Goal: Task Accomplishment & Management: Complete application form

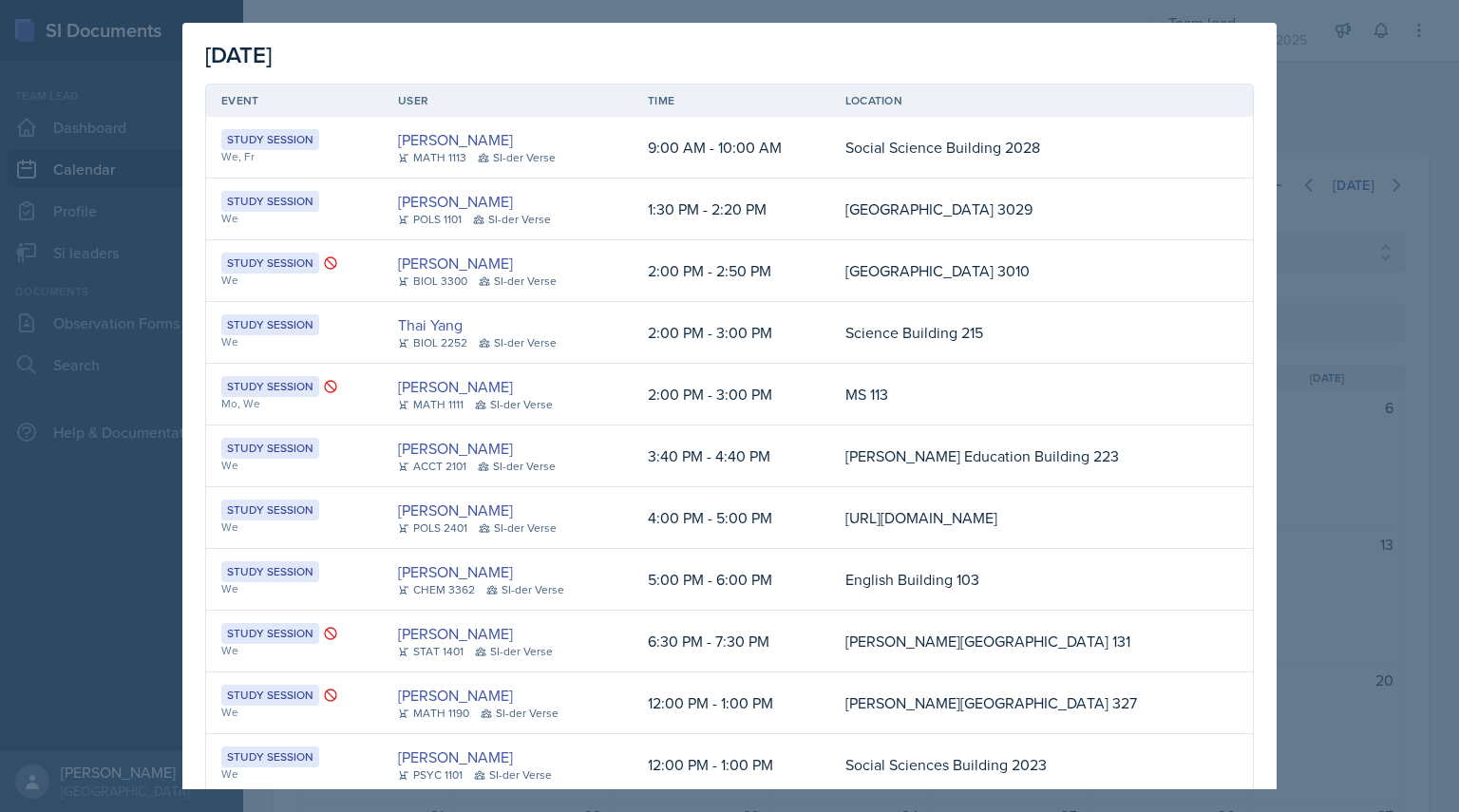
select select "44ab9dba-f3c0-424e-97ee-e672c2edb7ca"
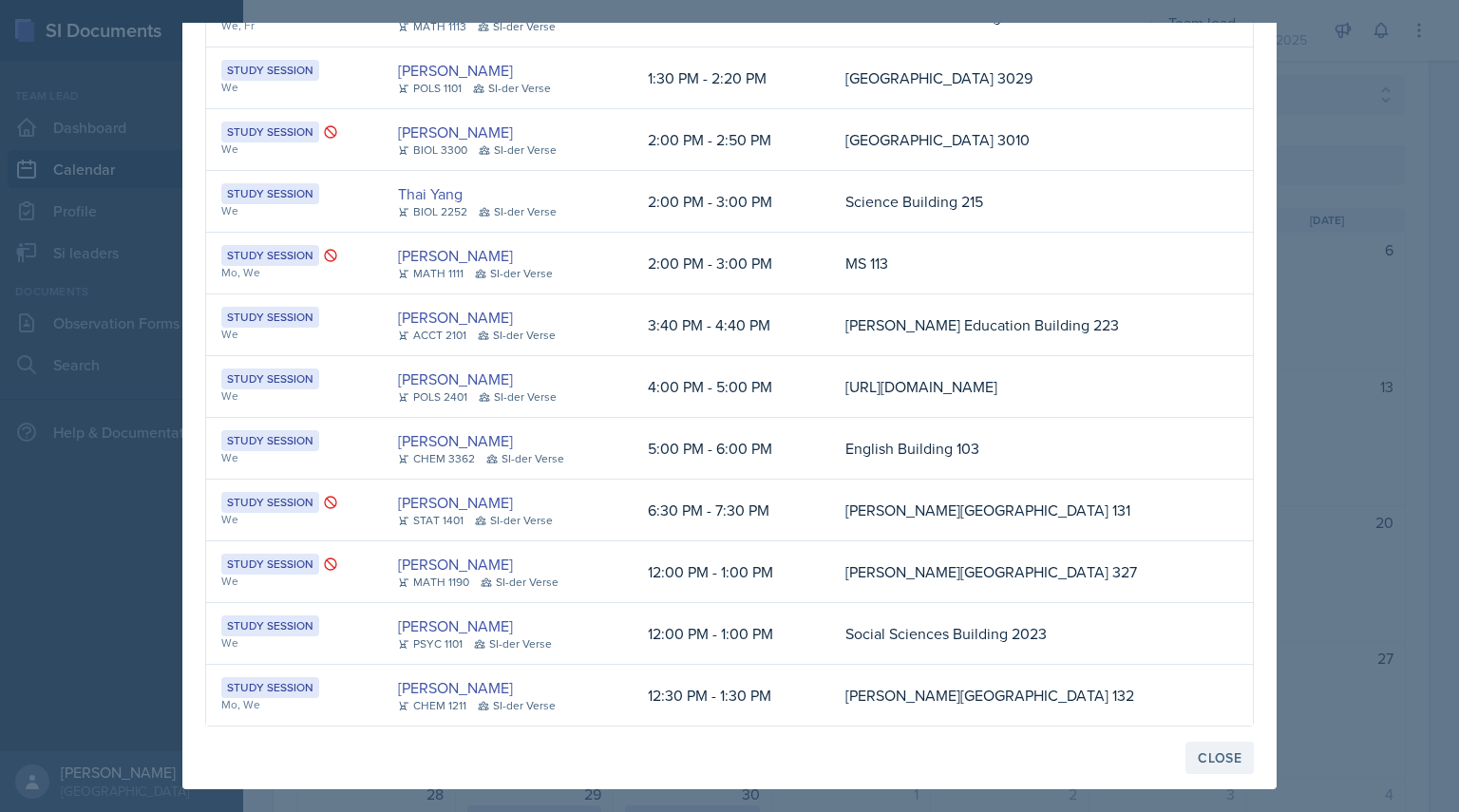
click at [1208, 759] on div "Close" at bounding box center [1220, 757] width 44 height 15
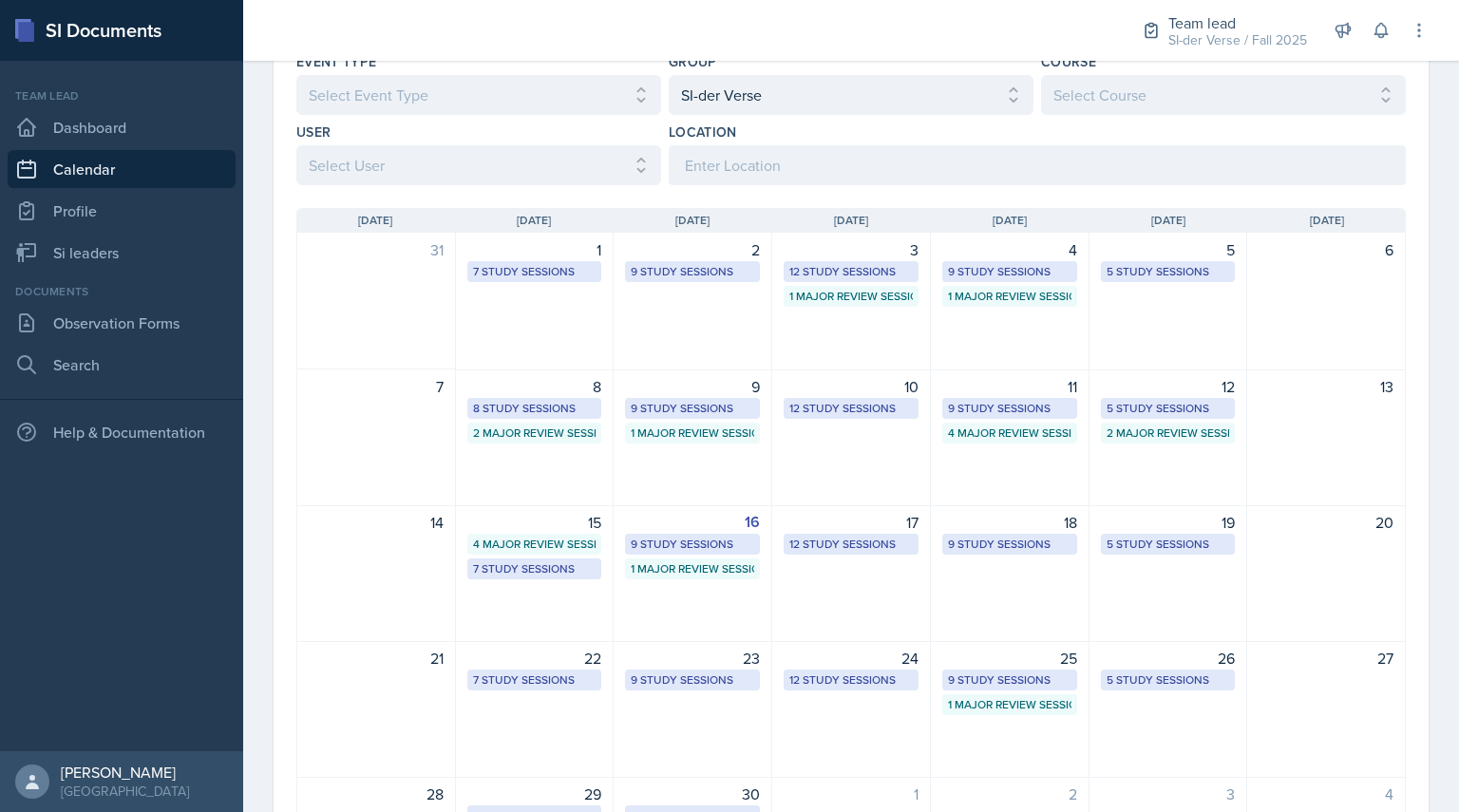
scroll to position [0, 0]
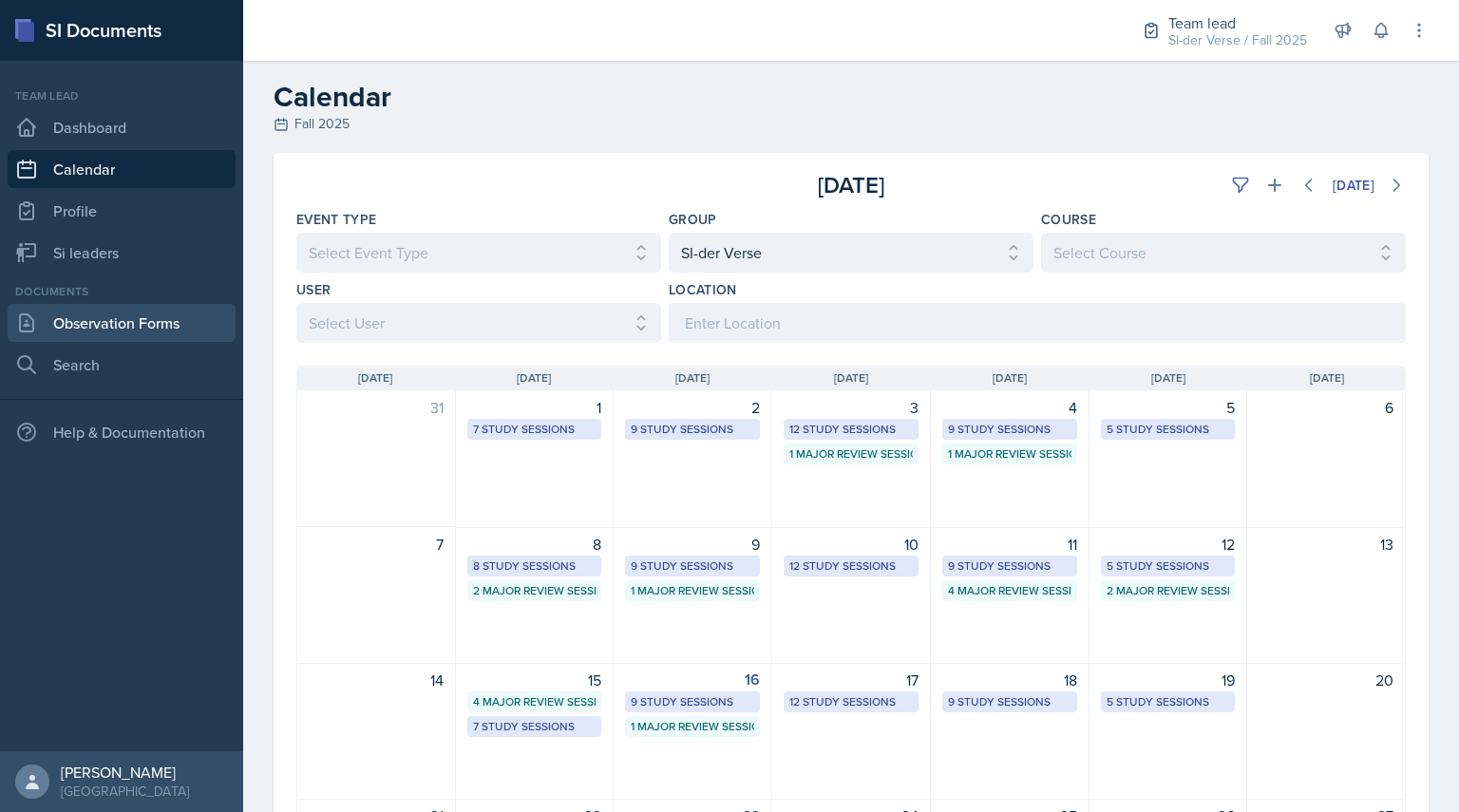
click at [87, 310] on link "Observation Forms" at bounding box center [122, 323] width 228 height 38
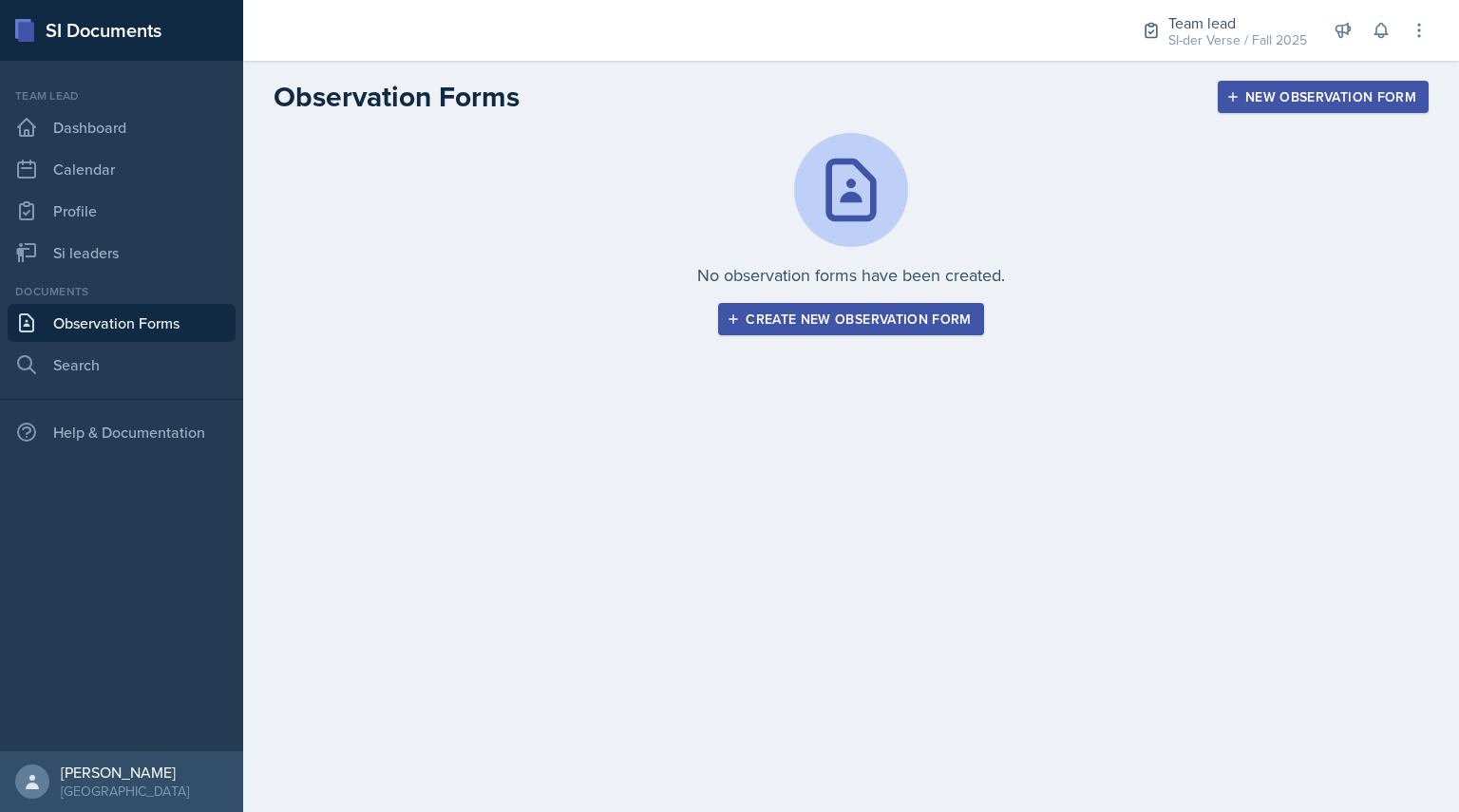
click at [787, 342] on div "No observation forms have been created. Create new observation form" at bounding box center [851, 256] width 1216 height 248
click at [768, 313] on div "Create new observation form" at bounding box center [850, 319] width 240 height 15
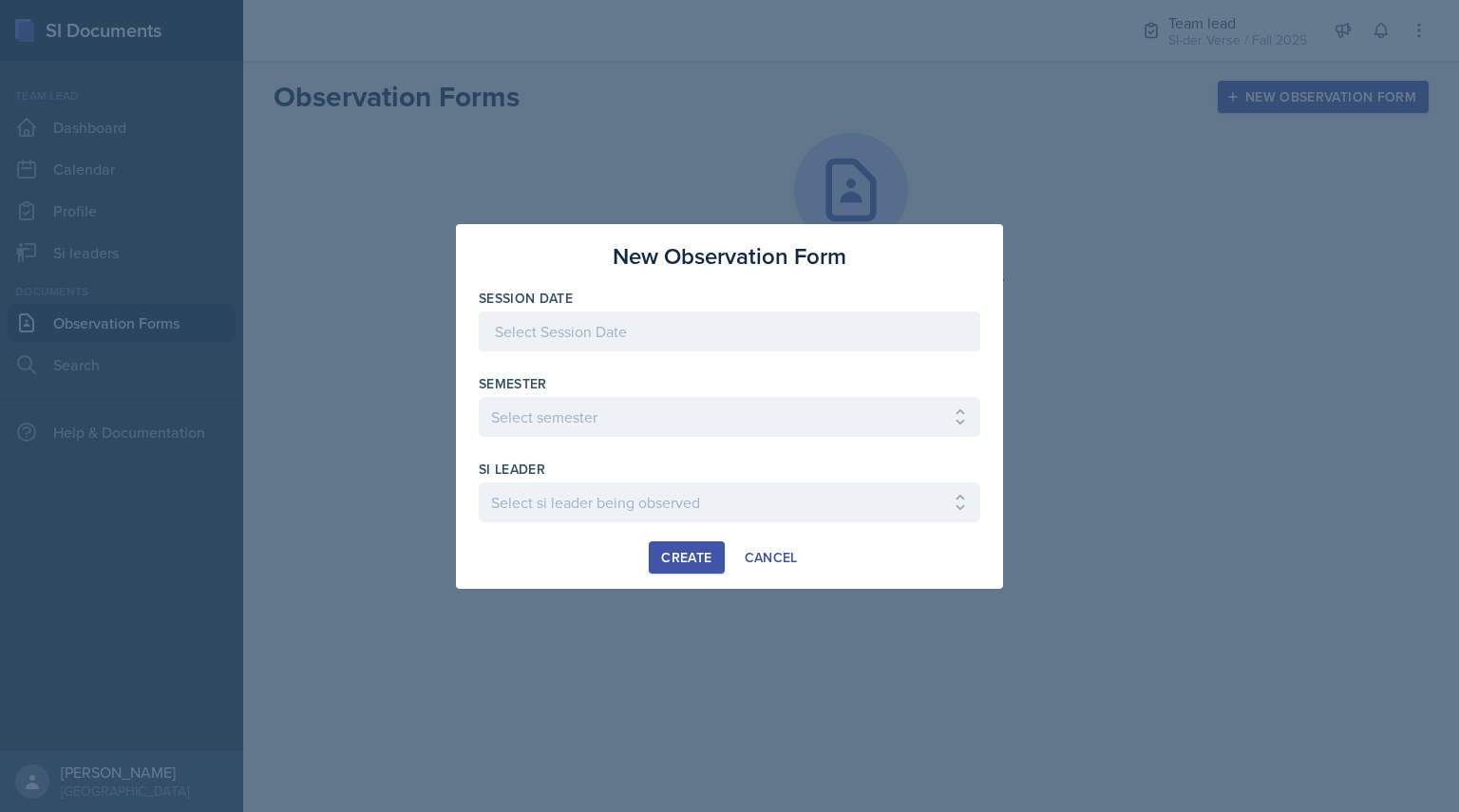
click at [670, 326] on div at bounding box center [729, 332] width 501 height 40
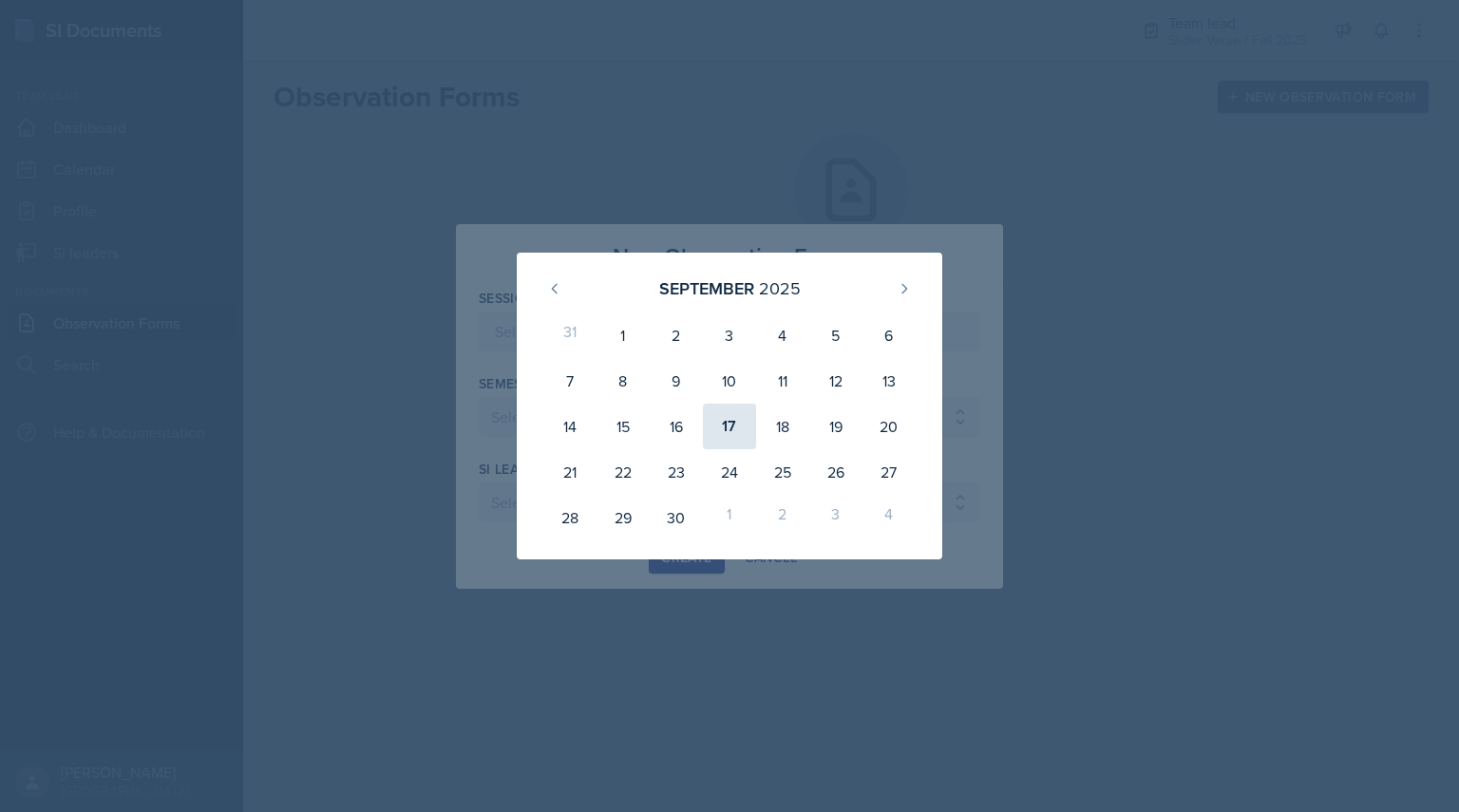
click at [726, 425] on div "17" at bounding box center [729, 426] width 53 height 46
type input "[DATE]"
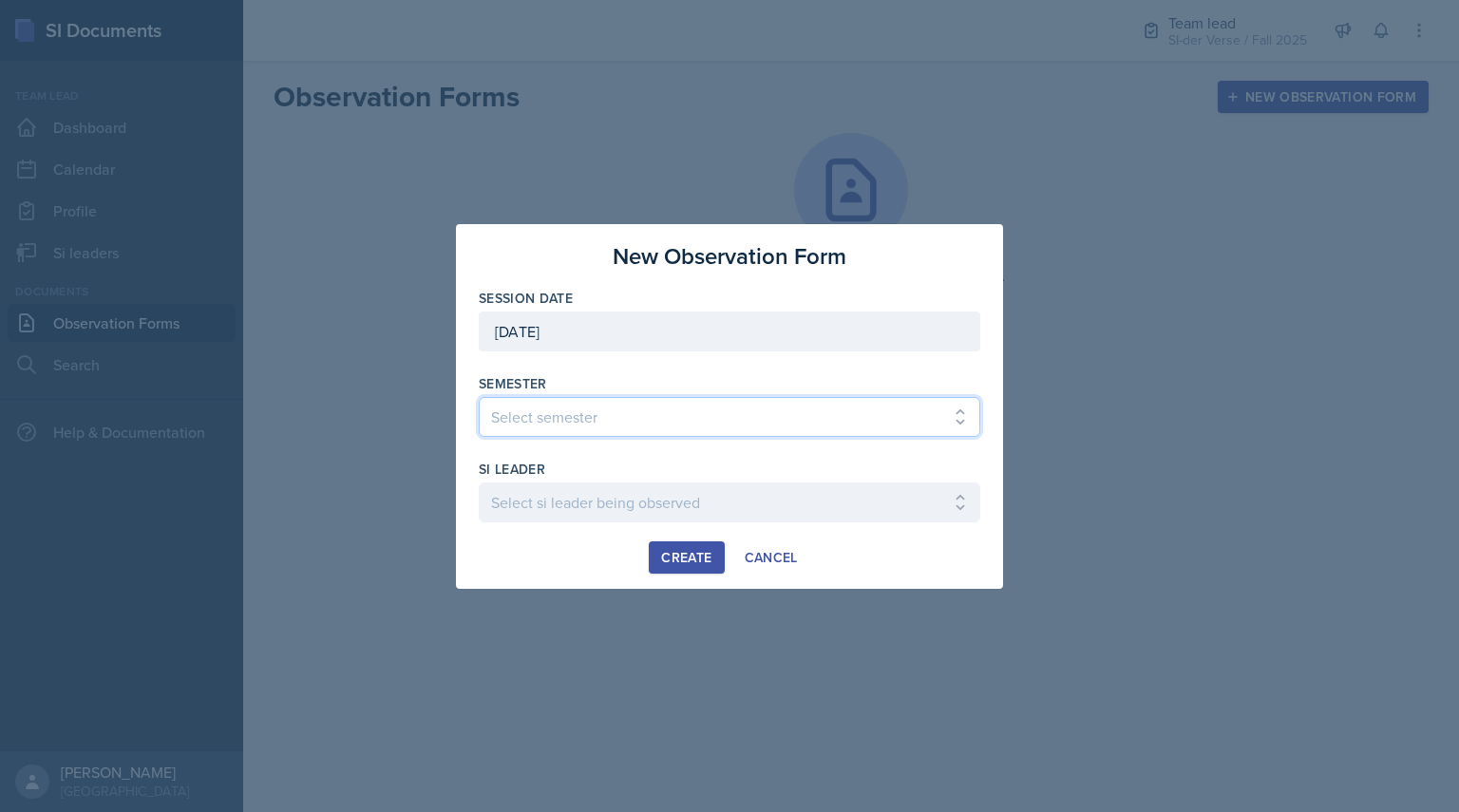
click at [681, 410] on select "Select semester All Spring 2021 Summer 2021 Spring 2022 Fall 2020 Fall 2021 Fal…" at bounding box center [729, 416] width 501 height 40
select select "2bed604d-1099-4043-b1bc-2365e8740244"
click at [478, 397] on select "Select semester All Spring 2021 Summer 2021 Spring 2022 Fall 2020 Fall 2021 Fal…" at bounding box center [729, 416] width 501 height 40
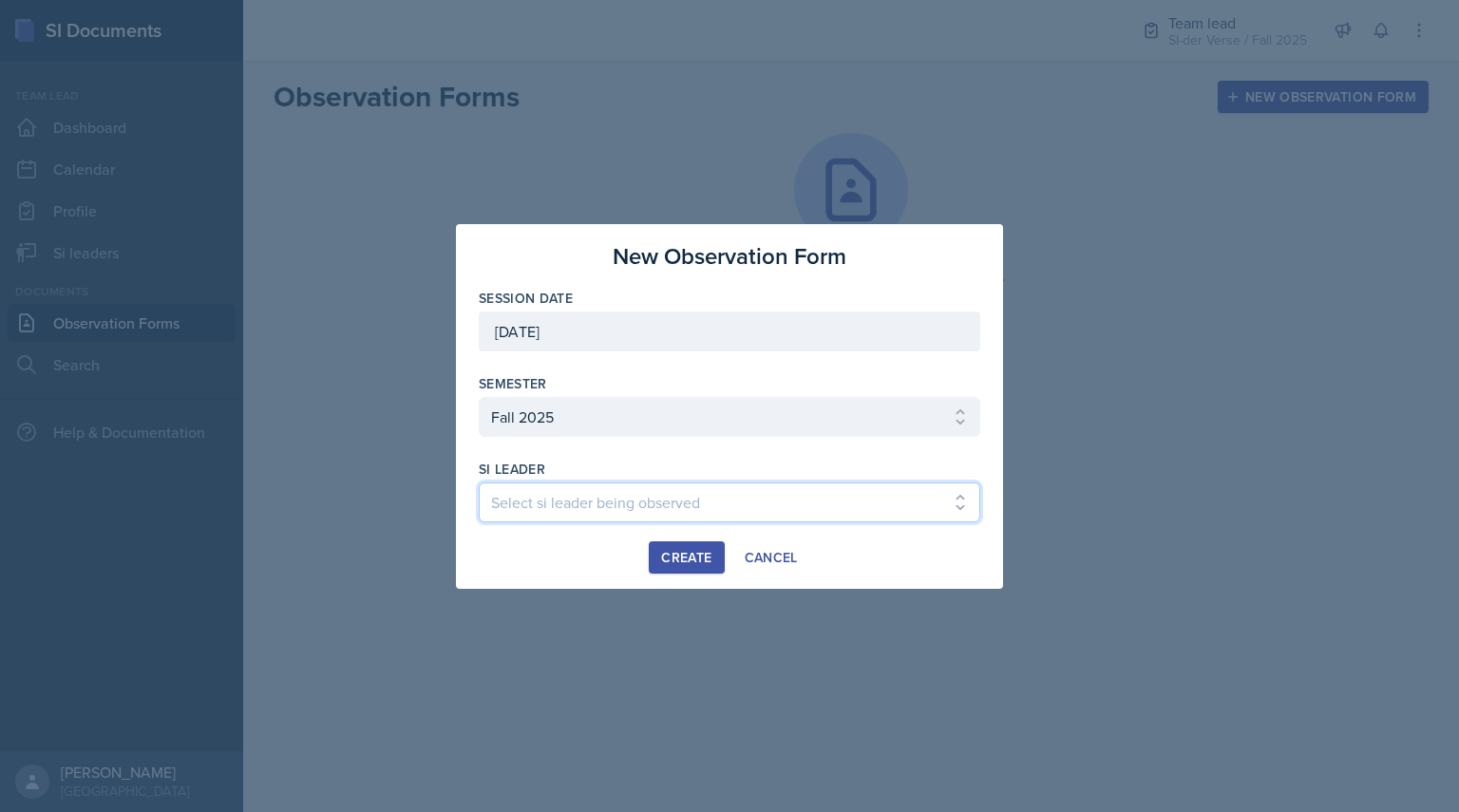
click at [600, 503] on select "Select si leader being observed [PERSON_NAME] / CHEM 1211 / Demon SI of [GEOGRA…" at bounding box center [729, 502] width 501 height 40
select select "ceb52639-1496-45fe-9868-7aa472316691"
click at [478, 482] on select "Select si leader being observed [PERSON_NAME] / CHEM 1211 / Demon SI of [GEOGRA…" at bounding box center [729, 502] width 501 height 40
click at [694, 565] on div "Create" at bounding box center [686, 557] width 51 height 15
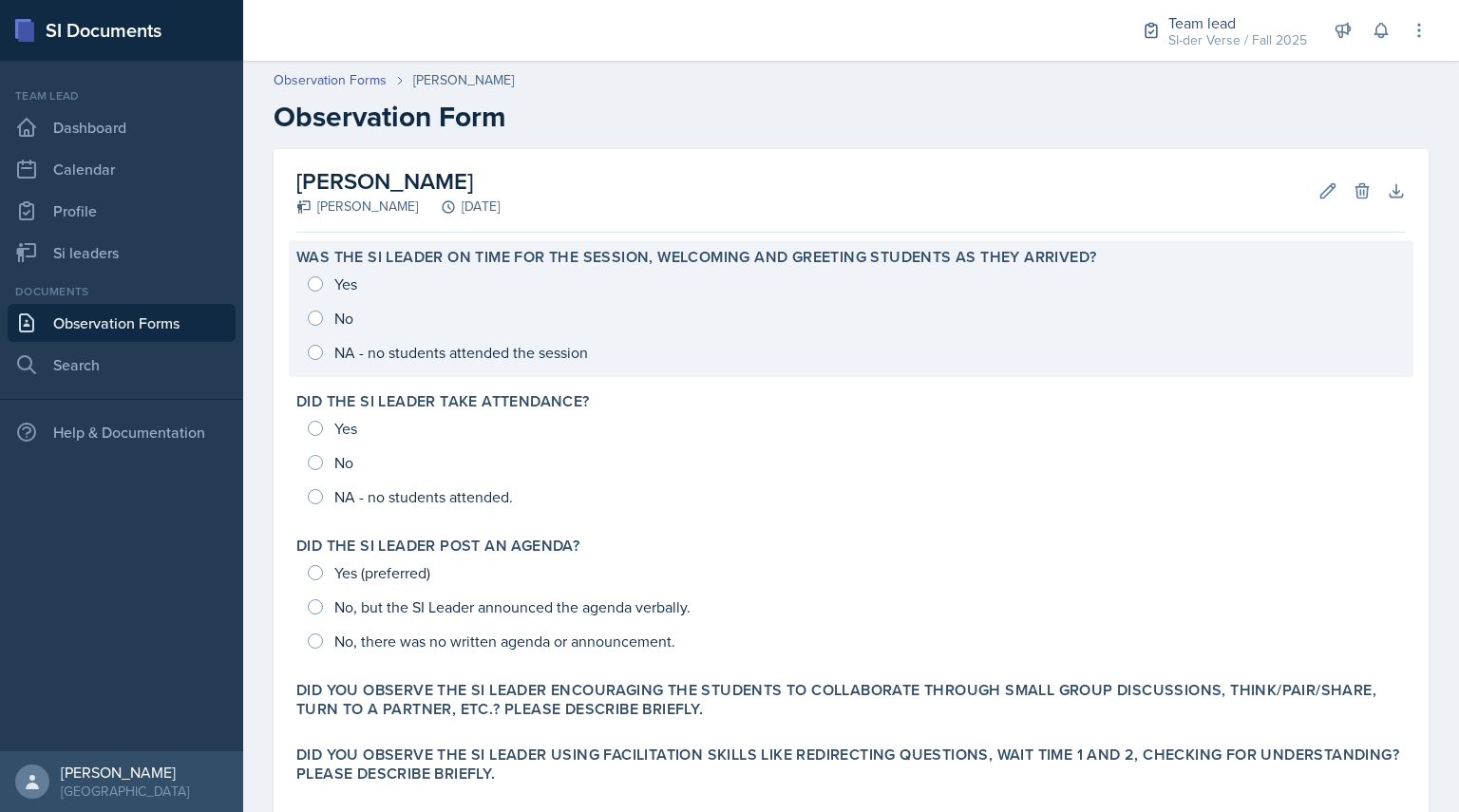
click at [319, 279] on div "Yes No NA - no students attended the session" at bounding box center [850, 318] width 1109 height 103
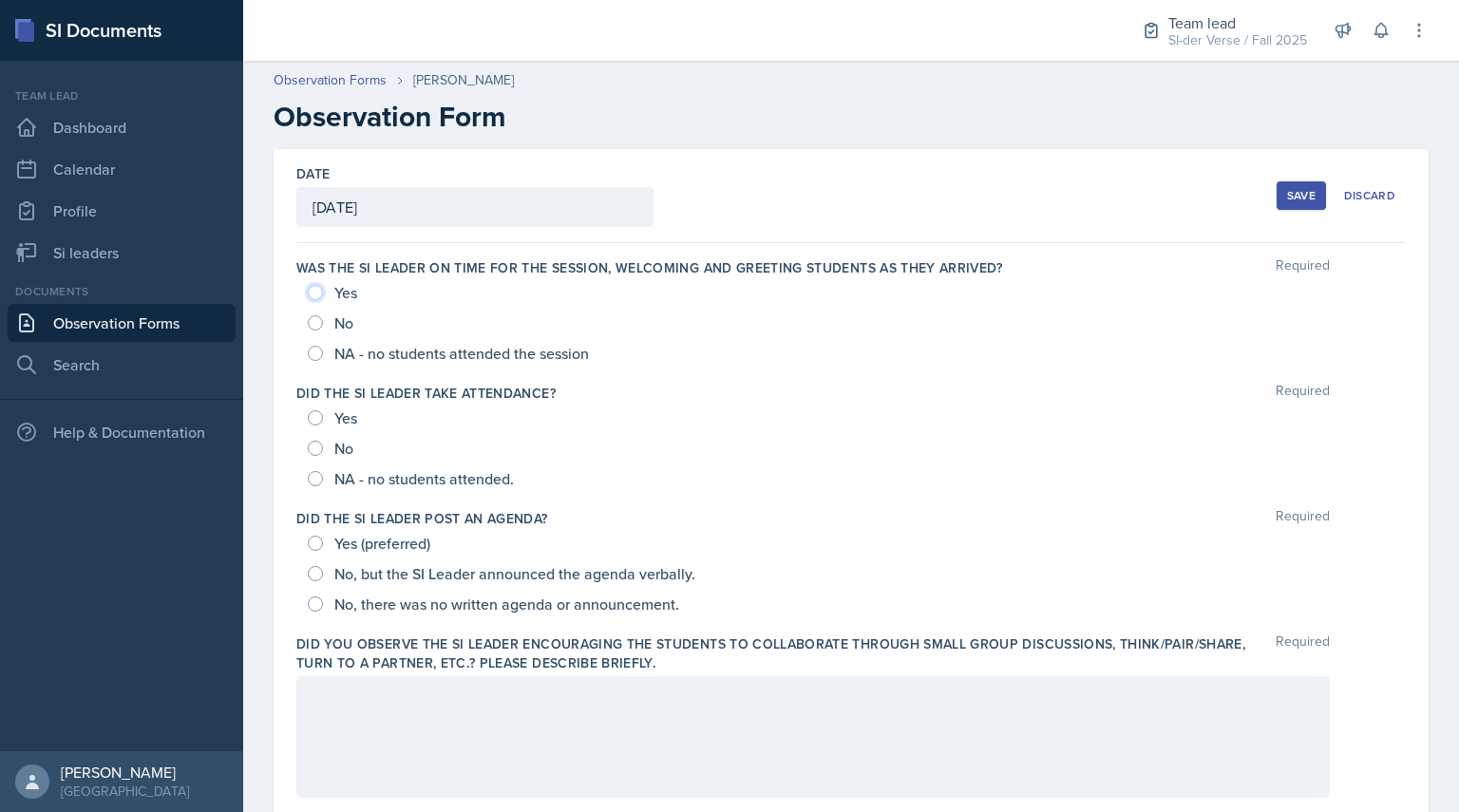
click at [314, 291] on input "Yes" at bounding box center [315, 292] width 15 height 15
radio input "true"
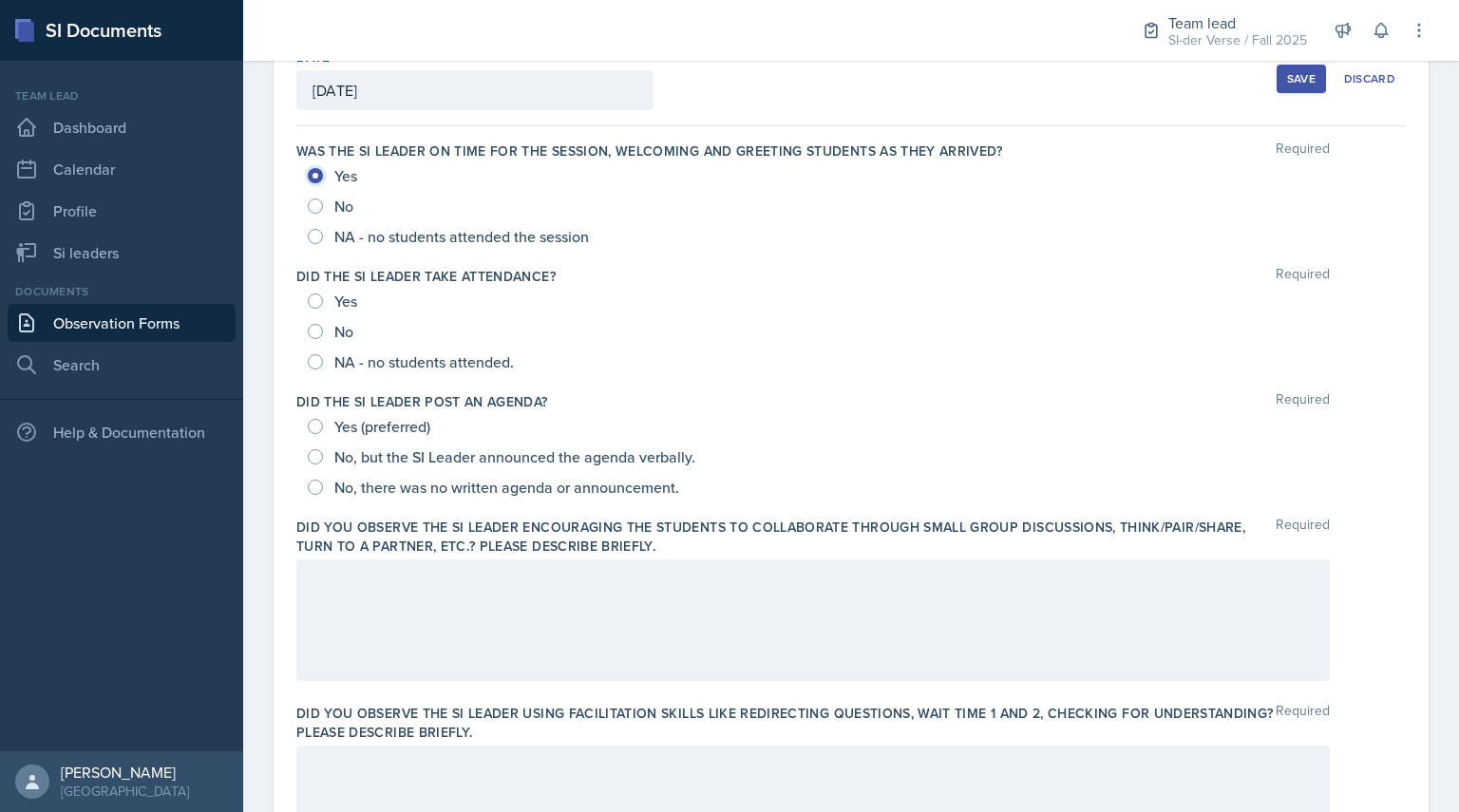
scroll to position [118, 0]
click at [313, 298] on input "Yes" at bounding box center [315, 300] width 15 height 15
radio input "true"
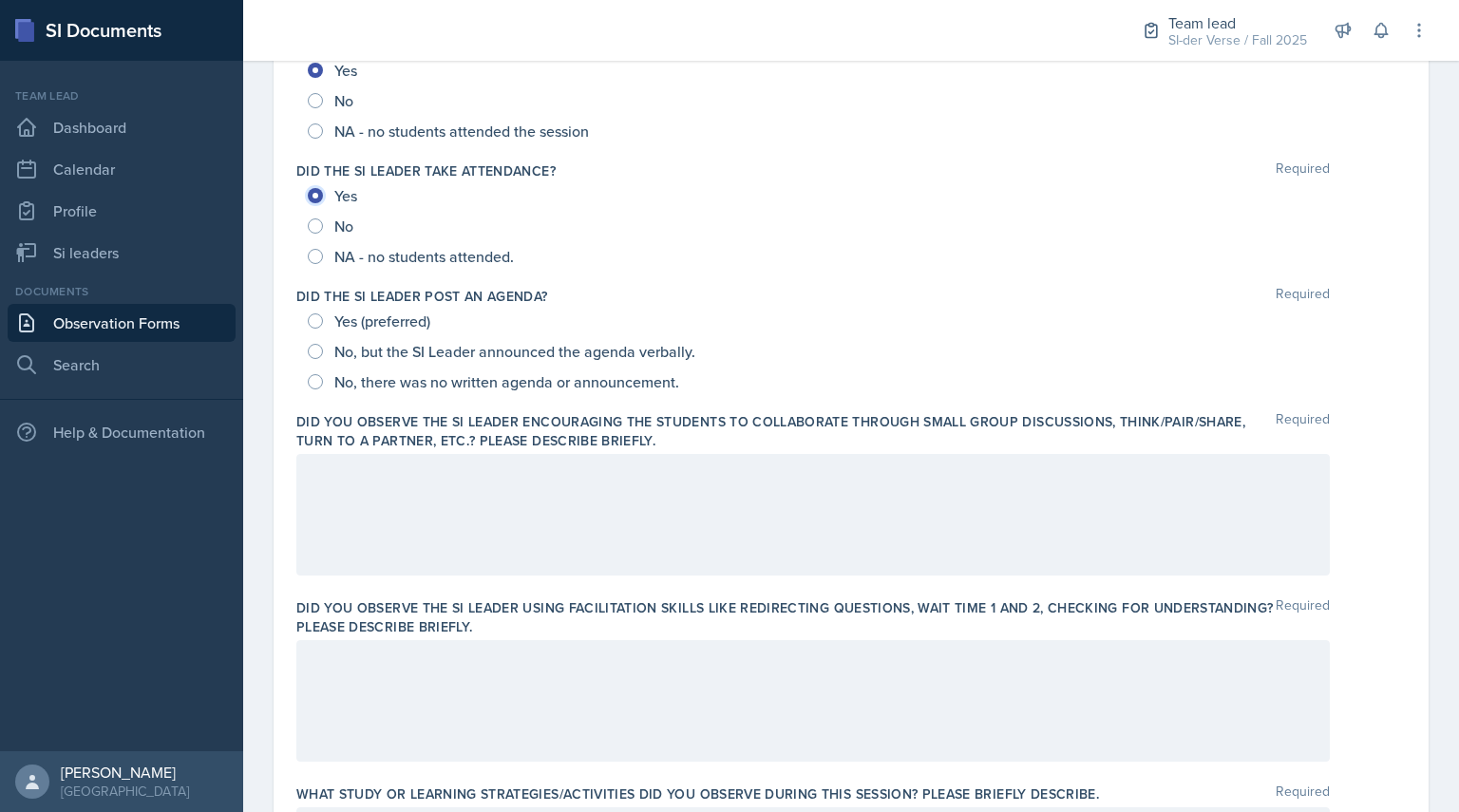
scroll to position [238, 0]
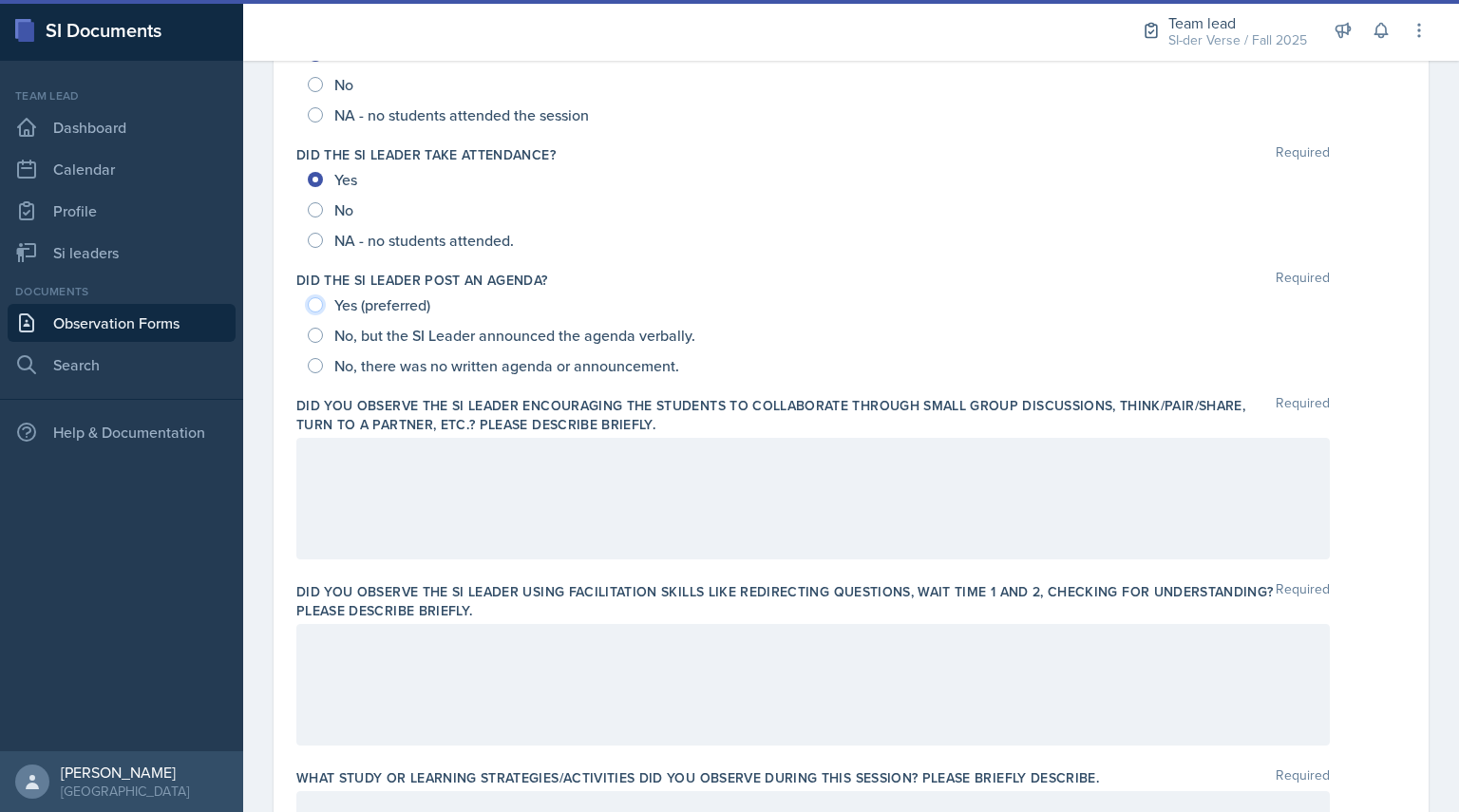
click at [317, 302] on input "Yes (preferred)" at bounding box center [315, 304] width 15 height 15
radio input "true"
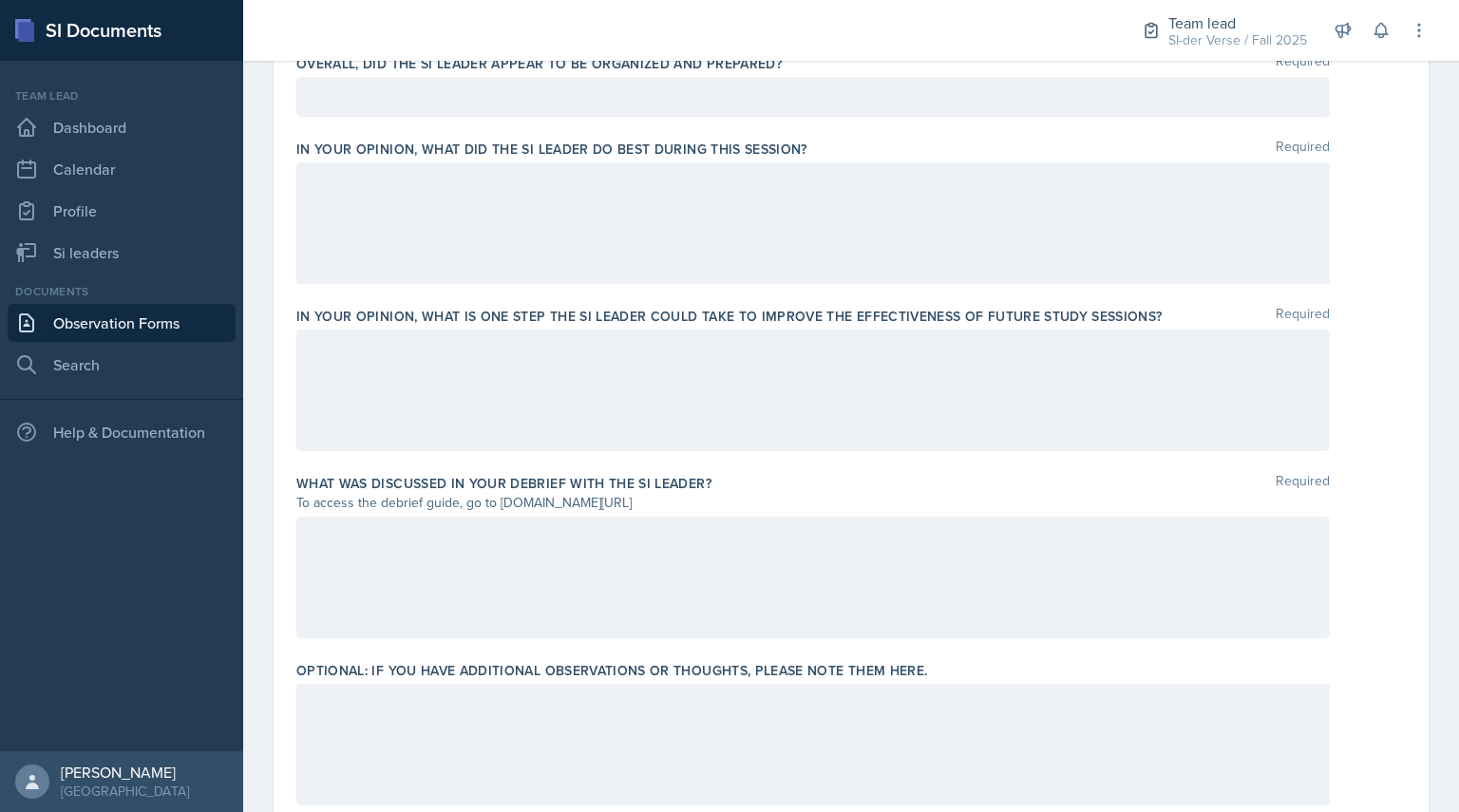
scroll to position [1189, 0]
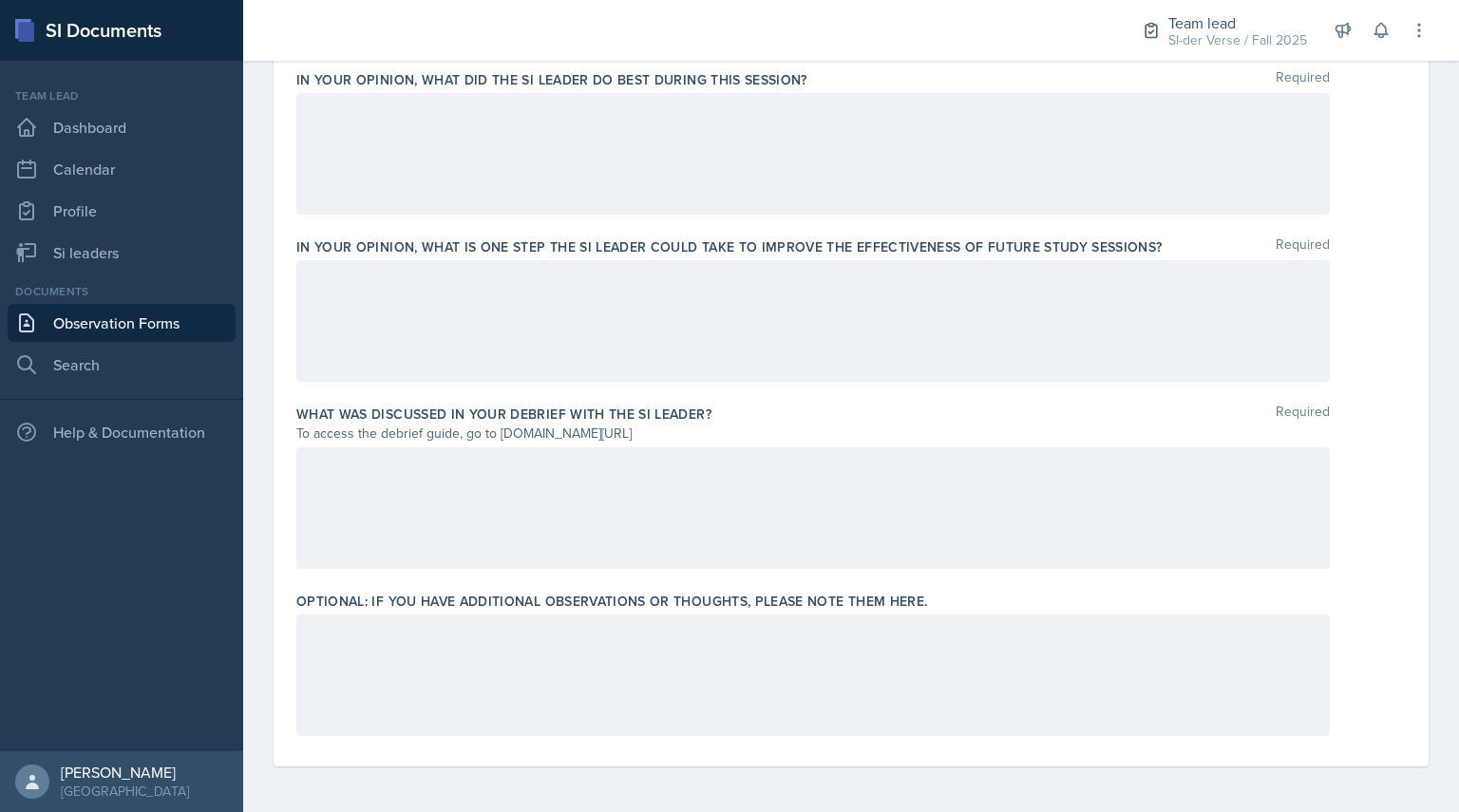
click at [345, 477] on div at bounding box center [812, 508] width 1033 height 122
drag, startPoint x: 496, startPoint y: 435, endPoint x: 710, endPoint y: 430, distance: 214.1
click at [710, 430] on div "To access the debrief guide, go to [DOMAIN_NAME][URL]" at bounding box center [812, 433] width 1033 height 20
copy div "[DOMAIN_NAME][URL]"
click at [548, 485] on div at bounding box center [812, 508] width 1033 height 122
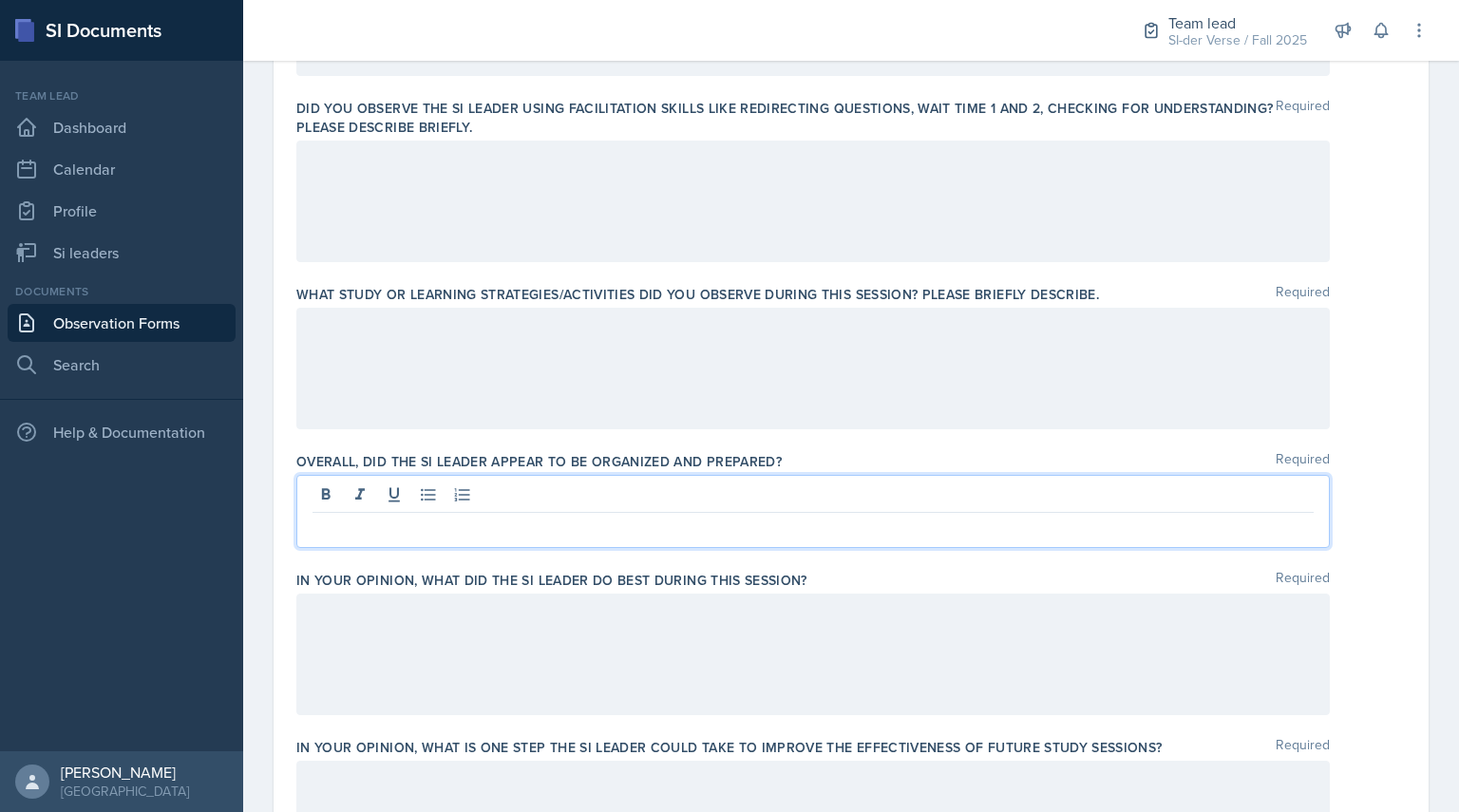
click at [548, 516] on p at bounding box center [813, 527] width 1002 height 23
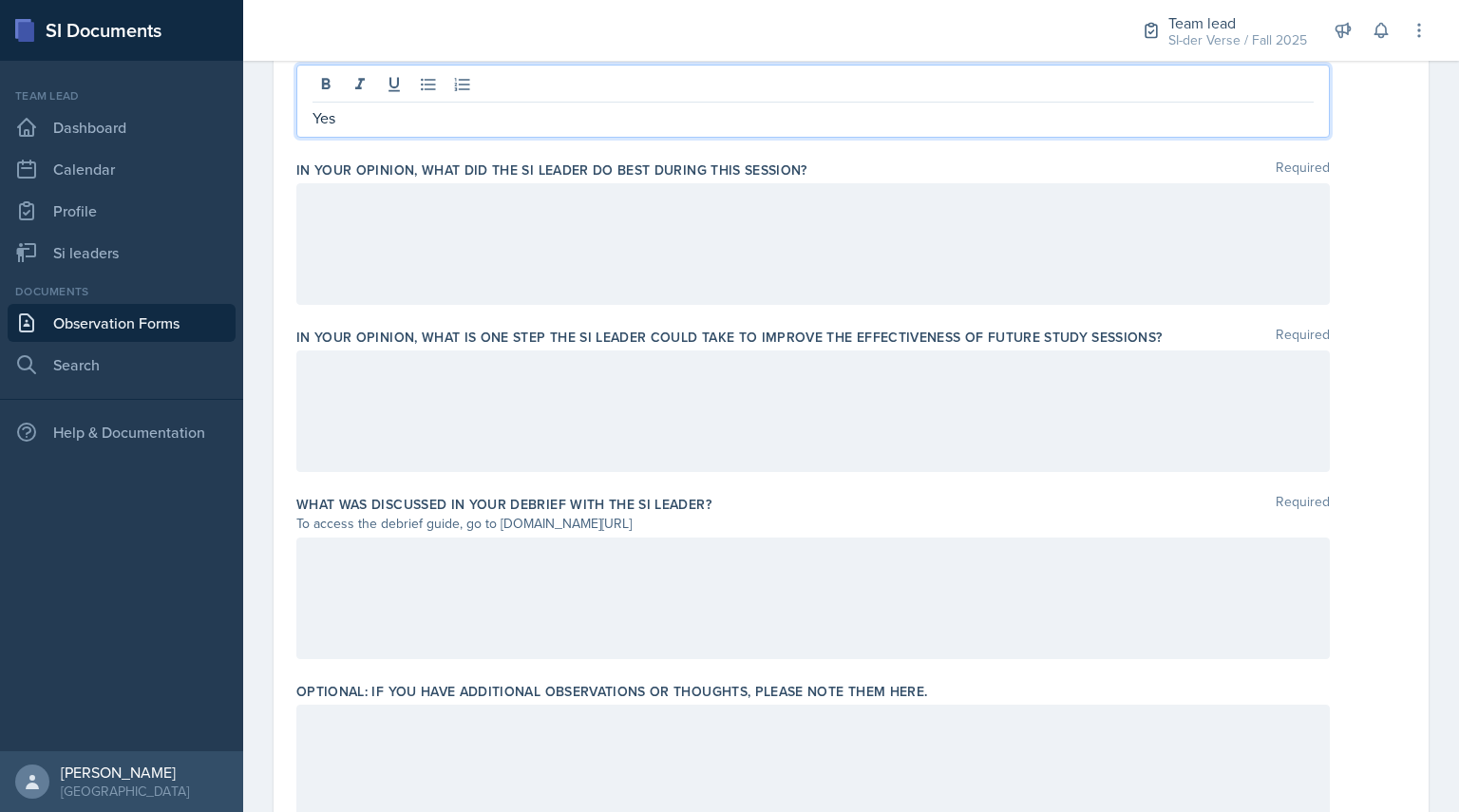
scroll to position [1222, 0]
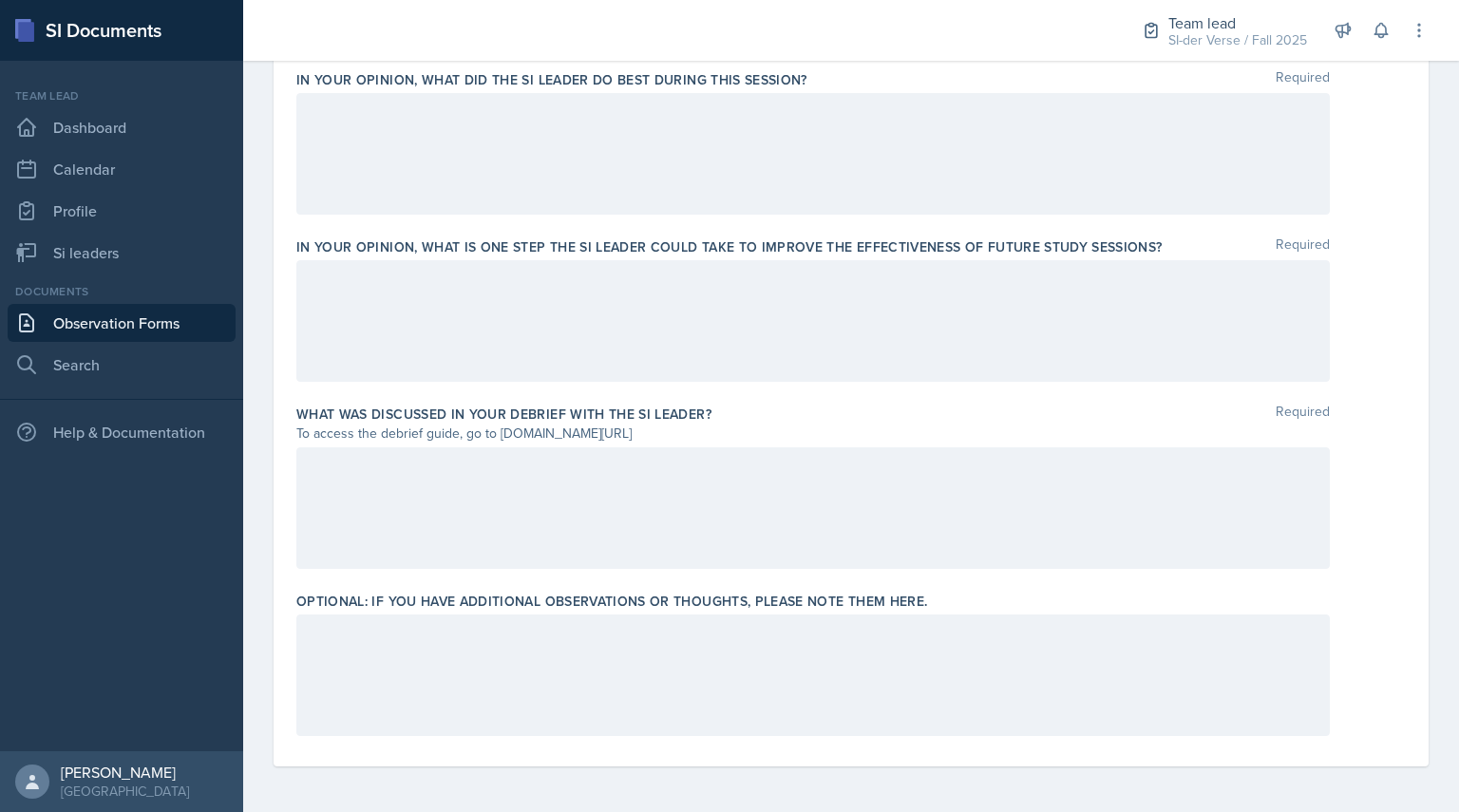
click at [628, 474] on div at bounding box center [812, 508] width 1033 height 122
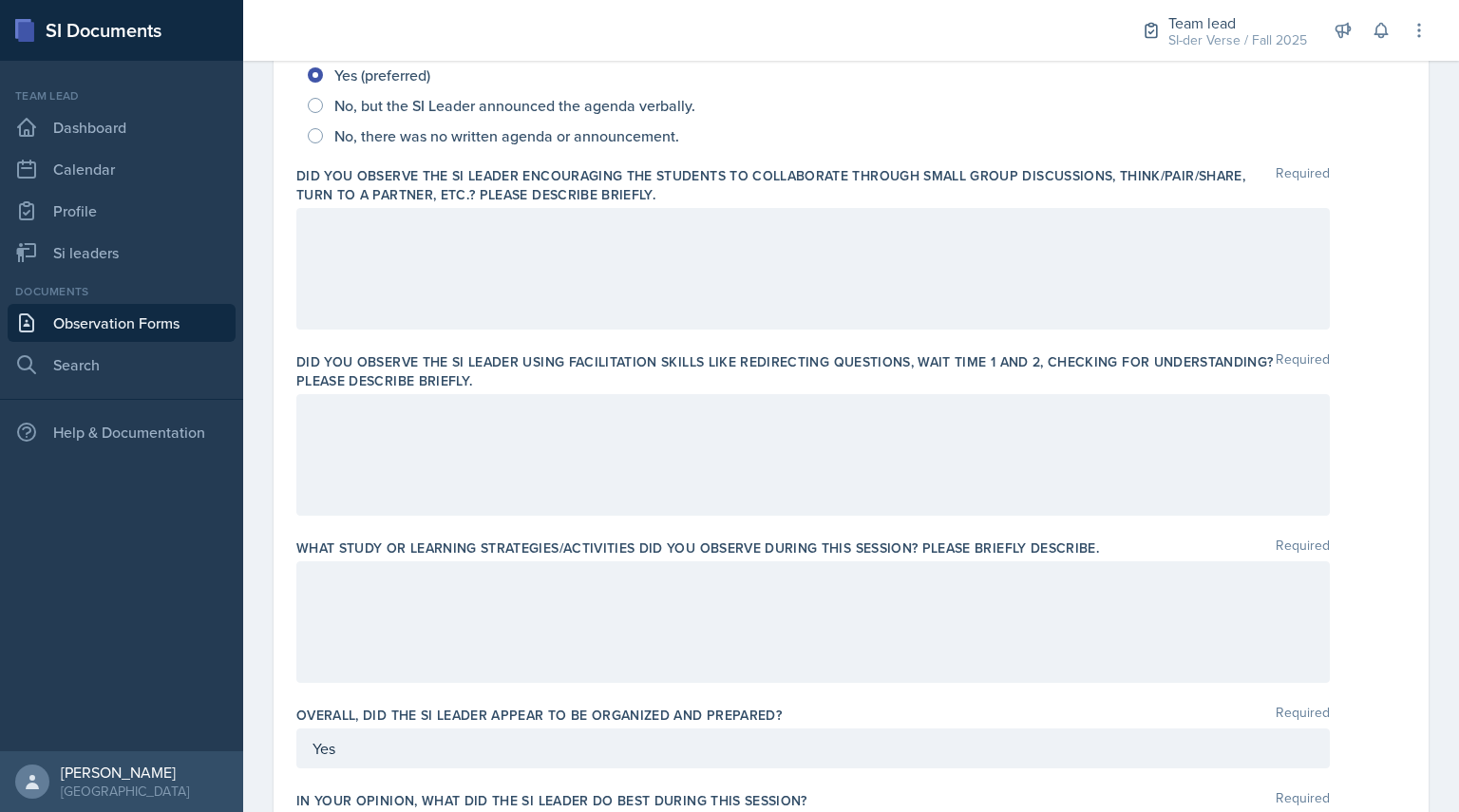
scroll to position [395, 0]
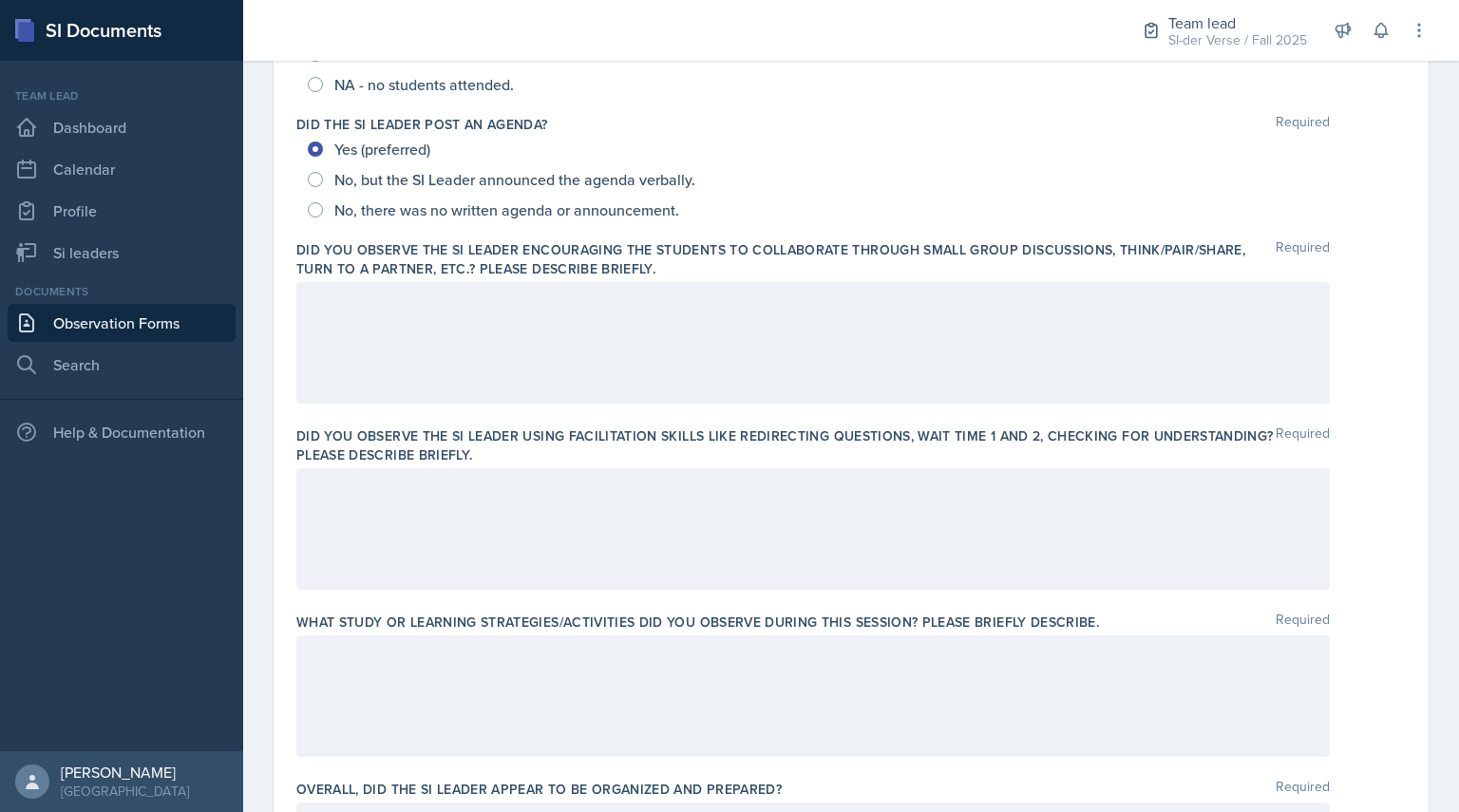
click at [515, 348] on div at bounding box center [812, 343] width 1033 height 122
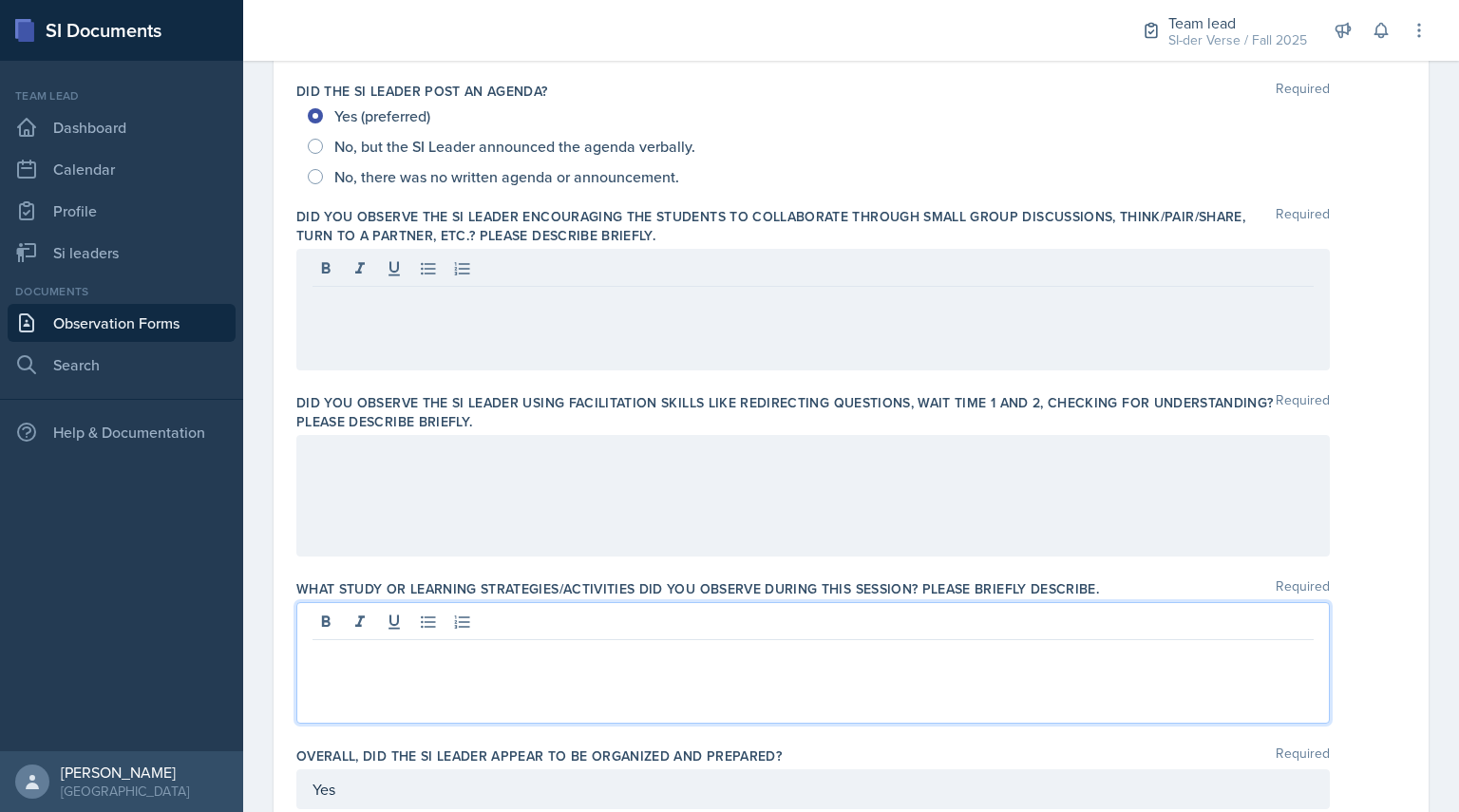
click at [497, 630] on div at bounding box center [812, 663] width 1033 height 122
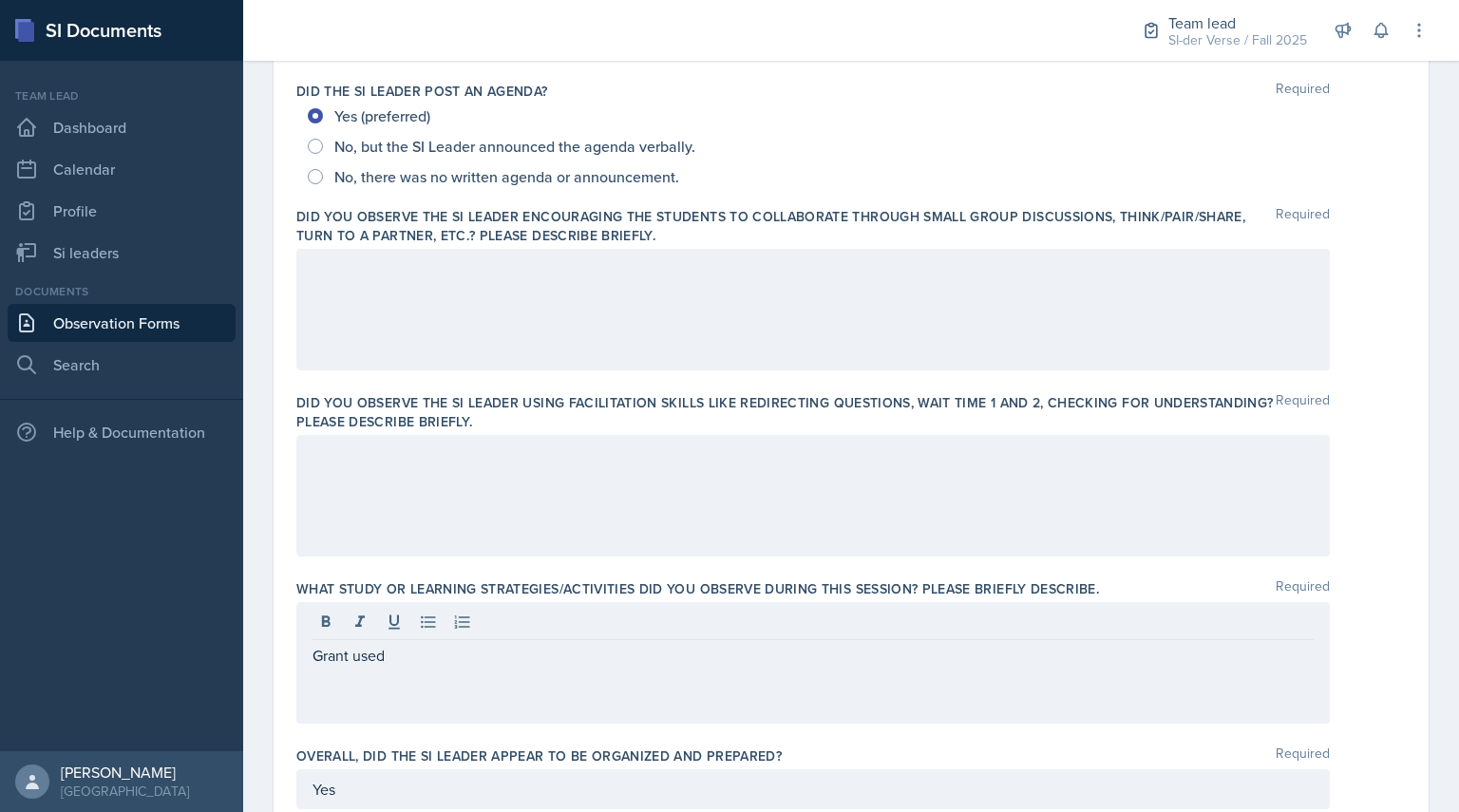
click at [443, 471] on div at bounding box center [812, 496] width 1033 height 122
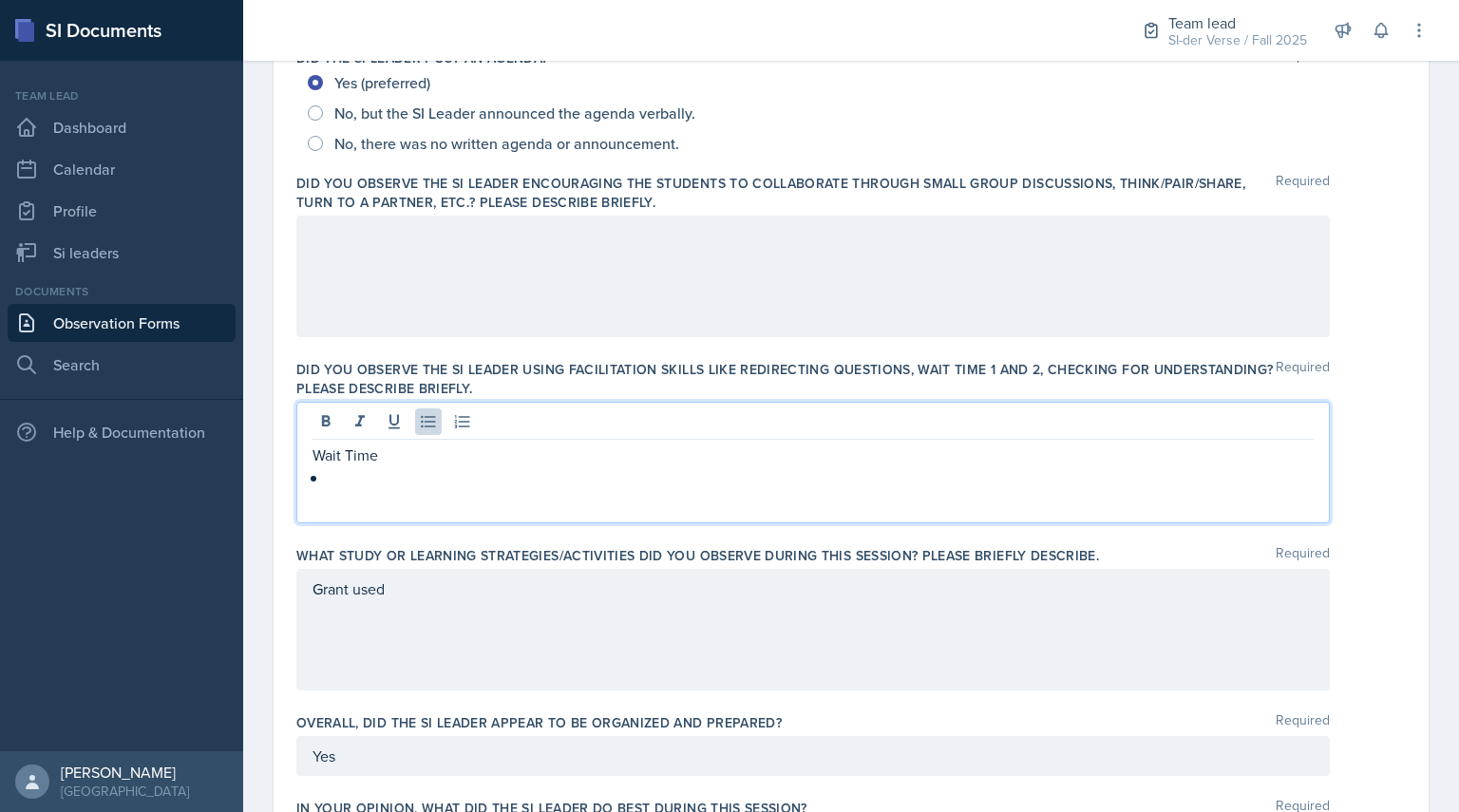
click at [396, 260] on div at bounding box center [812, 276] width 1033 height 122
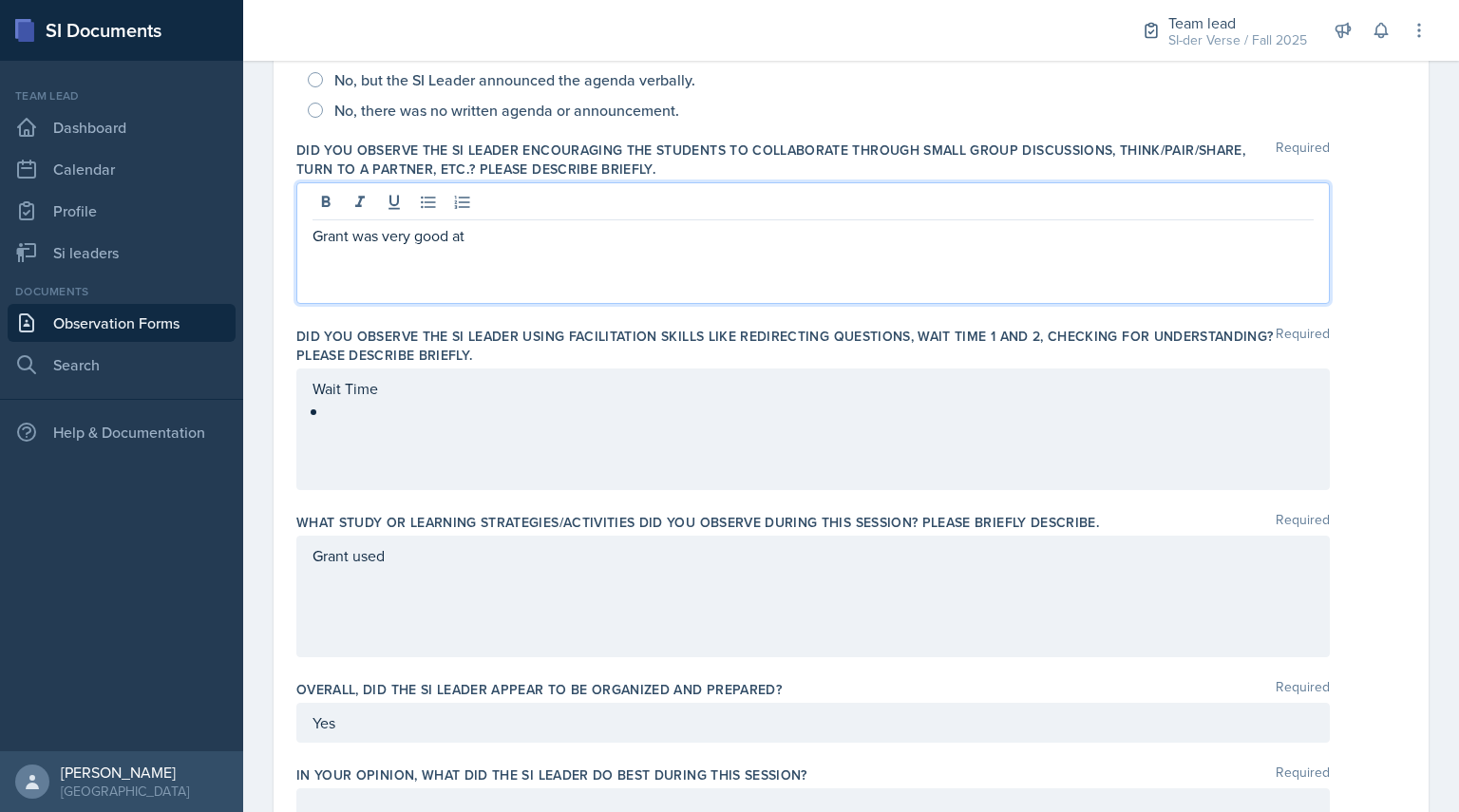
scroll to position [791, 0]
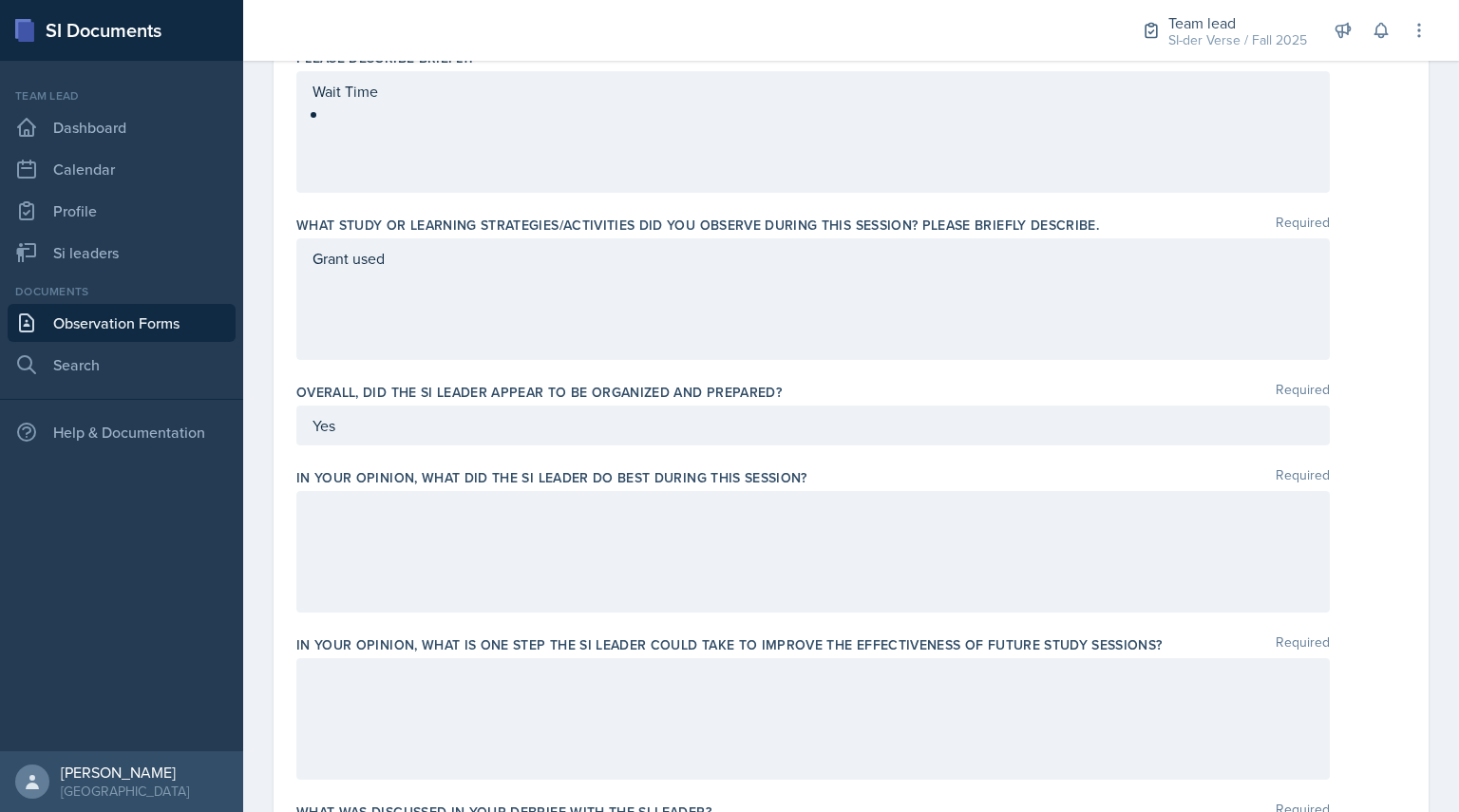
click at [398, 516] on p at bounding box center [813, 510] width 1002 height 23
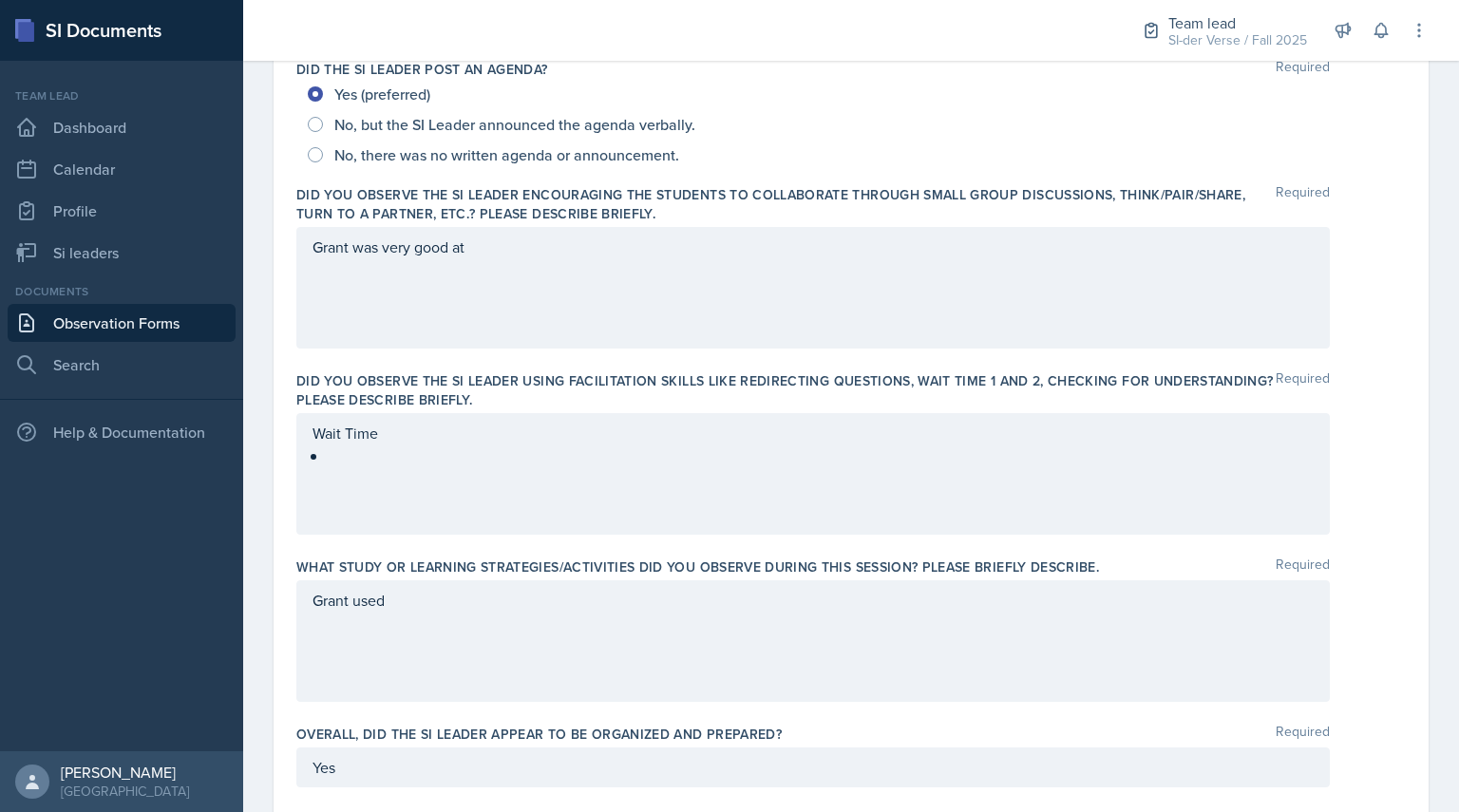
scroll to position [482, 0]
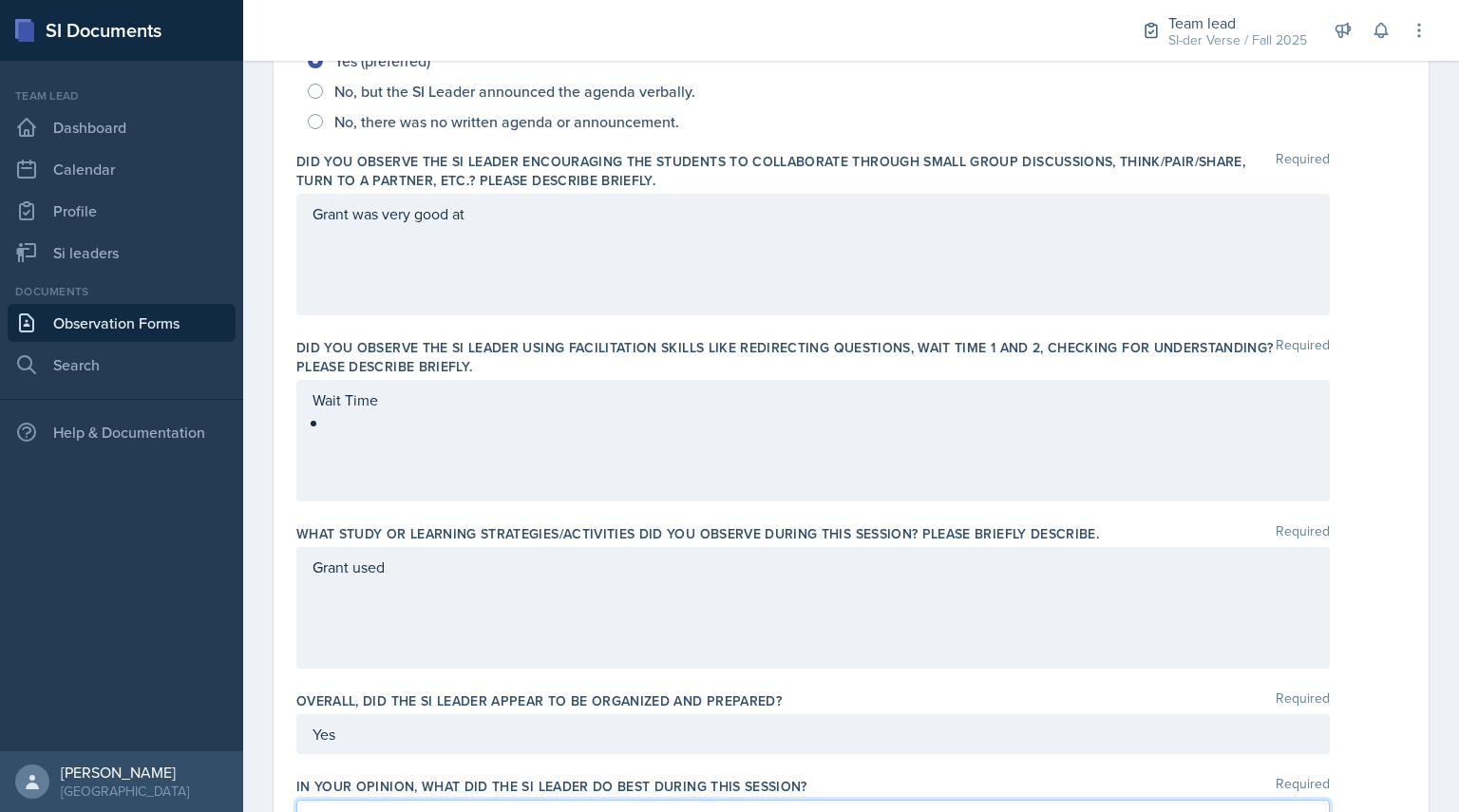
click at [399, 578] on p "Grant used" at bounding box center [813, 567] width 1002 height 23
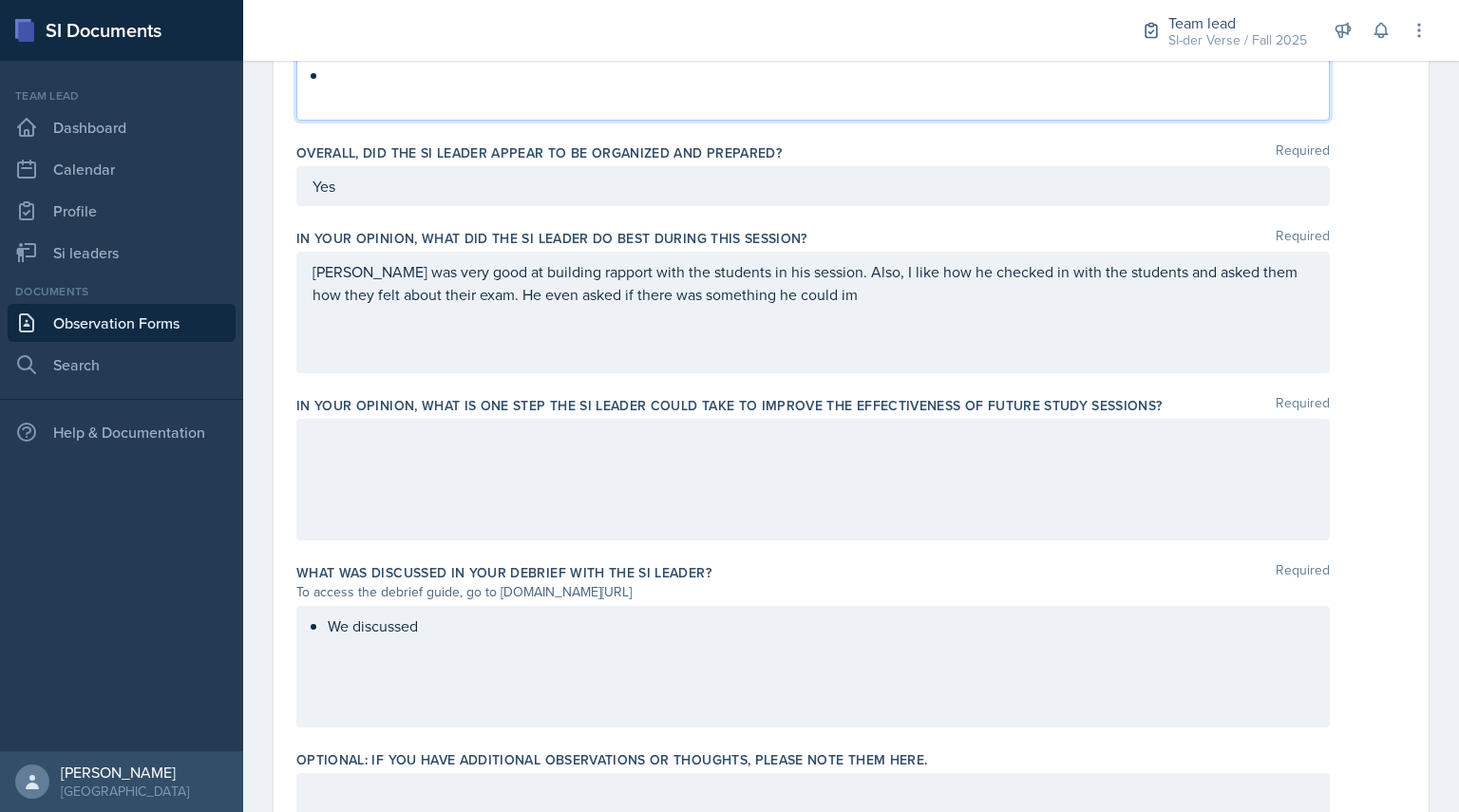
scroll to position [1028, 0]
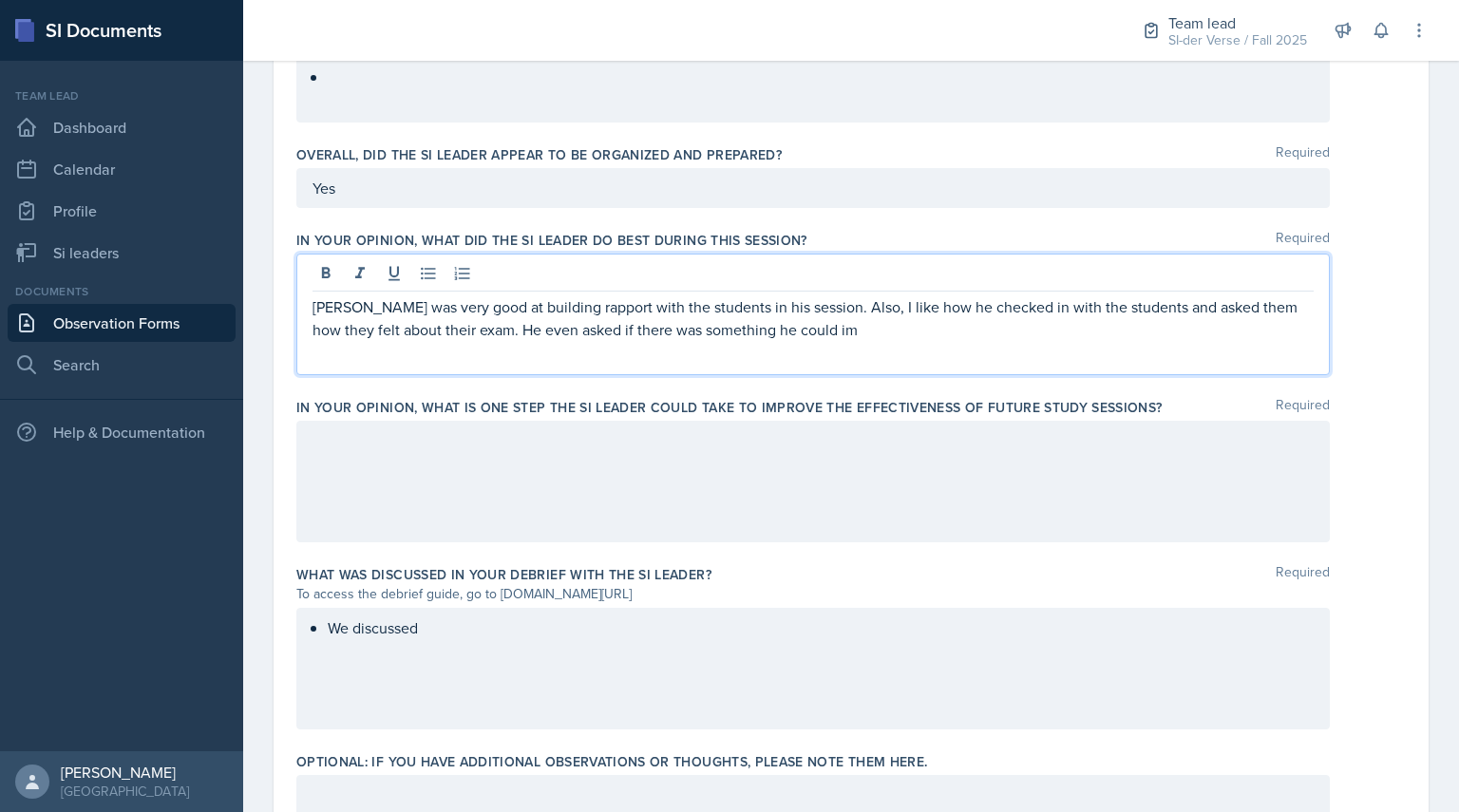
click at [802, 302] on p "[PERSON_NAME] was very good at building rapport with the students in his sessio…" at bounding box center [813, 318] width 1002 height 46
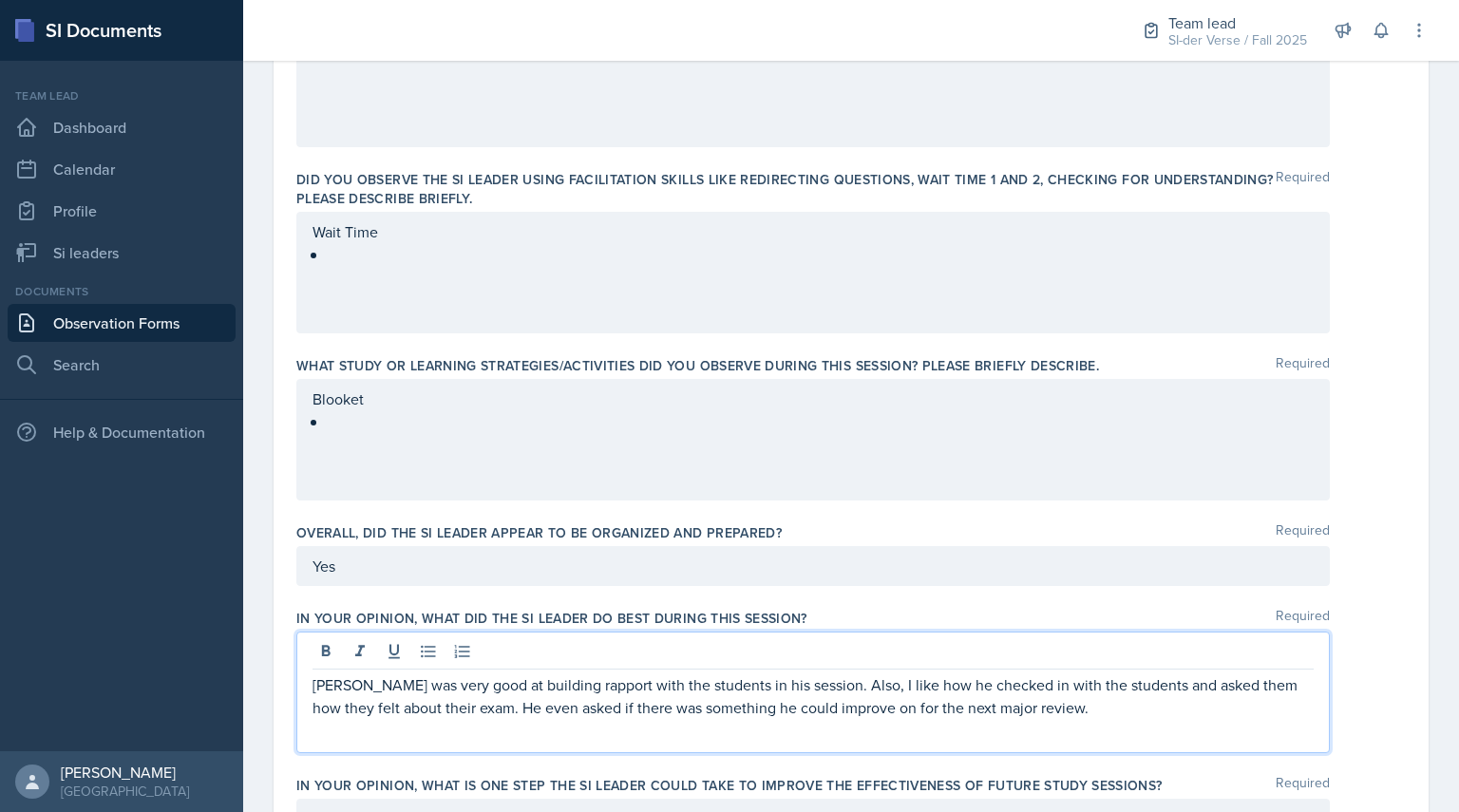
scroll to position [649, 0]
click at [401, 425] on div "Blooket" at bounding box center [813, 412] width 1002 height 46
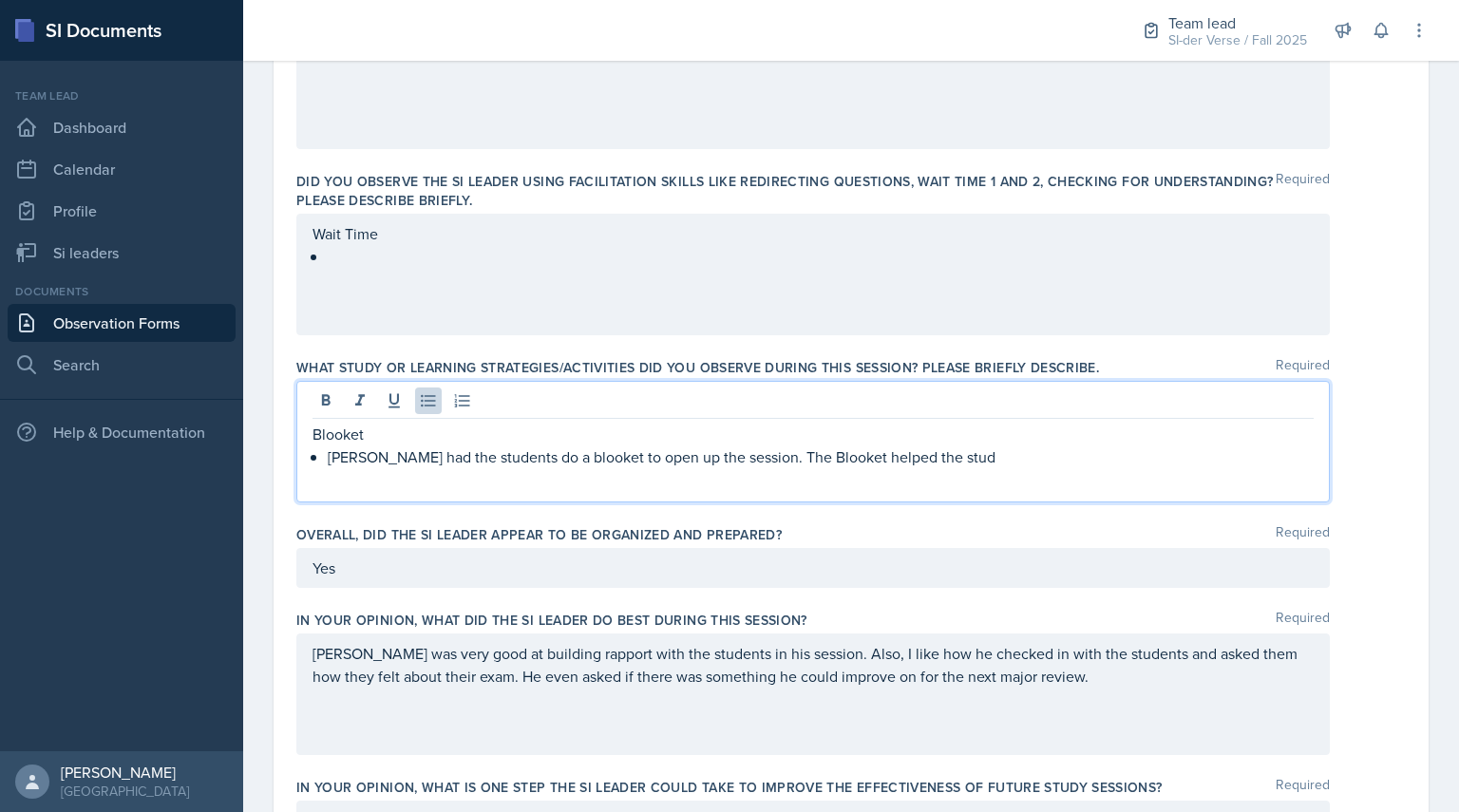
click at [522, 455] on p "[PERSON_NAME] had the students do a blooket to open up the session. The Blooket…" at bounding box center [820, 456] width 986 height 23
click at [936, 450] on p "[PERSON_NAME] had the students do a Blooket to open up the session. The Blooket…" at bounding box center [820, 456] width 986 height 23
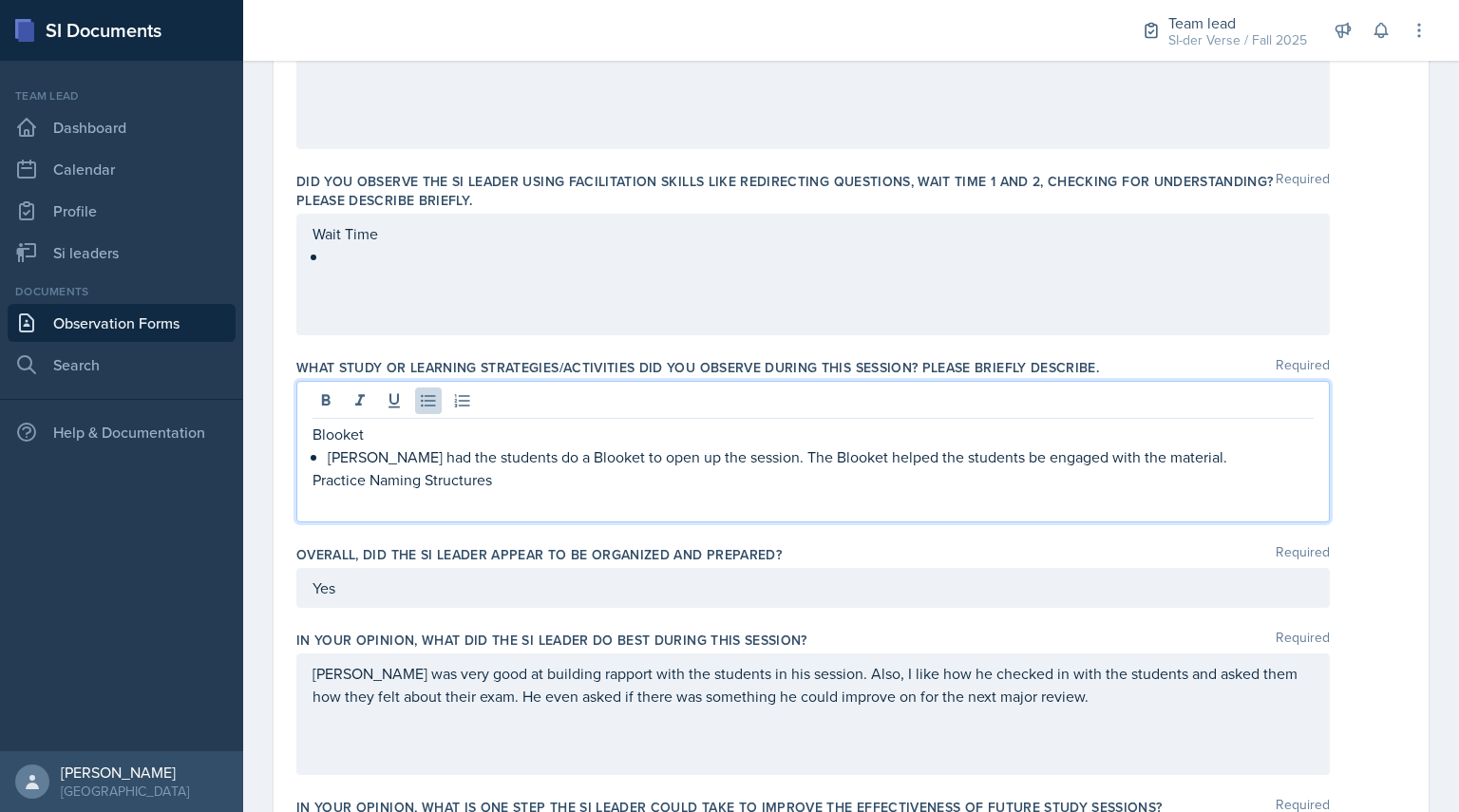
click at [1221, 457] on p "[PERSON_NAME] had the students do a Blooket to open up the session. The Blooket…" at bounding box center [820, 456] width 986 height 23
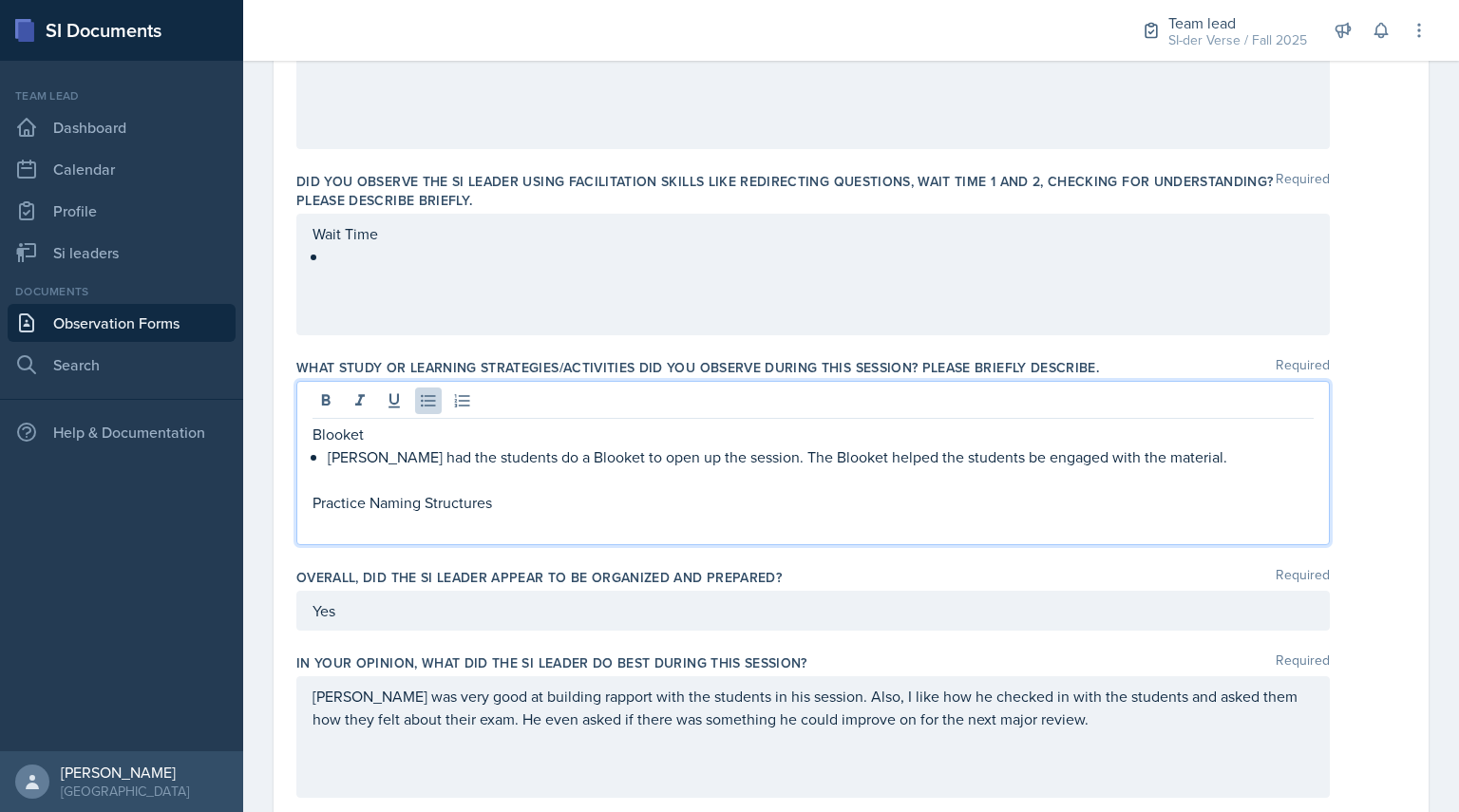
click at [841, 501] on p "Practice Naming Structures" at bounding box center [813, 502] width 1002 height 23
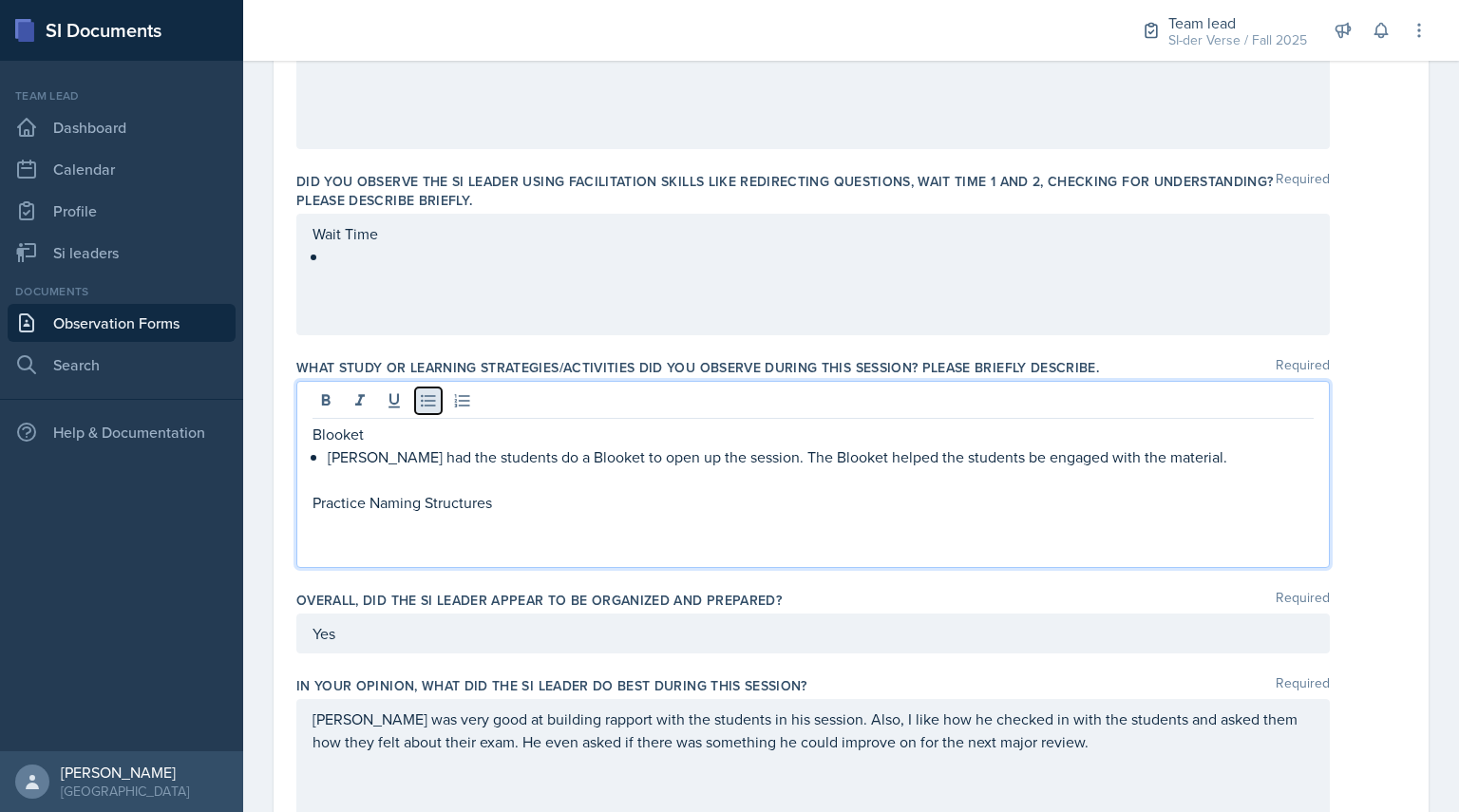
click at [429, 403] on icon at bounding box center [428, 401] width 19 height 19
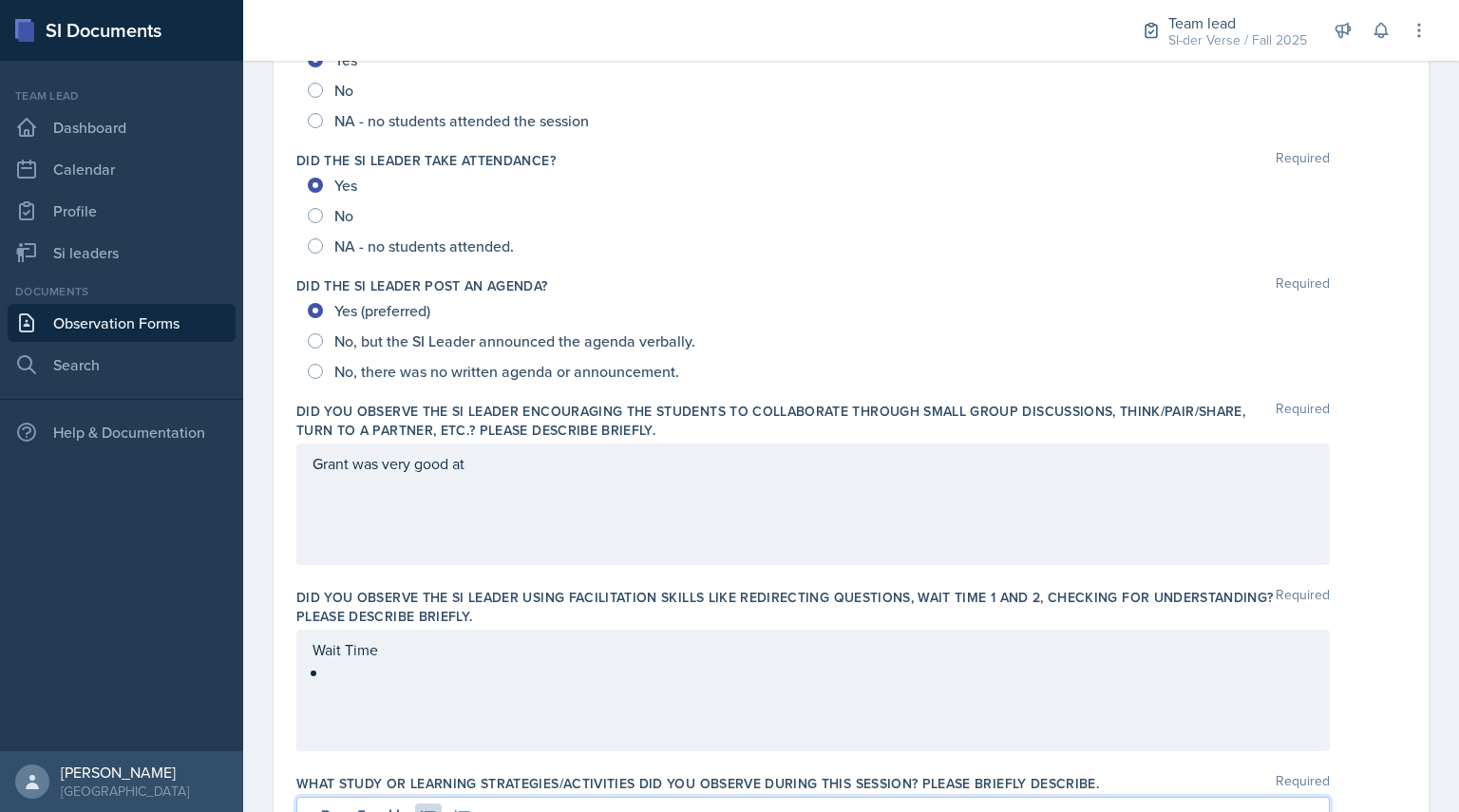
scroll to position [0, 0]
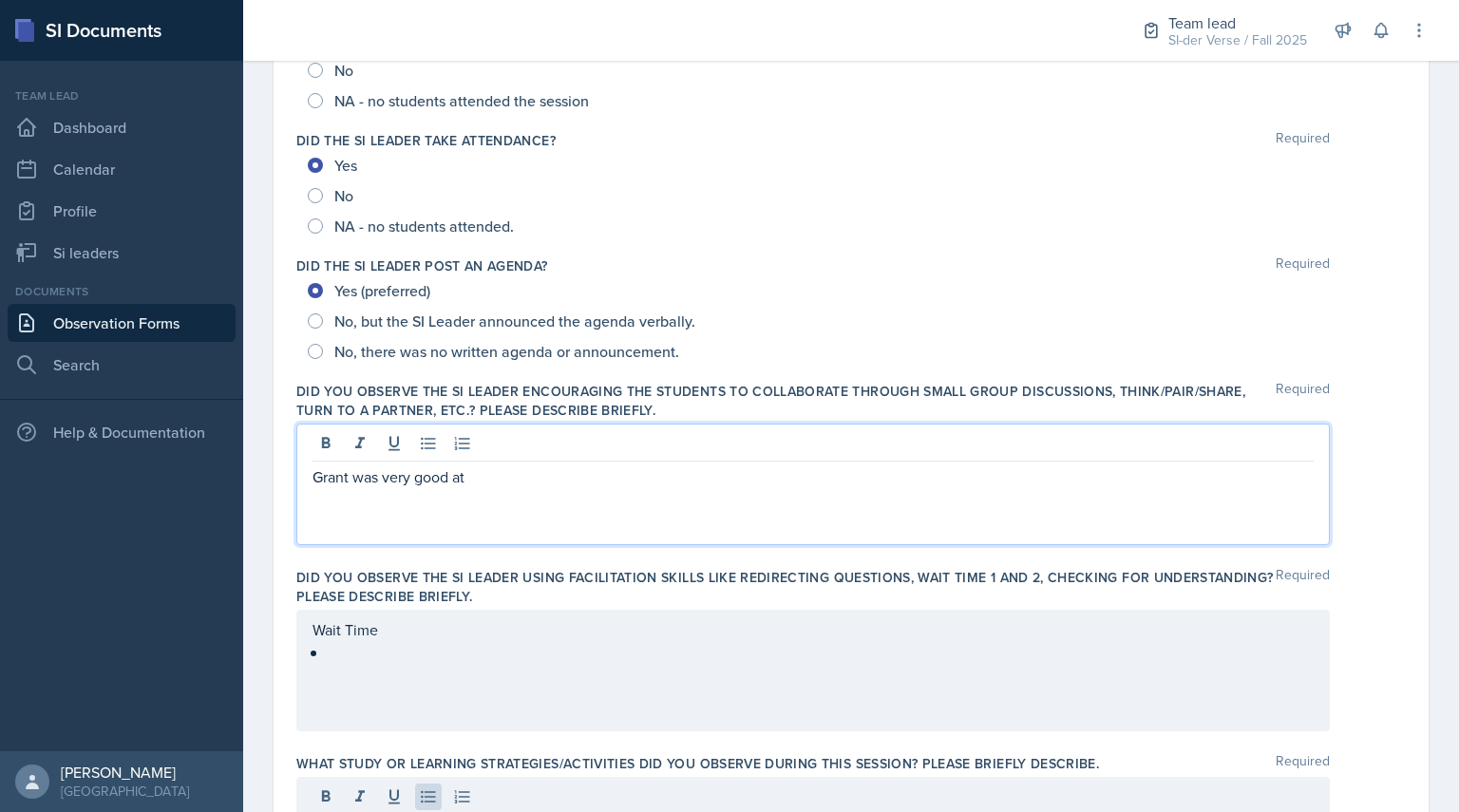
click at [535, 465] on p "Grant was very good at" at bounding box center [813, 476] width 1002 height 23
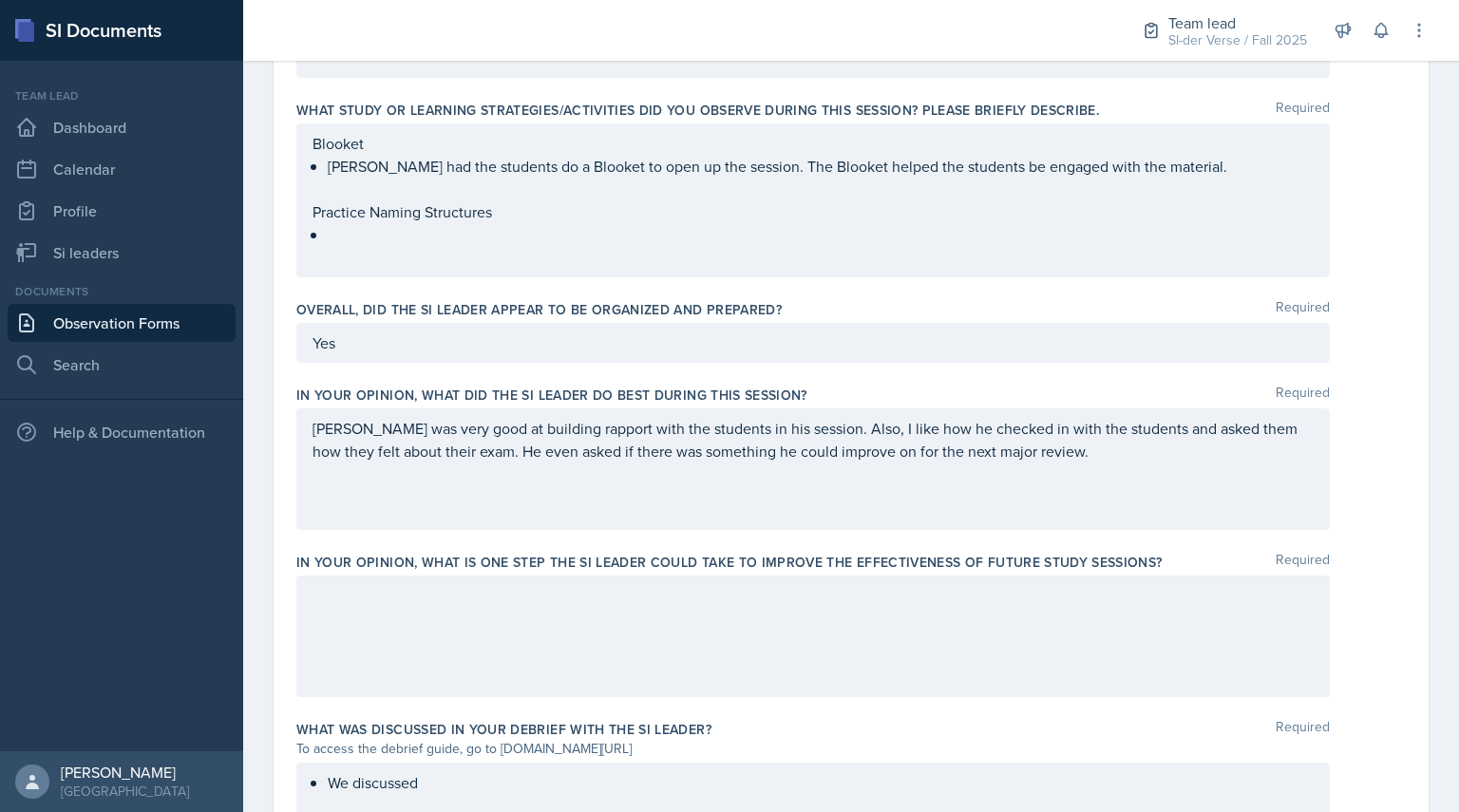
scroll to position [1139, 0]
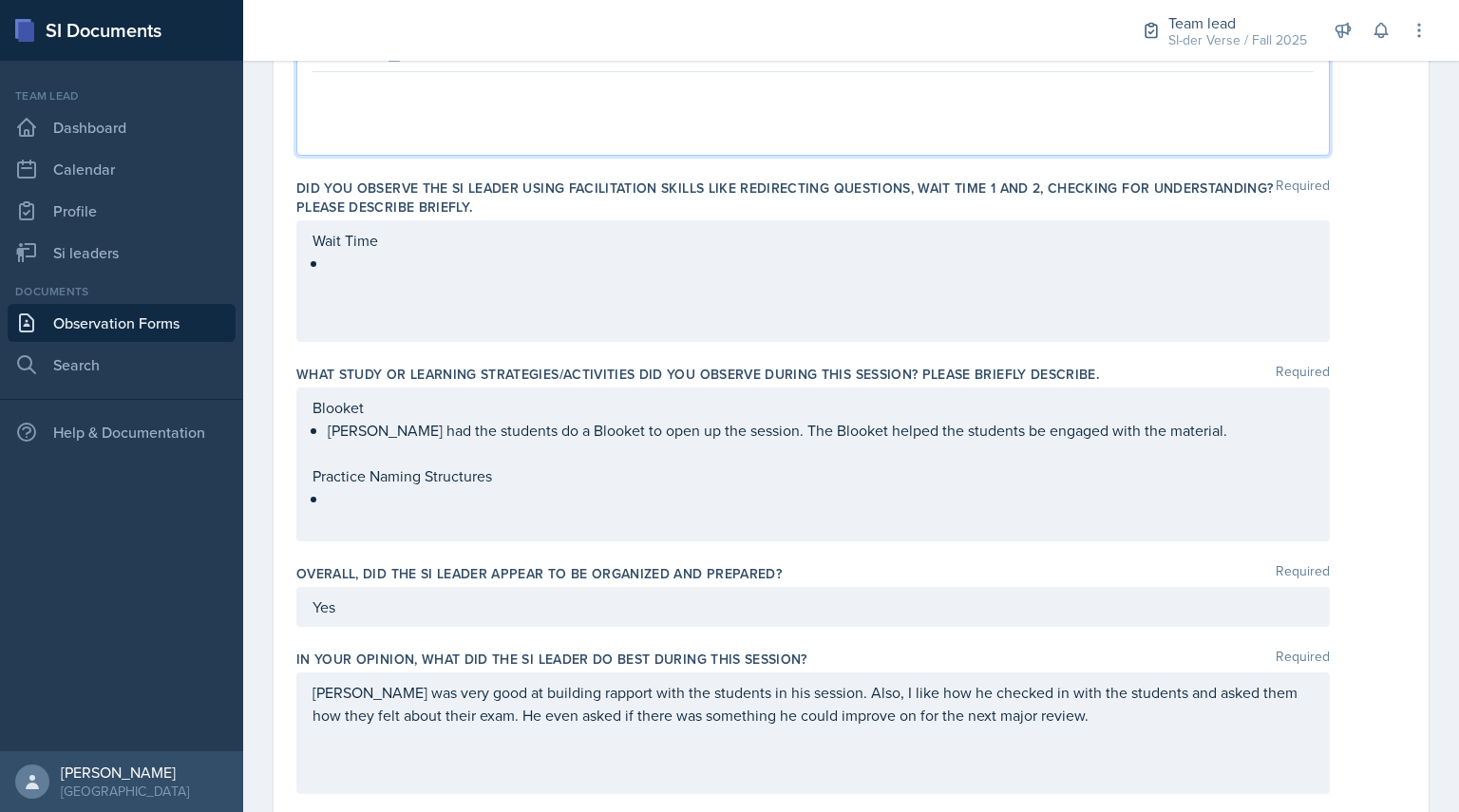
click at [405, 264] on p at bounding box center [820, 263] width 986 height 23
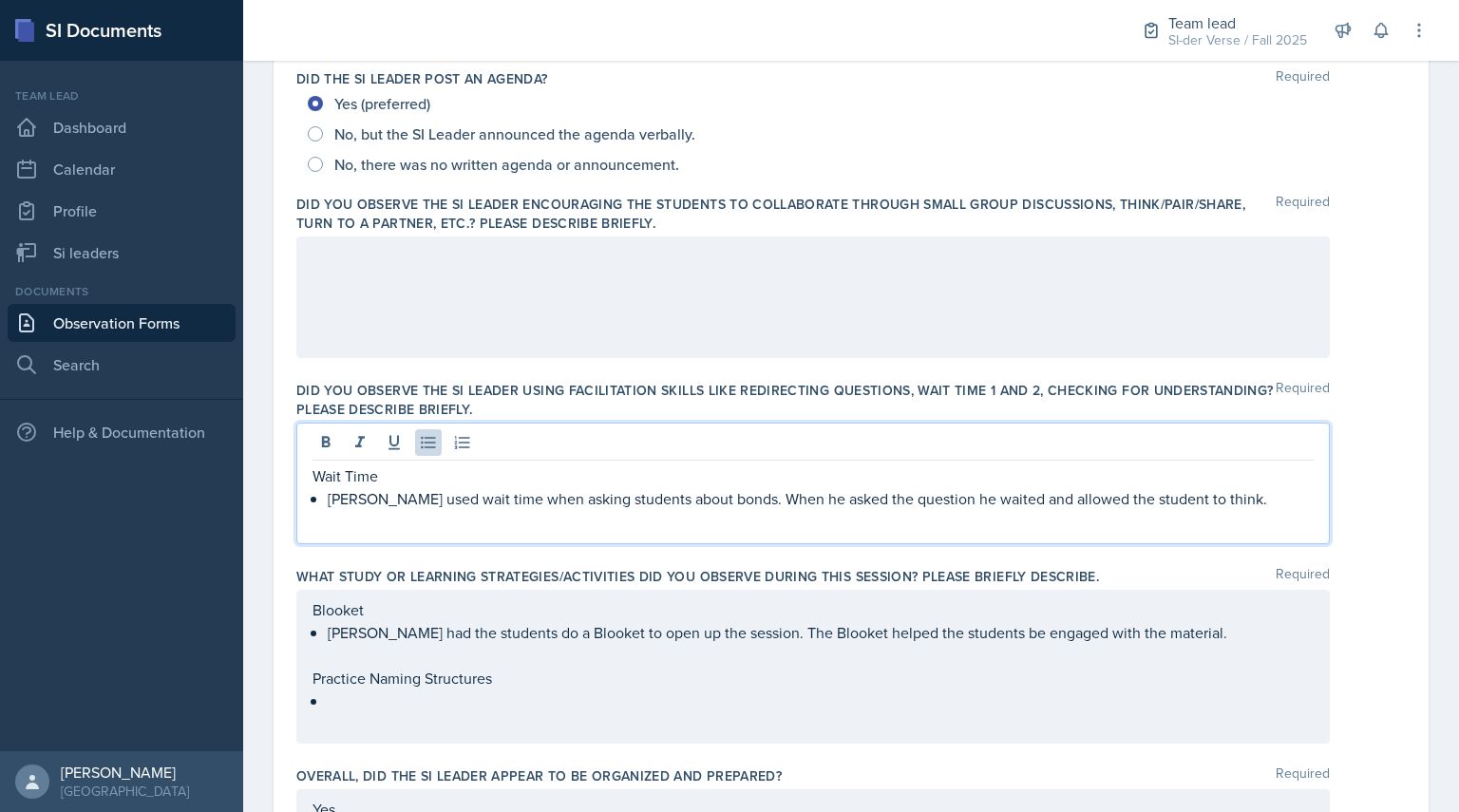
scroll to position [381, 0]
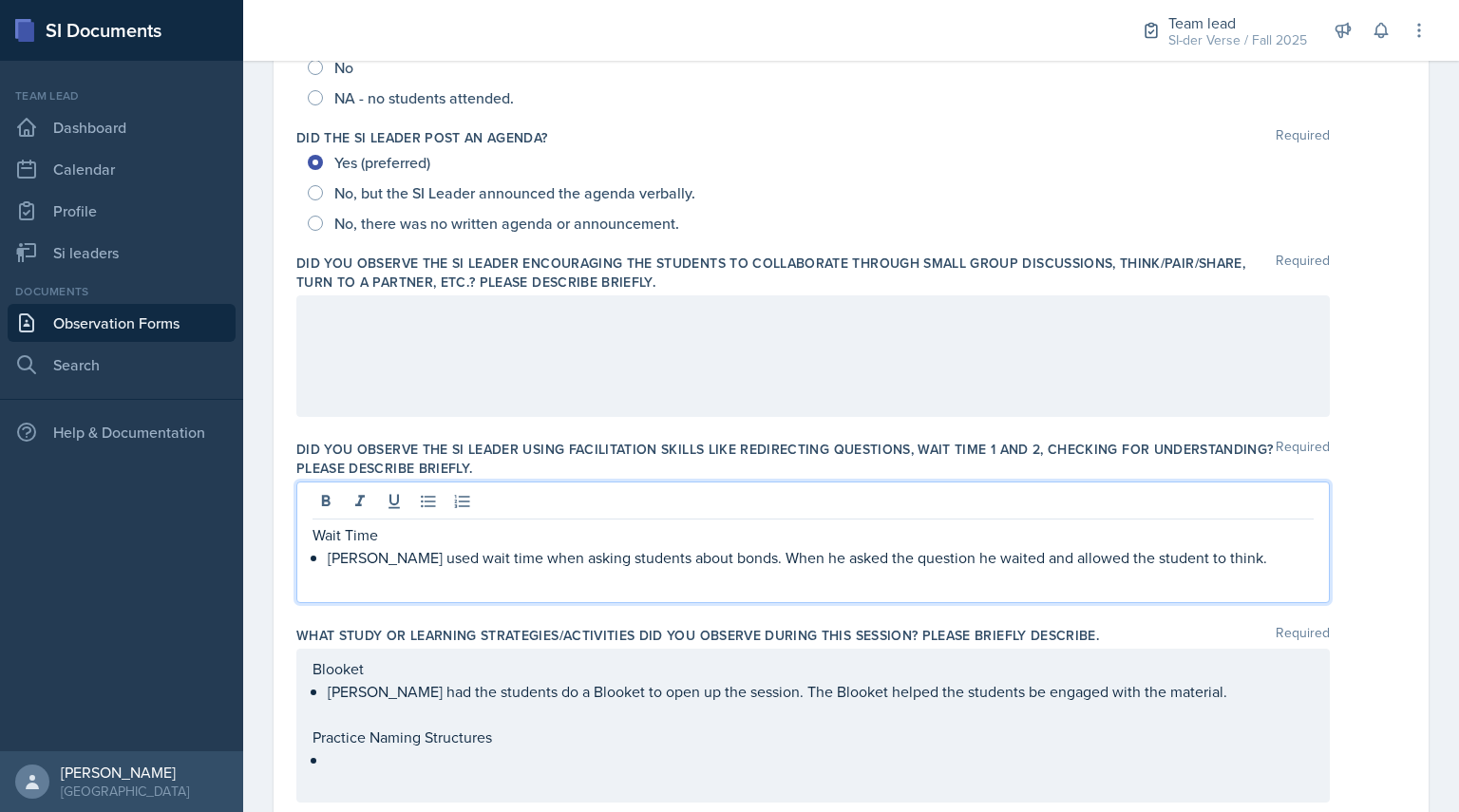
click at [397, 531] on p "Wait Time" at bounding box center [813, 534] width 1002 height 23
click at [1217, 557] on p "[PERSON_NAME] used wait time when asking students about bonds. When he asked th…" at bounding box center [820, 557] width 986 height 23
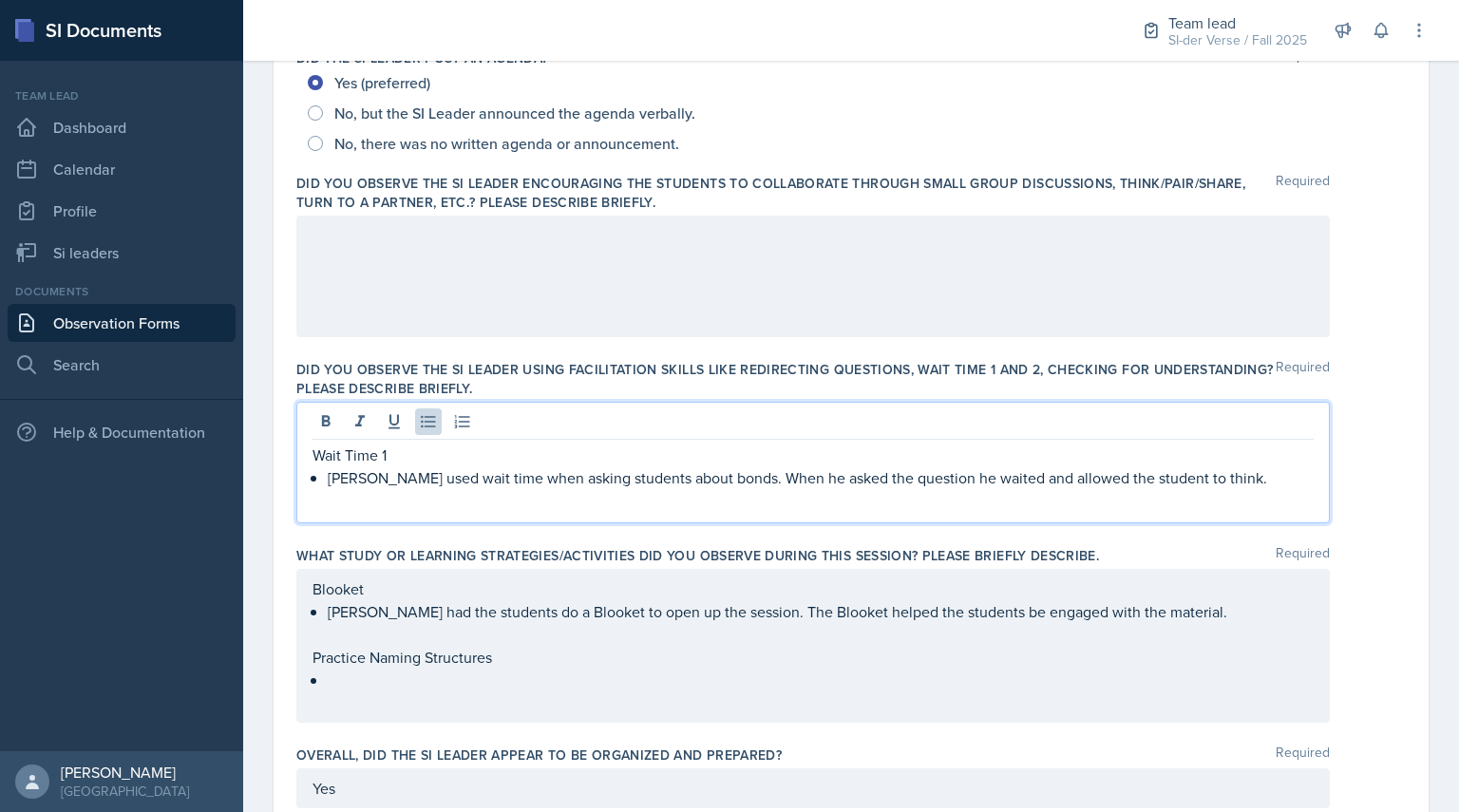
scroll to position [456, 0]
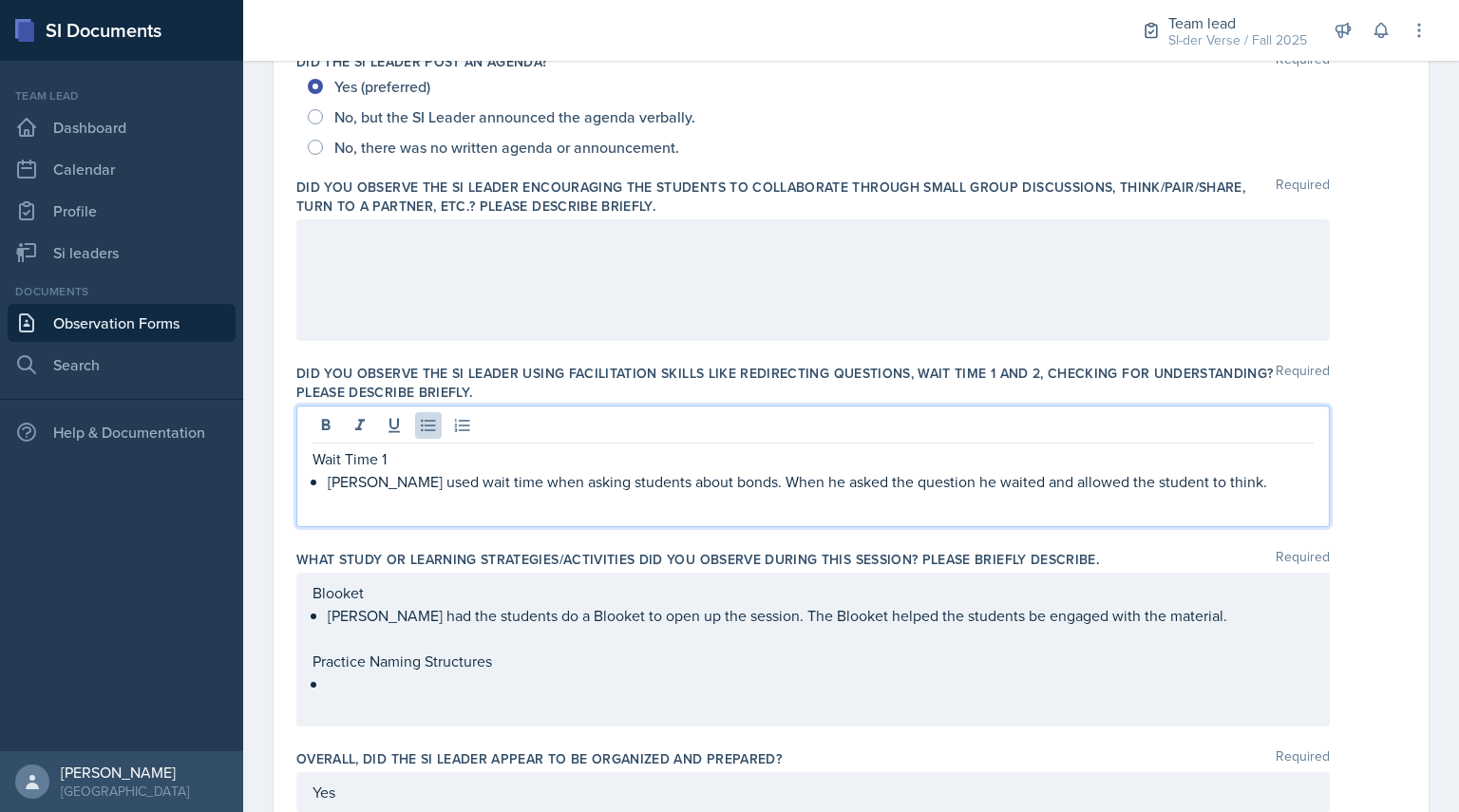
click at [572, 245] on p at bounding box center [813, 239] width 1002 height 23
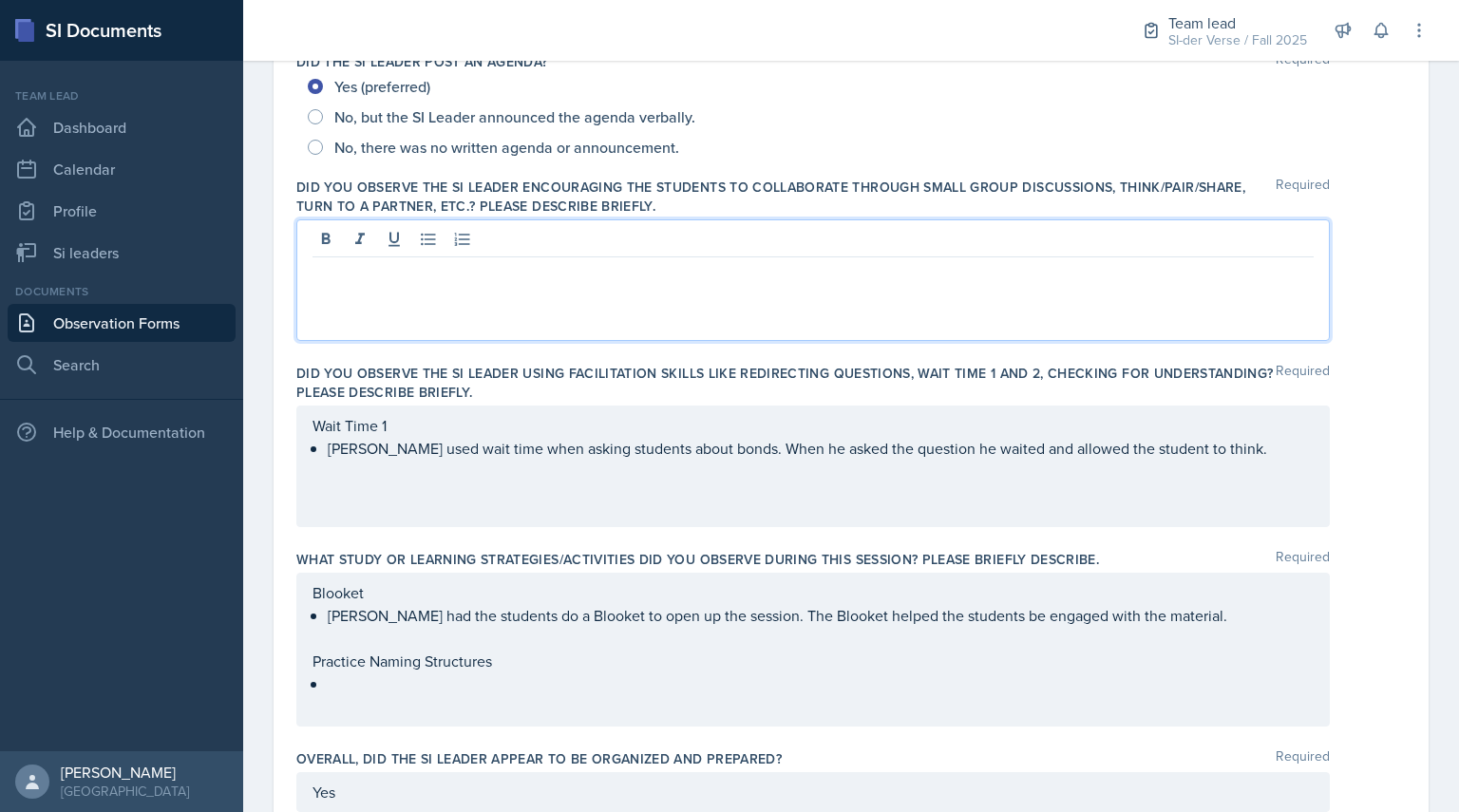
scroll to position [490, 0]
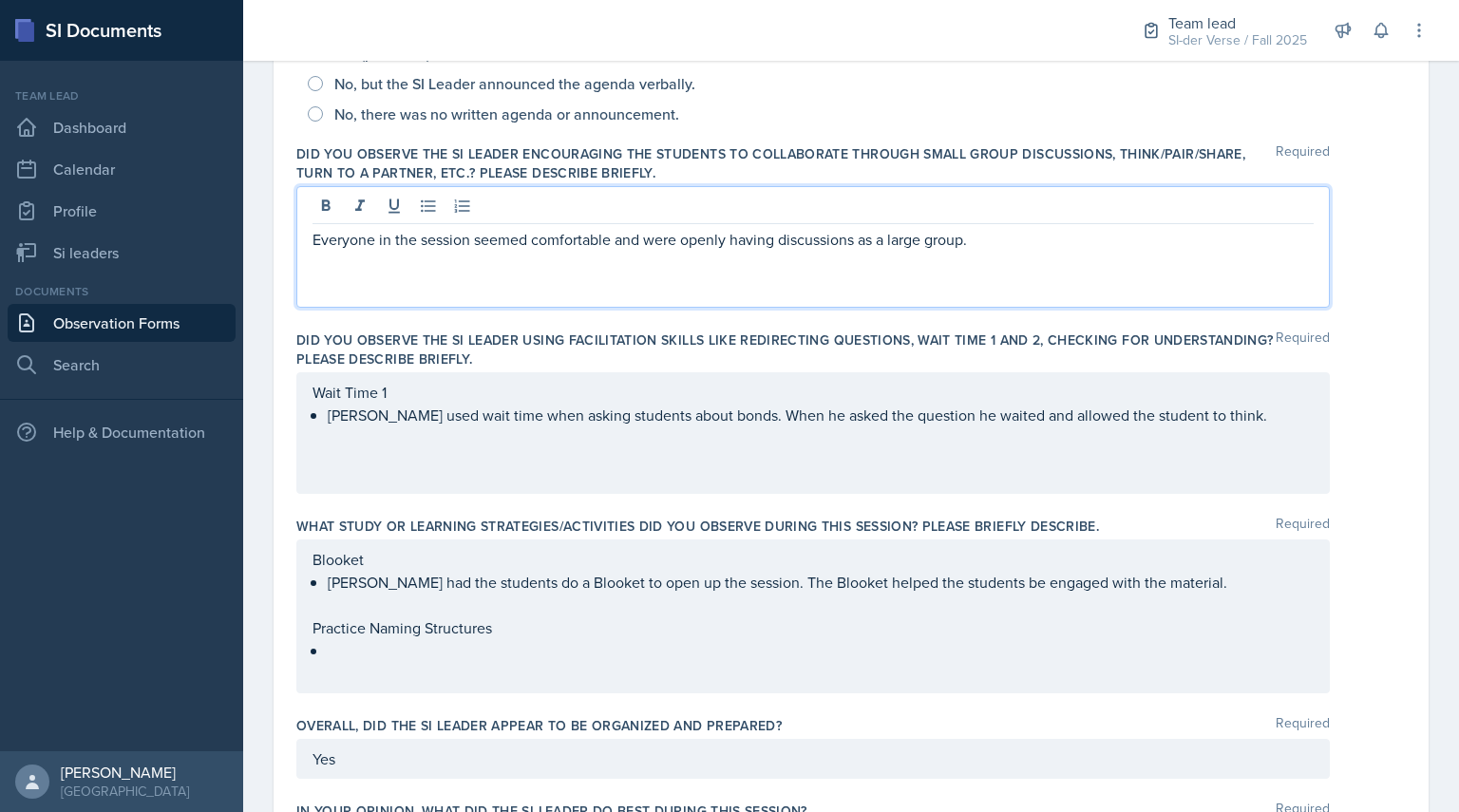
click at [385, 664] on div "Blooket [PERSON_NAME] had the students do a Blooket to open up the session. The…" at bounding box center [813, 616] width 1002 height 136
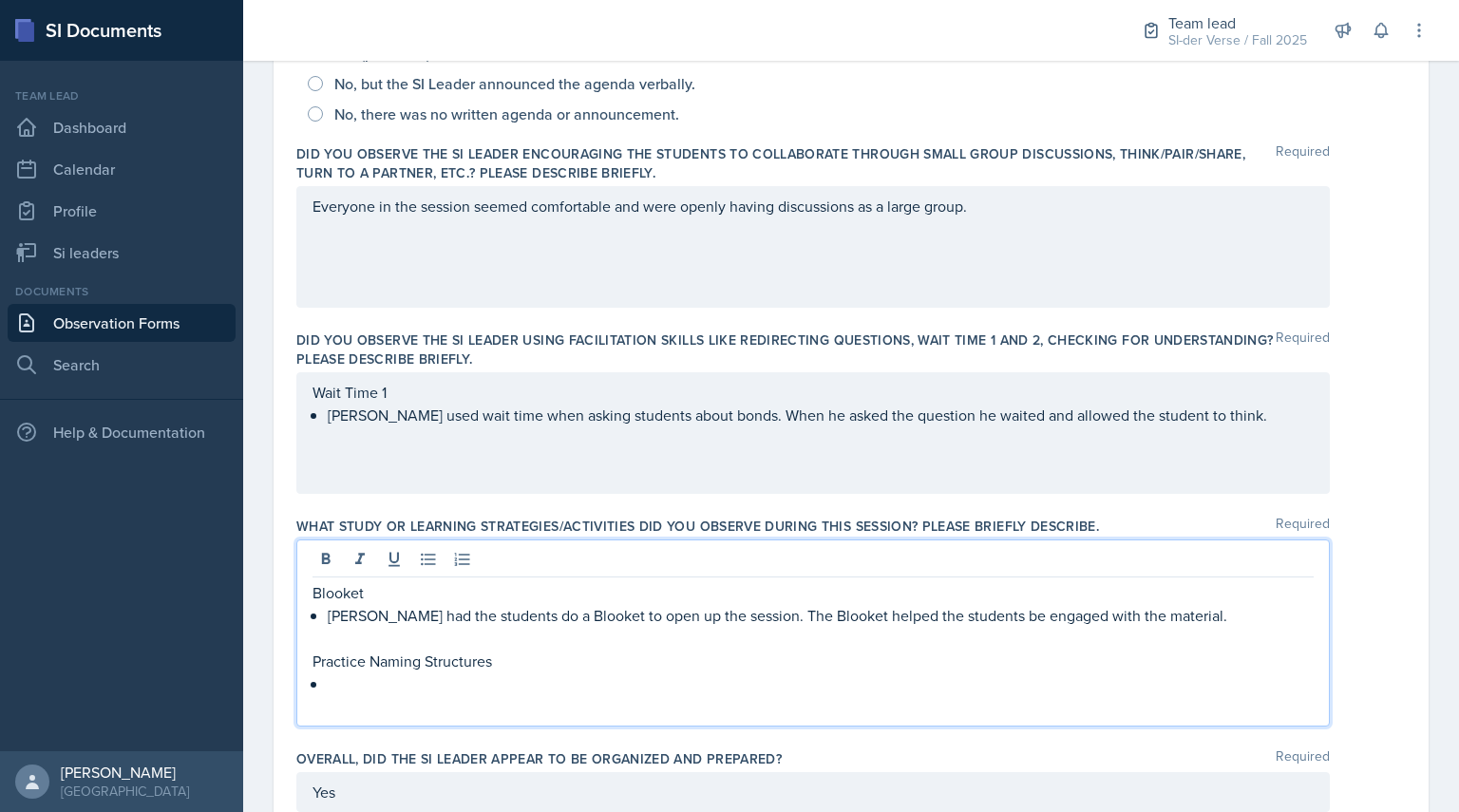
click at [346, 666] on p "Practice Naming Structures" at bounding box center [813, 661] width 1002 height 23
click at [341, 677] on p at bounding box center [820, 683] width 986 height 23
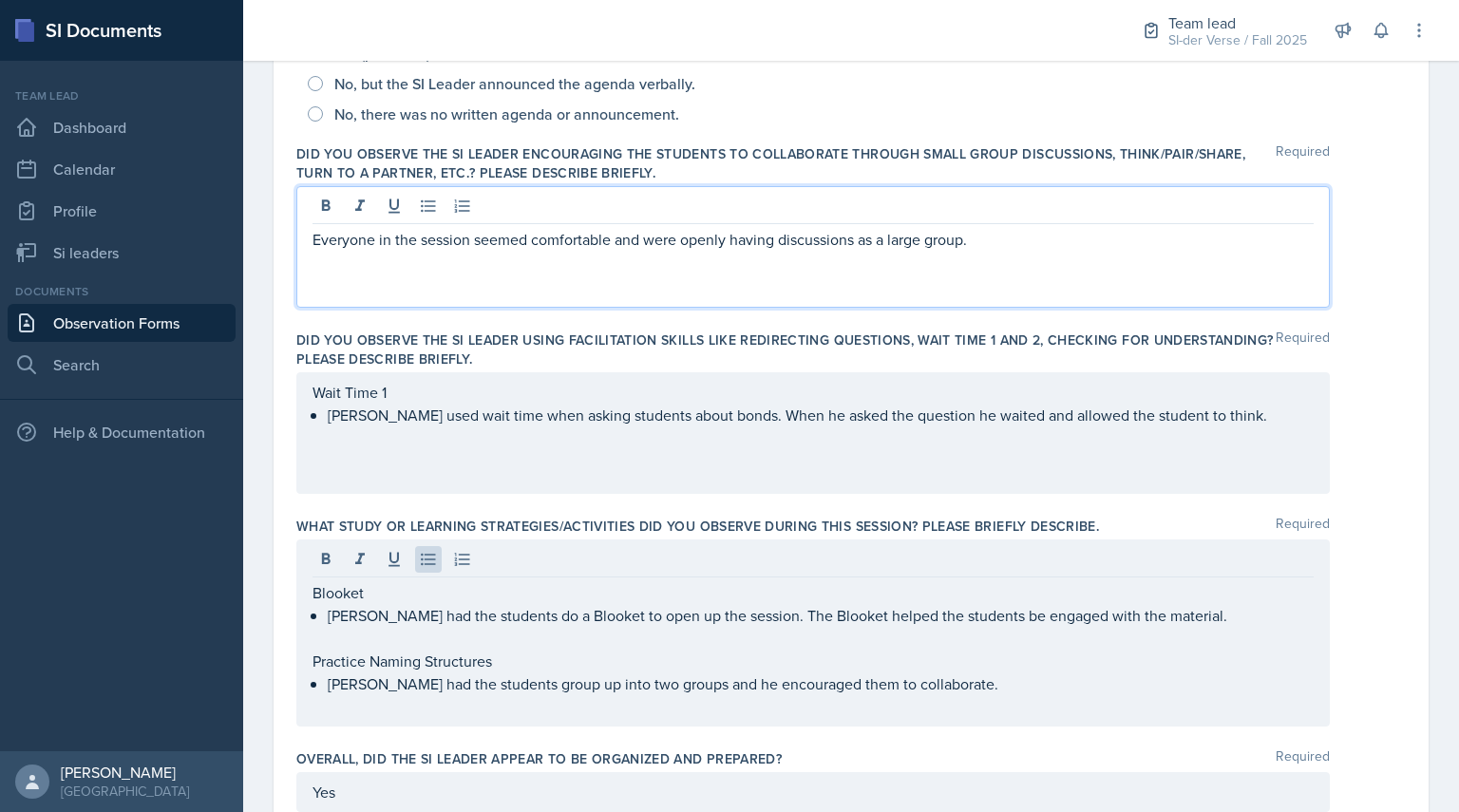
click at [1028, 202] on div "Everyone in the session seemed comfortable and were openly having discussions a…" at bounding box center [812, 247] width 1033 height 122
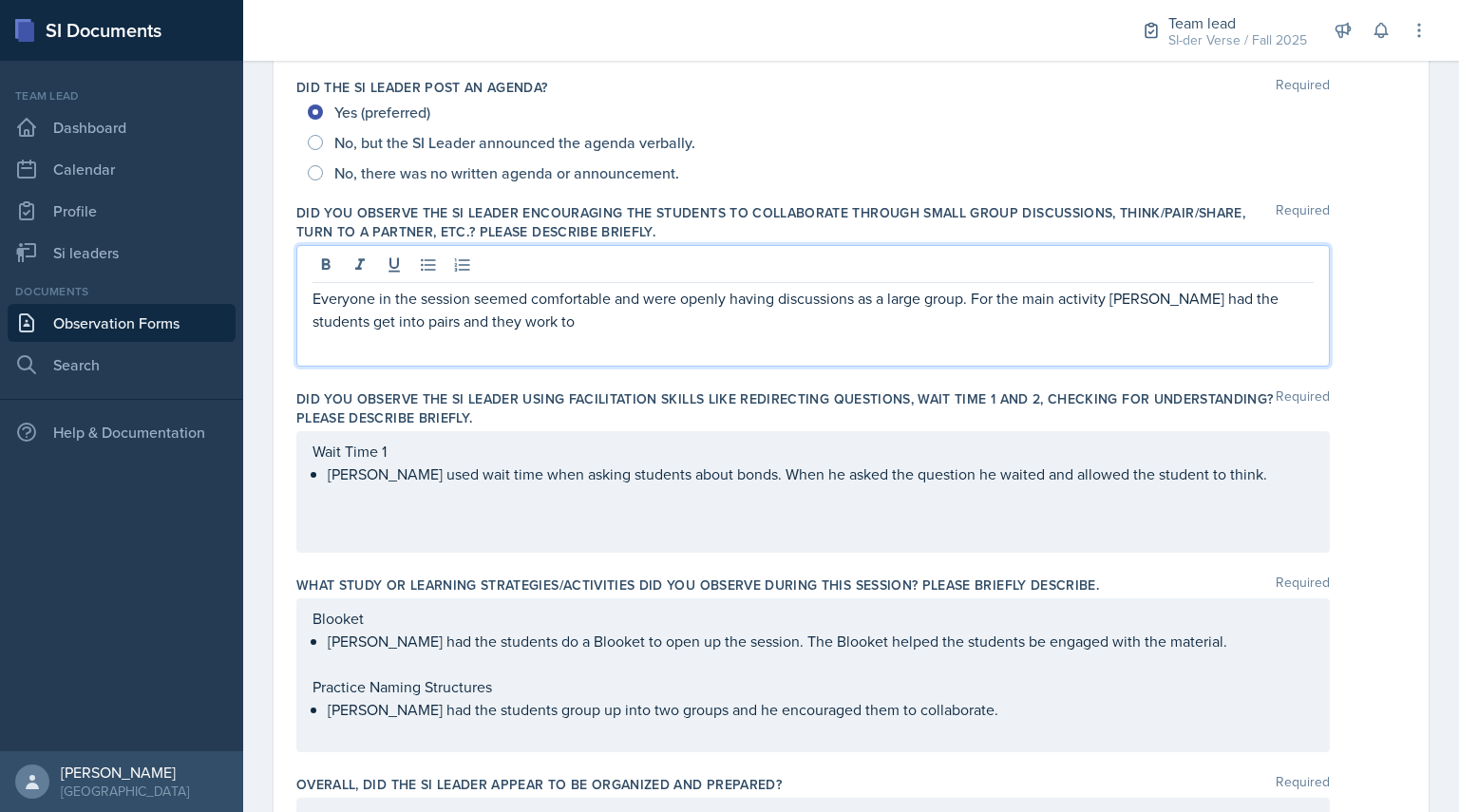
scroll to position [537, 0]
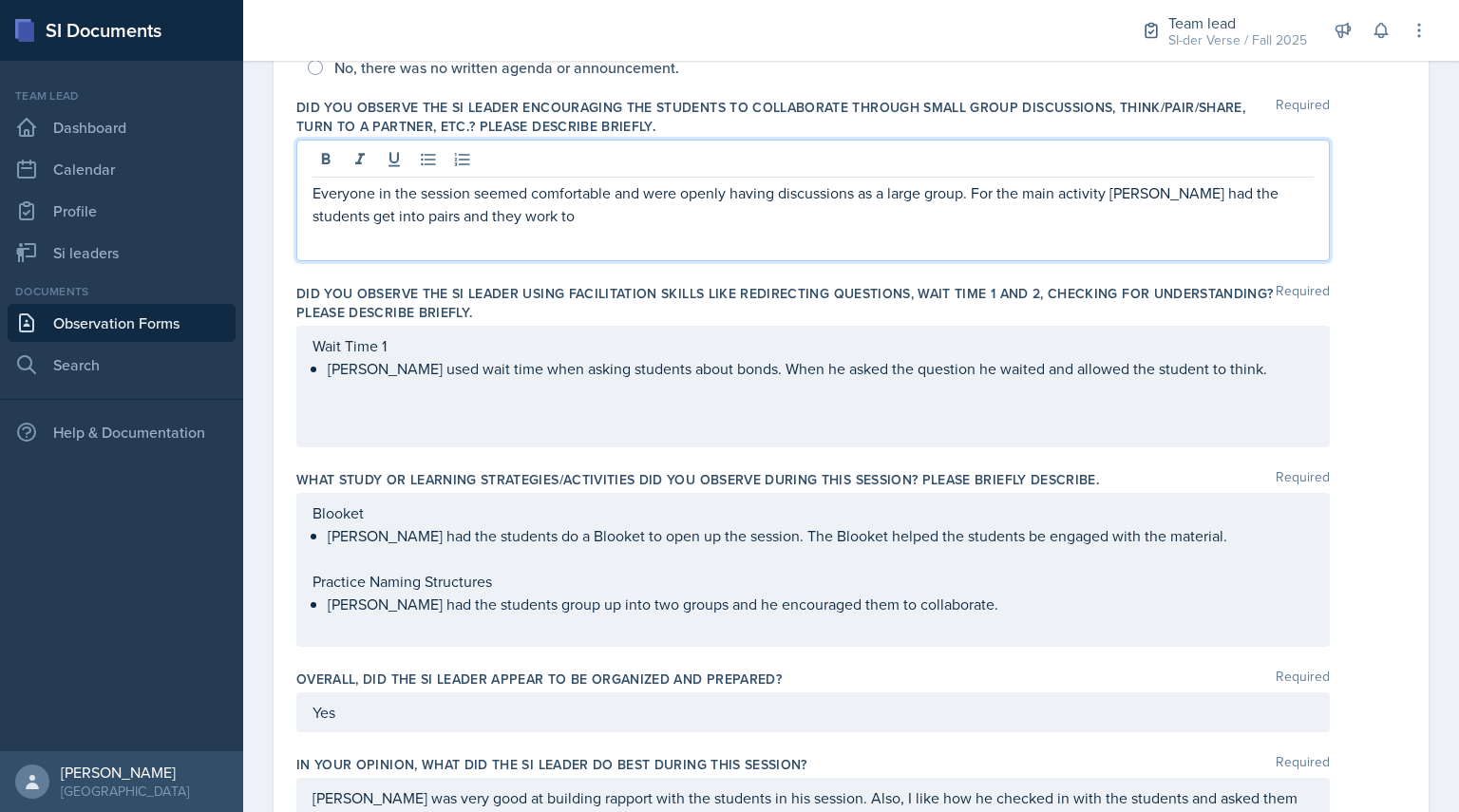
click at [507, 581] on p "Practice Naming Structures" at bounding box center [813, 581] width 1002 height 23
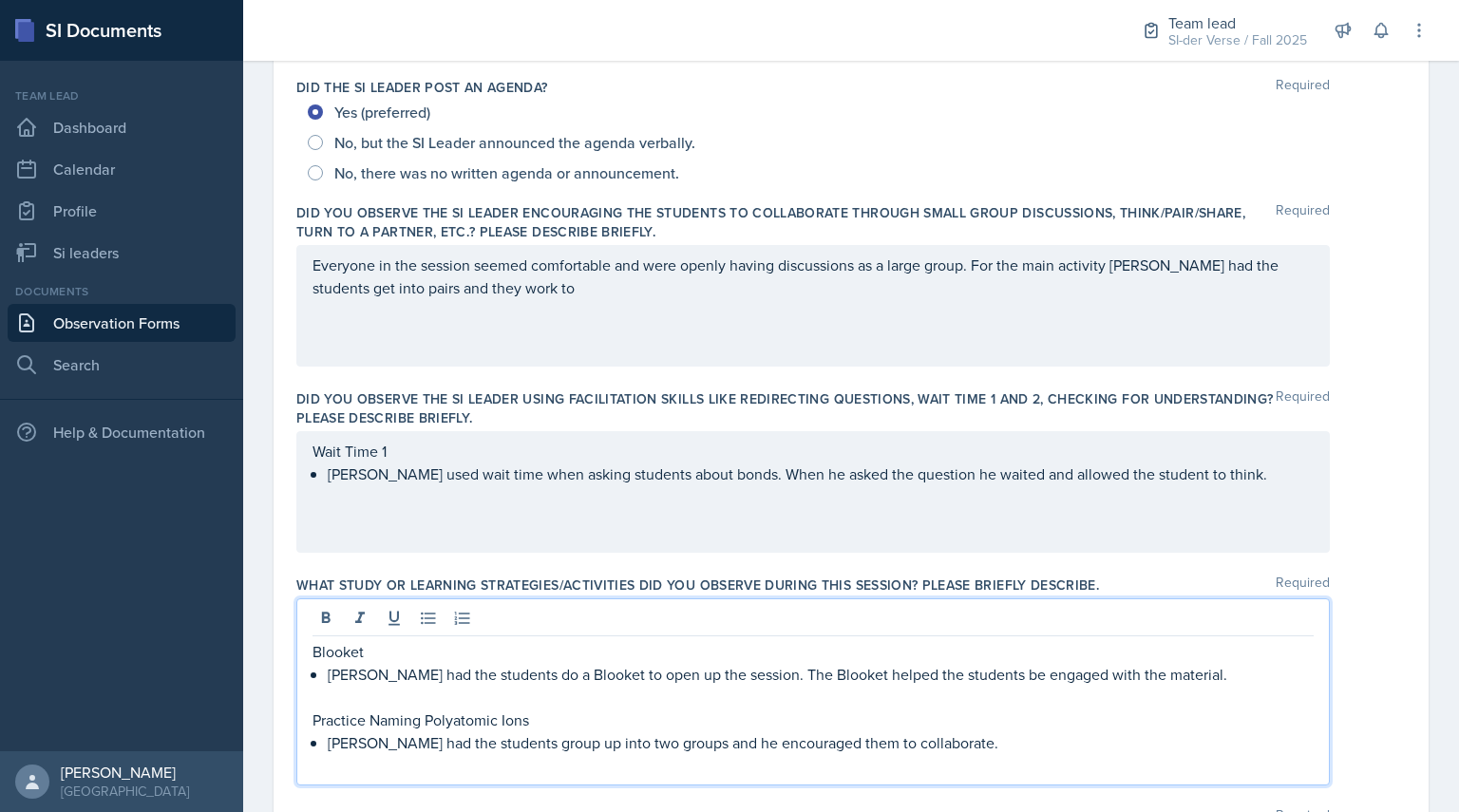
scroll to position [427, 0]
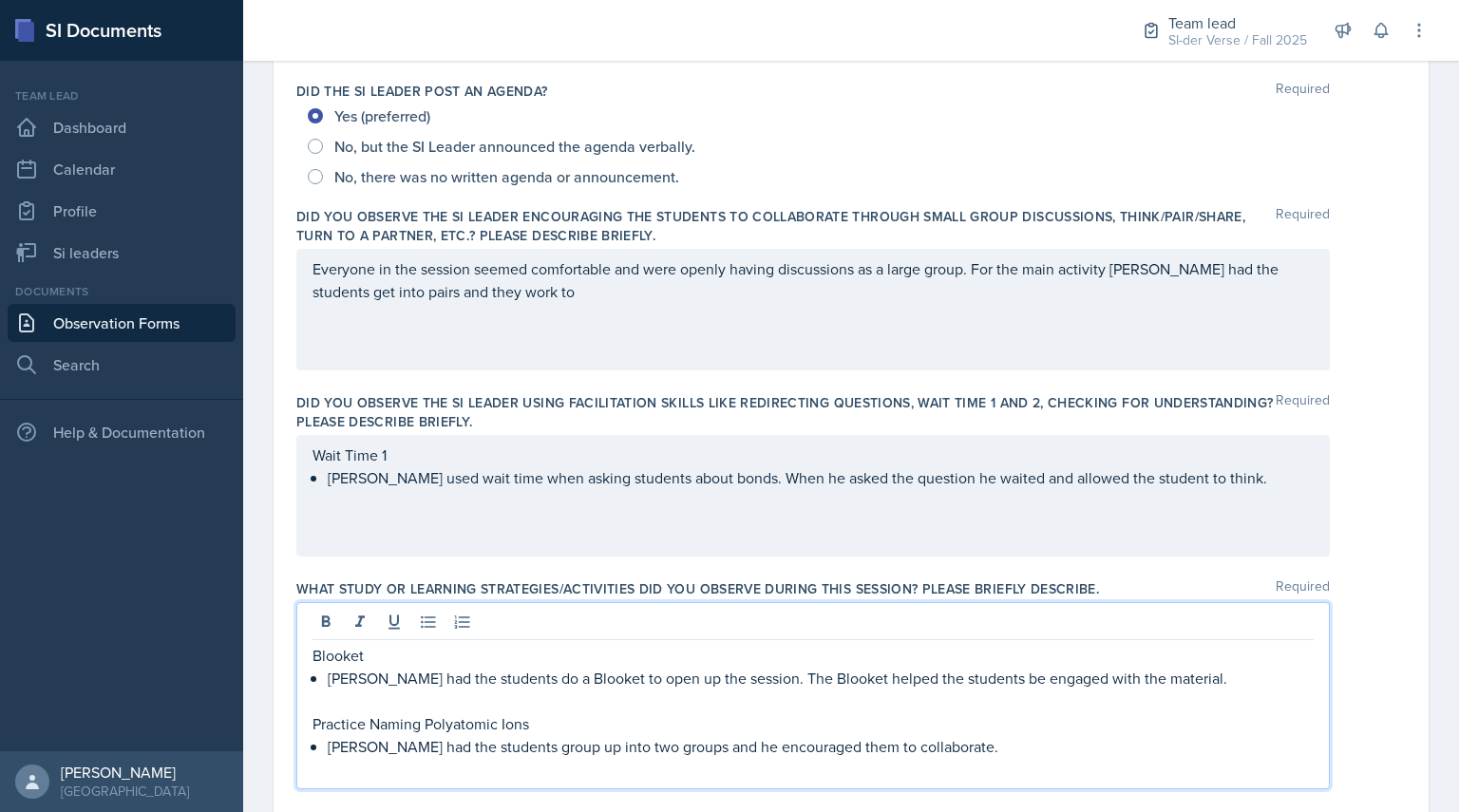
click at [535, 290] on p "Everyone in the session seemed comfortable and were openly having discussions a…" at bounding box center [813, 280] width 1002 height 46
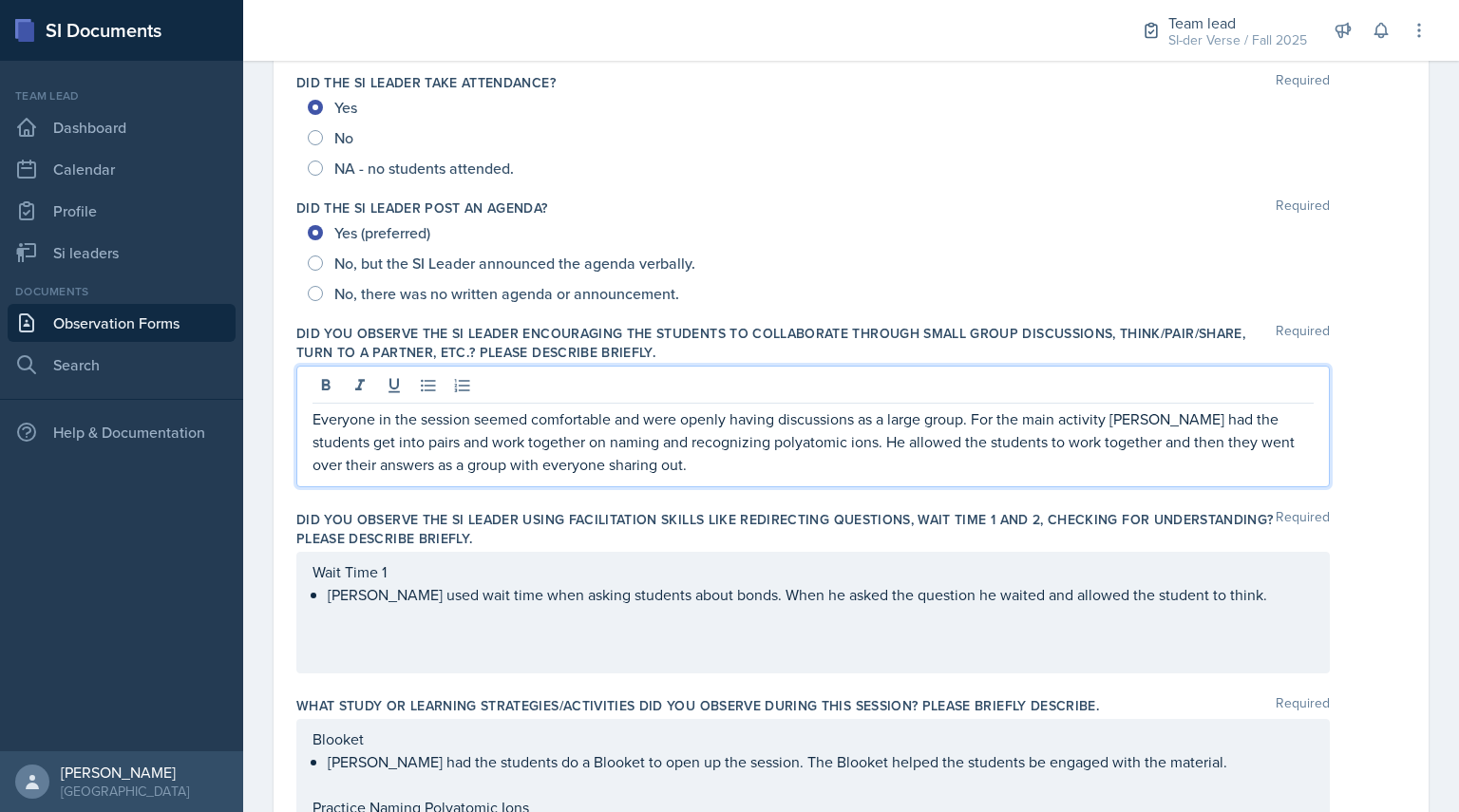
scroll to position [312, 0]
click at [643, 419] on p "Everyone in the session seemed comfortable and were openly having discussions a…" at bounding box center [813, 440] width 1002 height 69
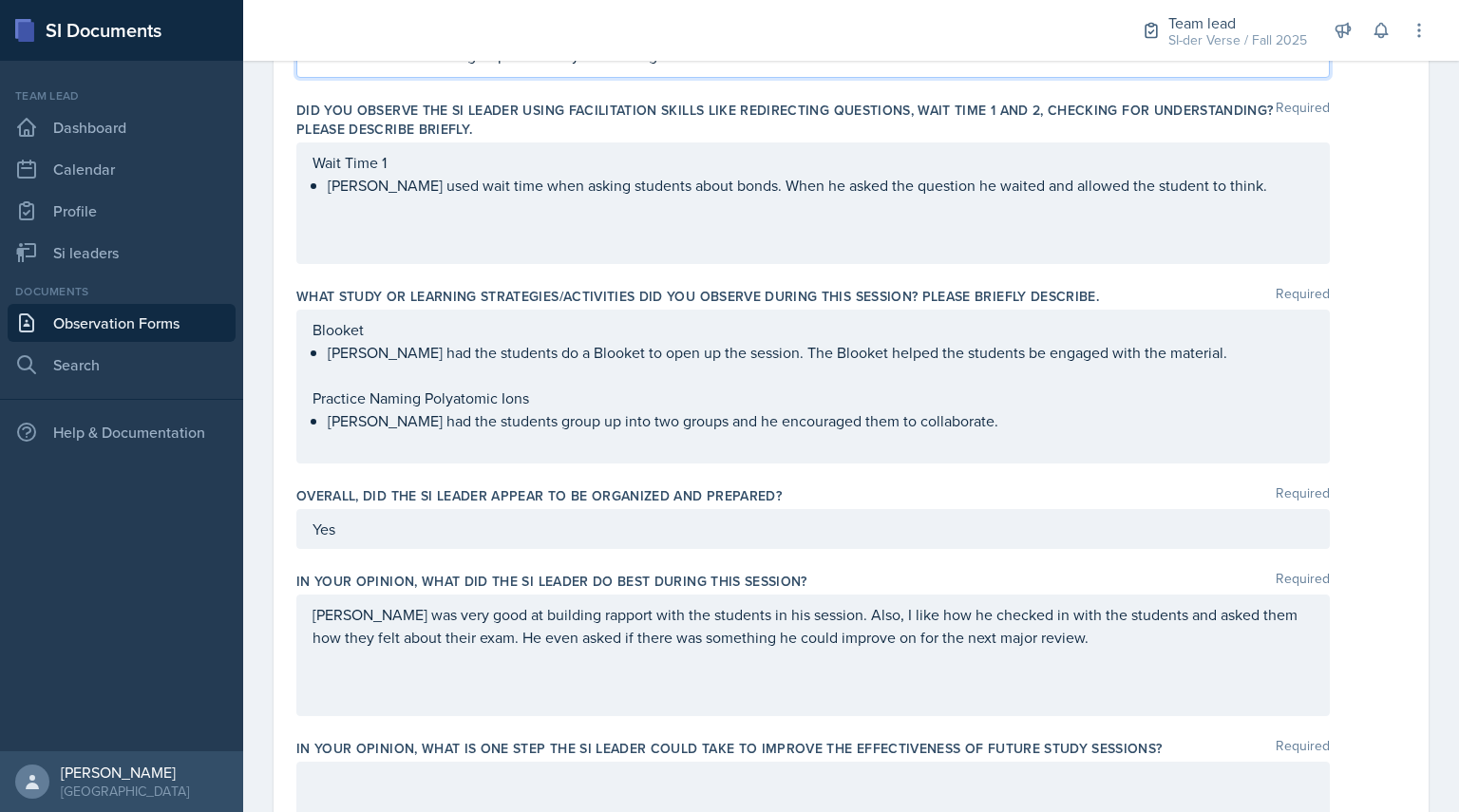
scroll to position [766, 0]
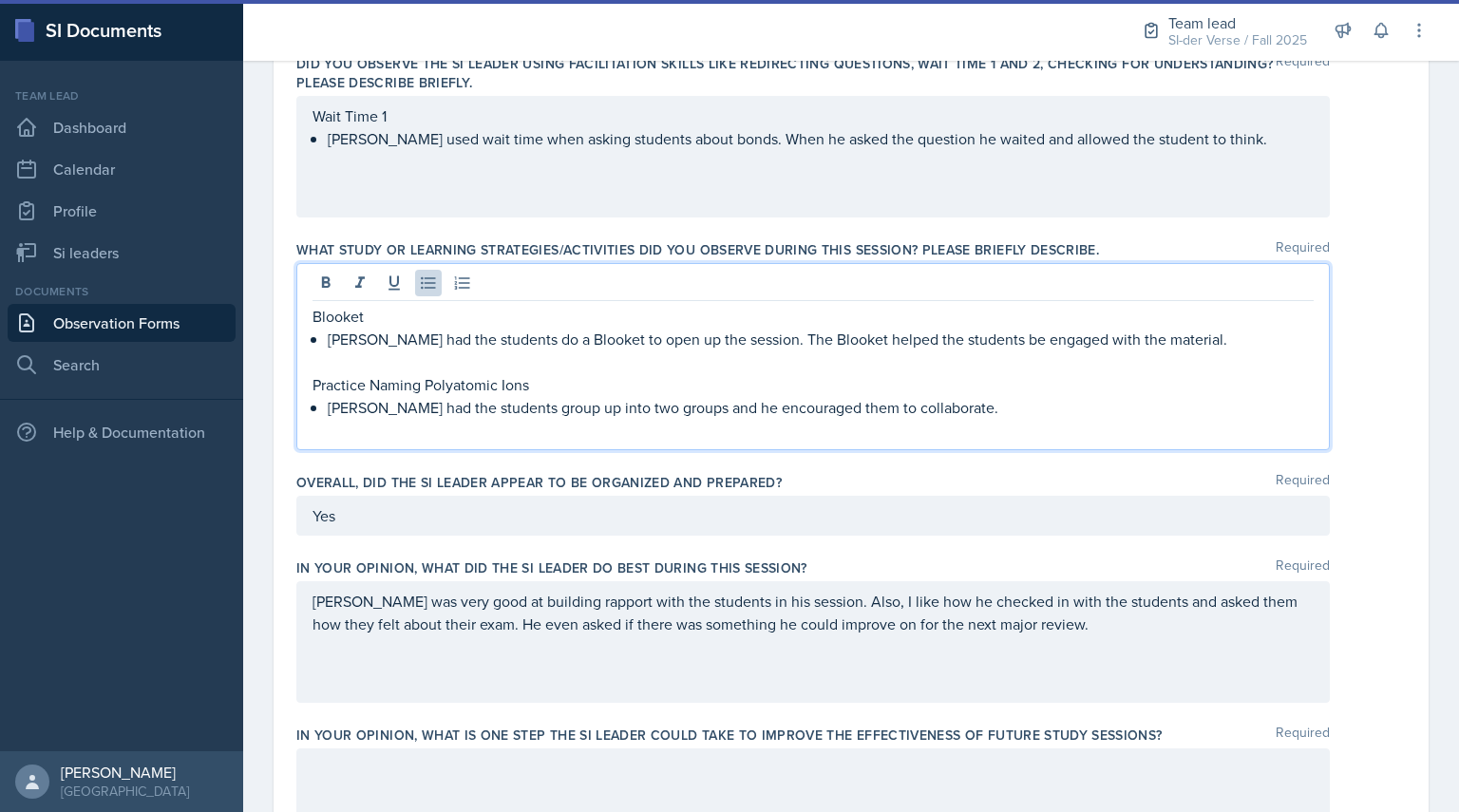
click at [938, 376] on div "Blooket [PERSON_NAME] had the students do a Blooket to open up the session. The…" at bounding box center [813, 373] width 1002 height 136
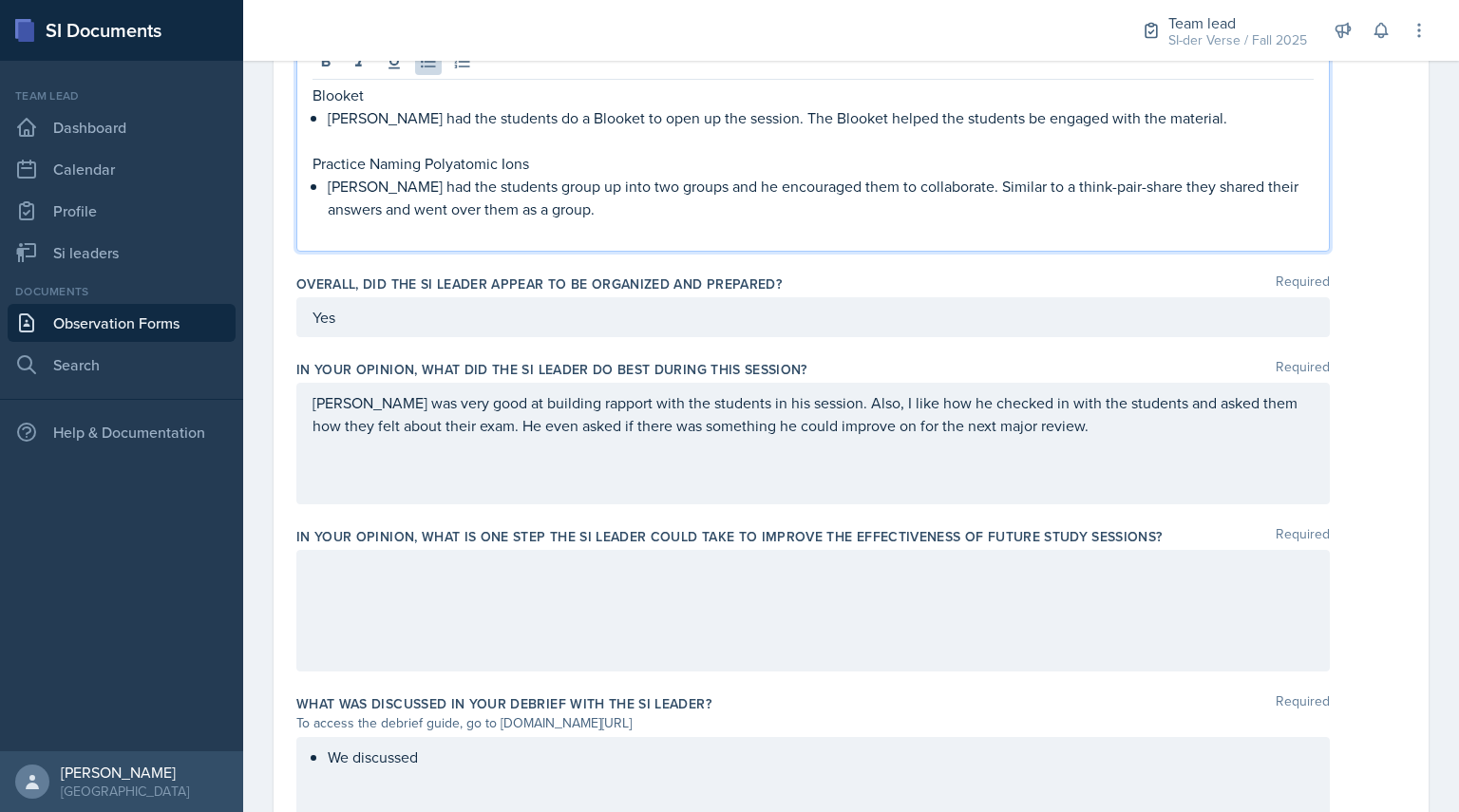
scroll to position [988, 0]
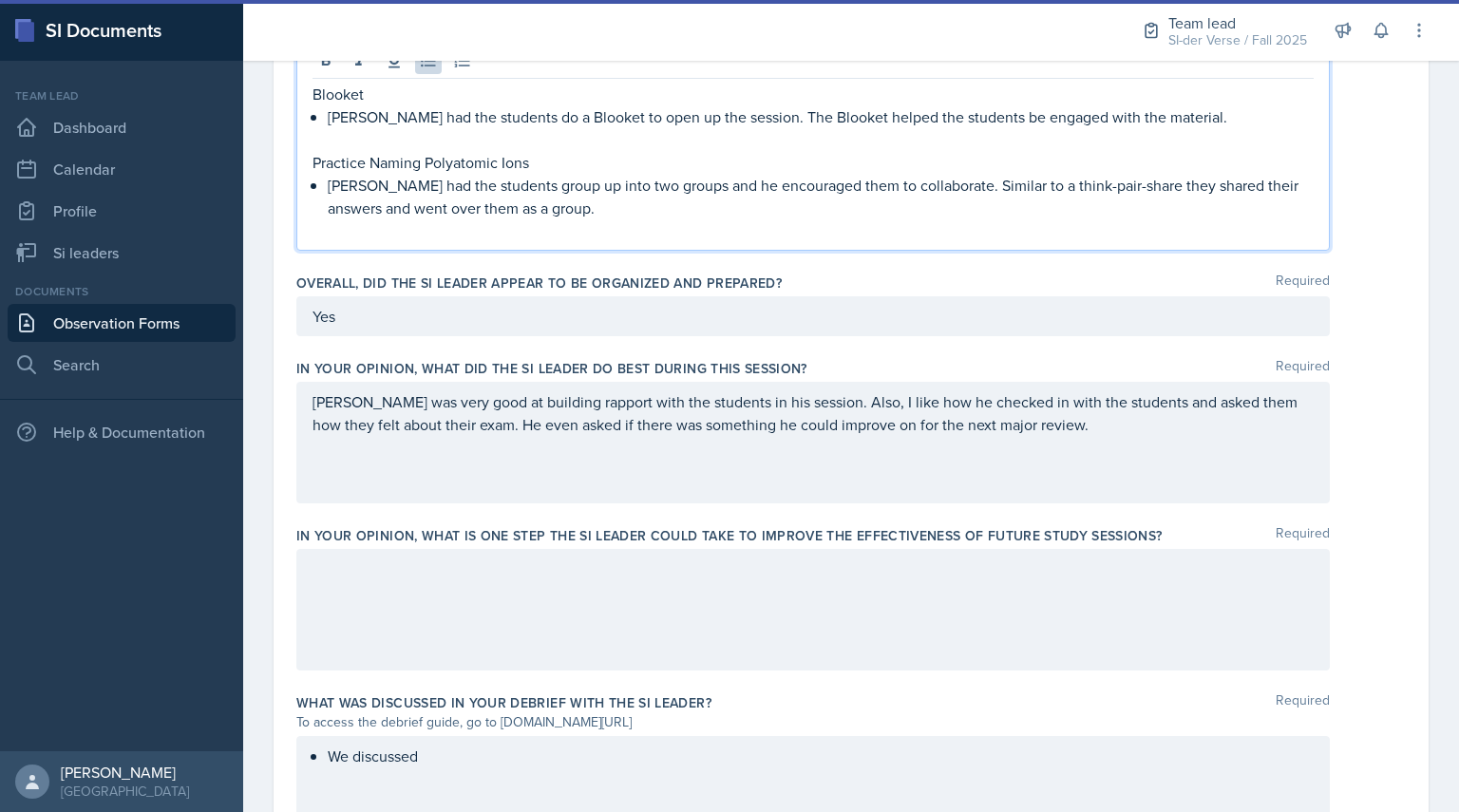
click at [623, 565] on div at bounding box center [812, 610] width 1033 height 122
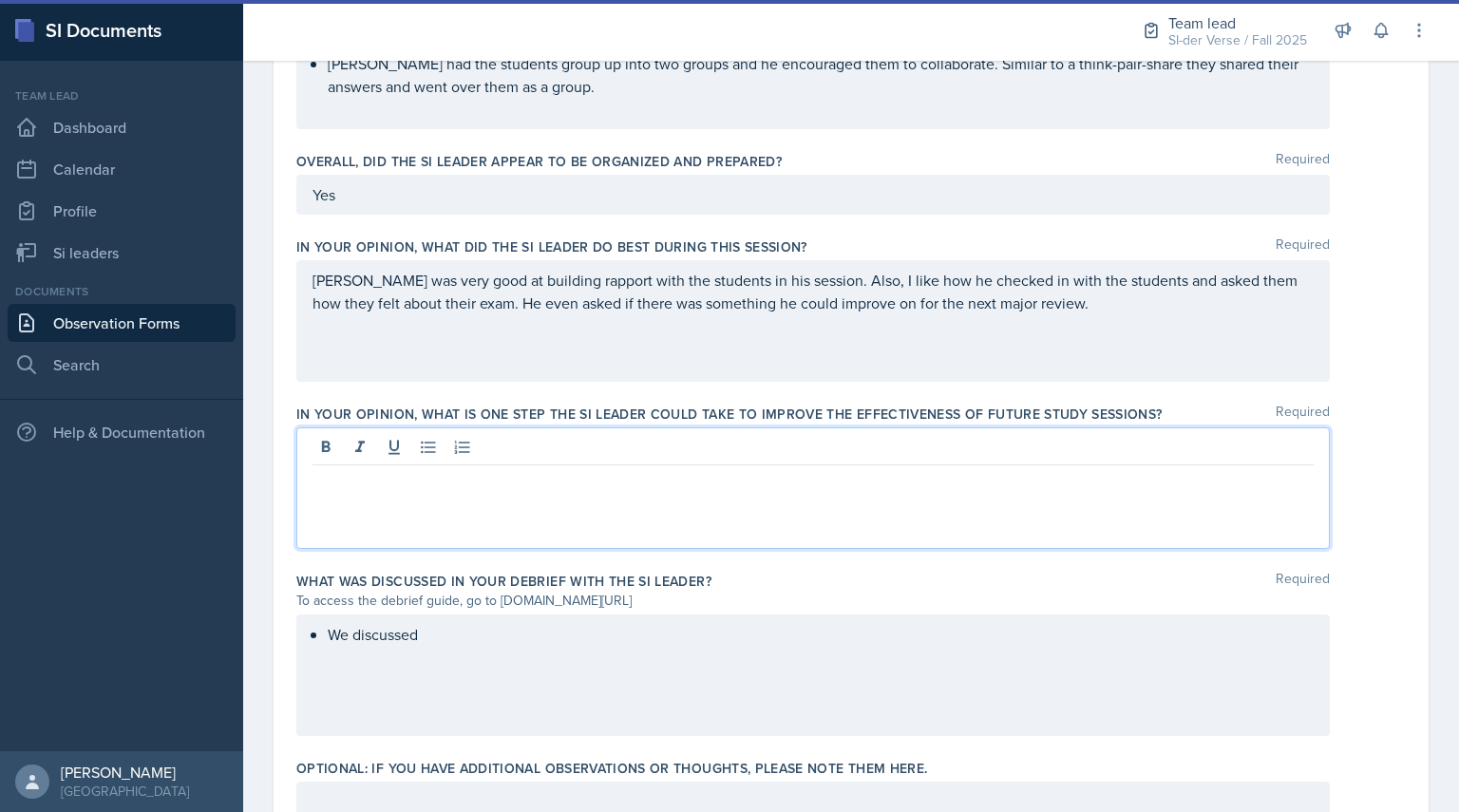
scroll to position [1078, 0]
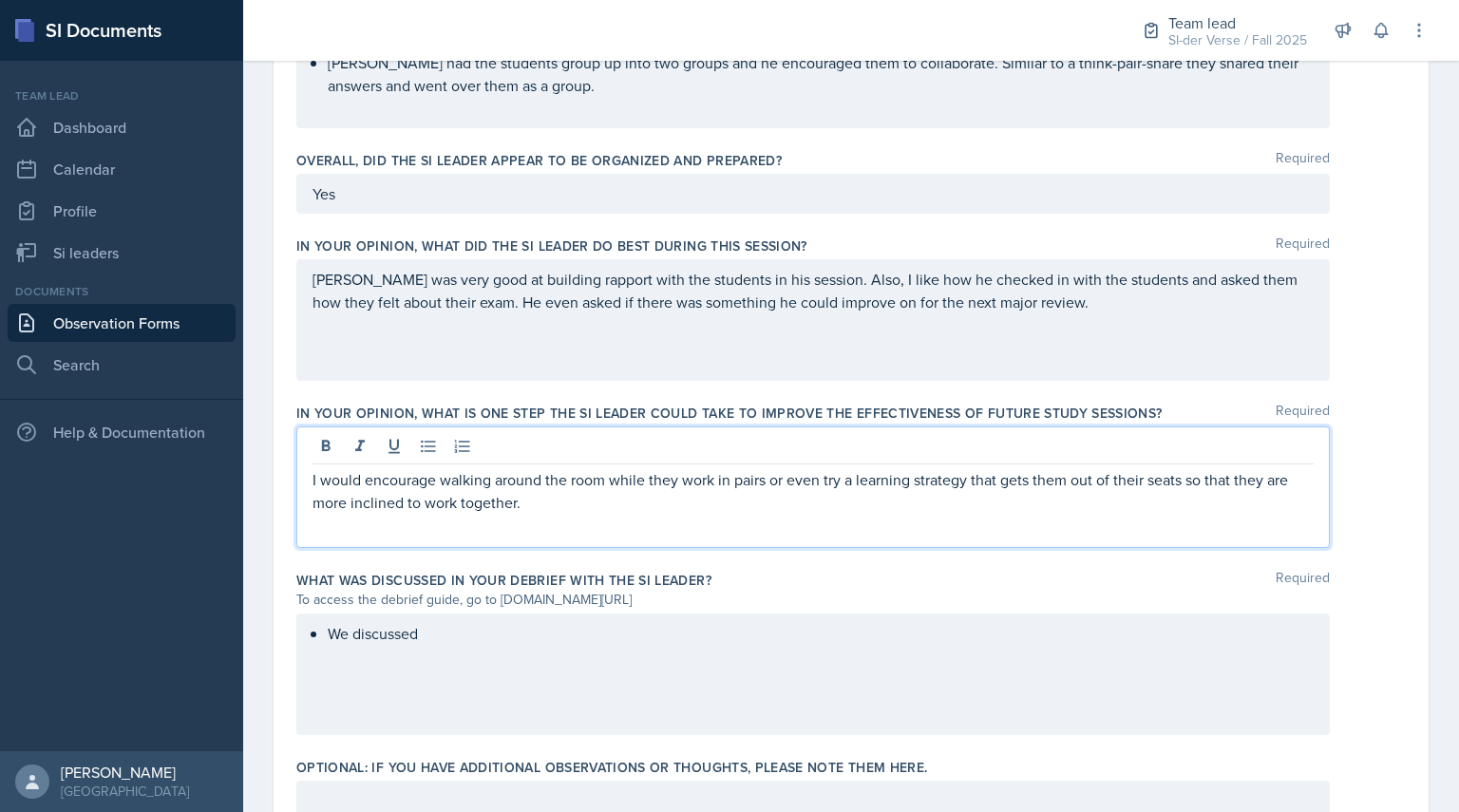
click at [457, 664] on div "We discussed" at bounding box center [812, 675] width 1033 height 122
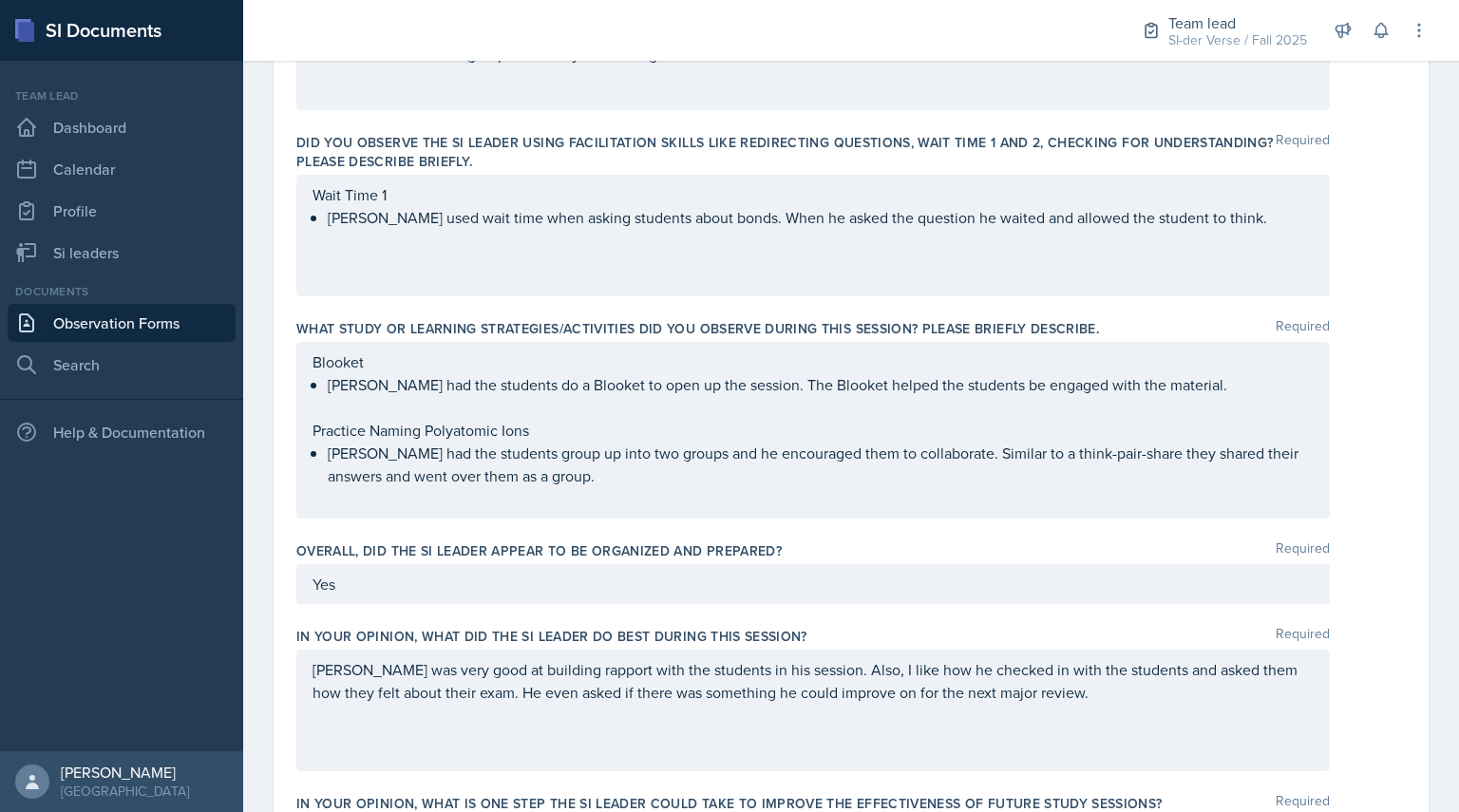
scroll to position [686, 0]
click at [1214, 219] on p "[PERSON_NAME] used wait time when asking students about bonds. When he asked th…" at bounding box center [820, 218] width 986 height 23
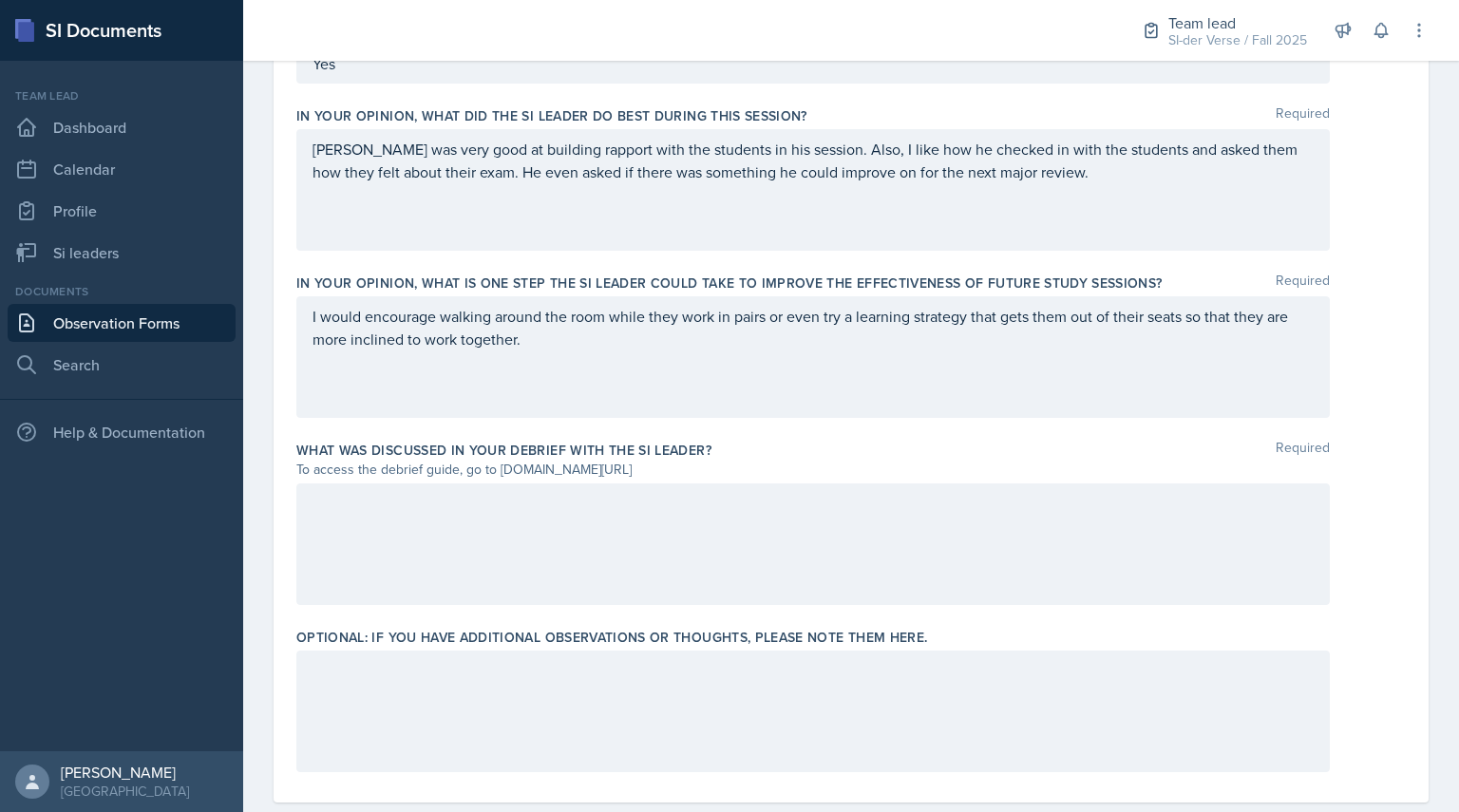
scroll to position [1251, 0]
click at [550, 339] on p "I would encourage walking around the room while they work in pairs or even try …" at bounding box center [813, 327] width 1002 height 46
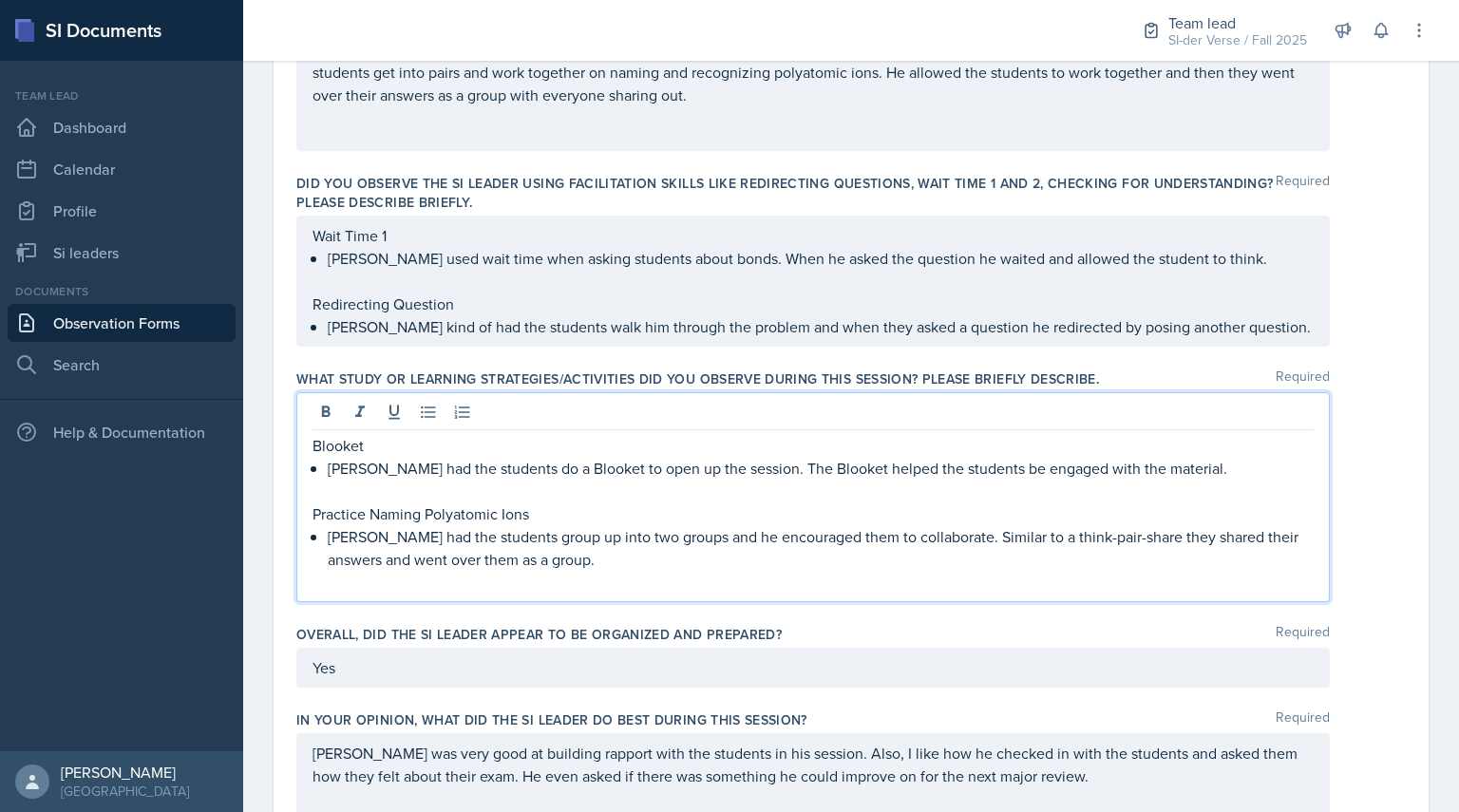
scroll to position [679, 0]
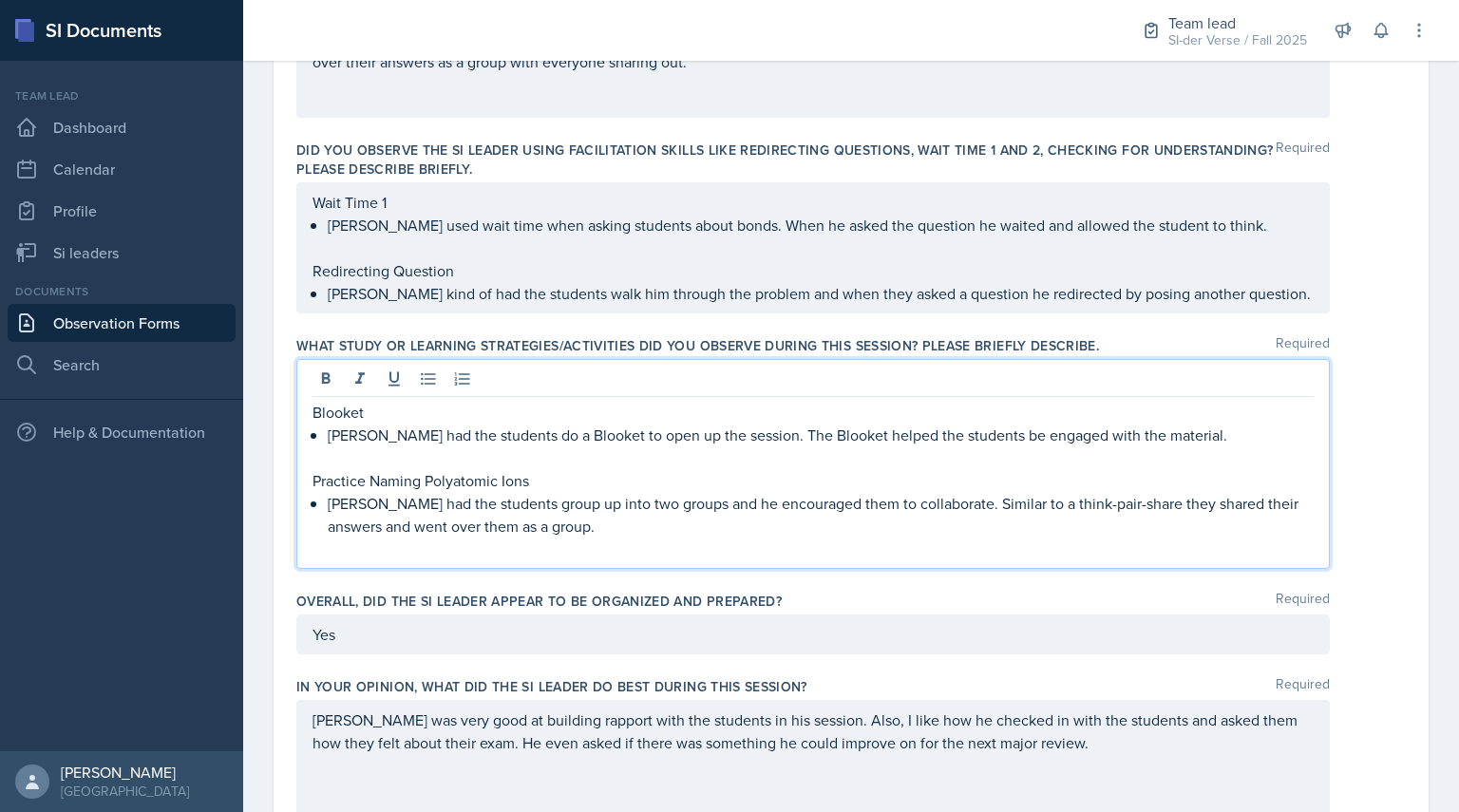
click at [552, 541] on p at bounding box center [813, 548] width 1002 height 23
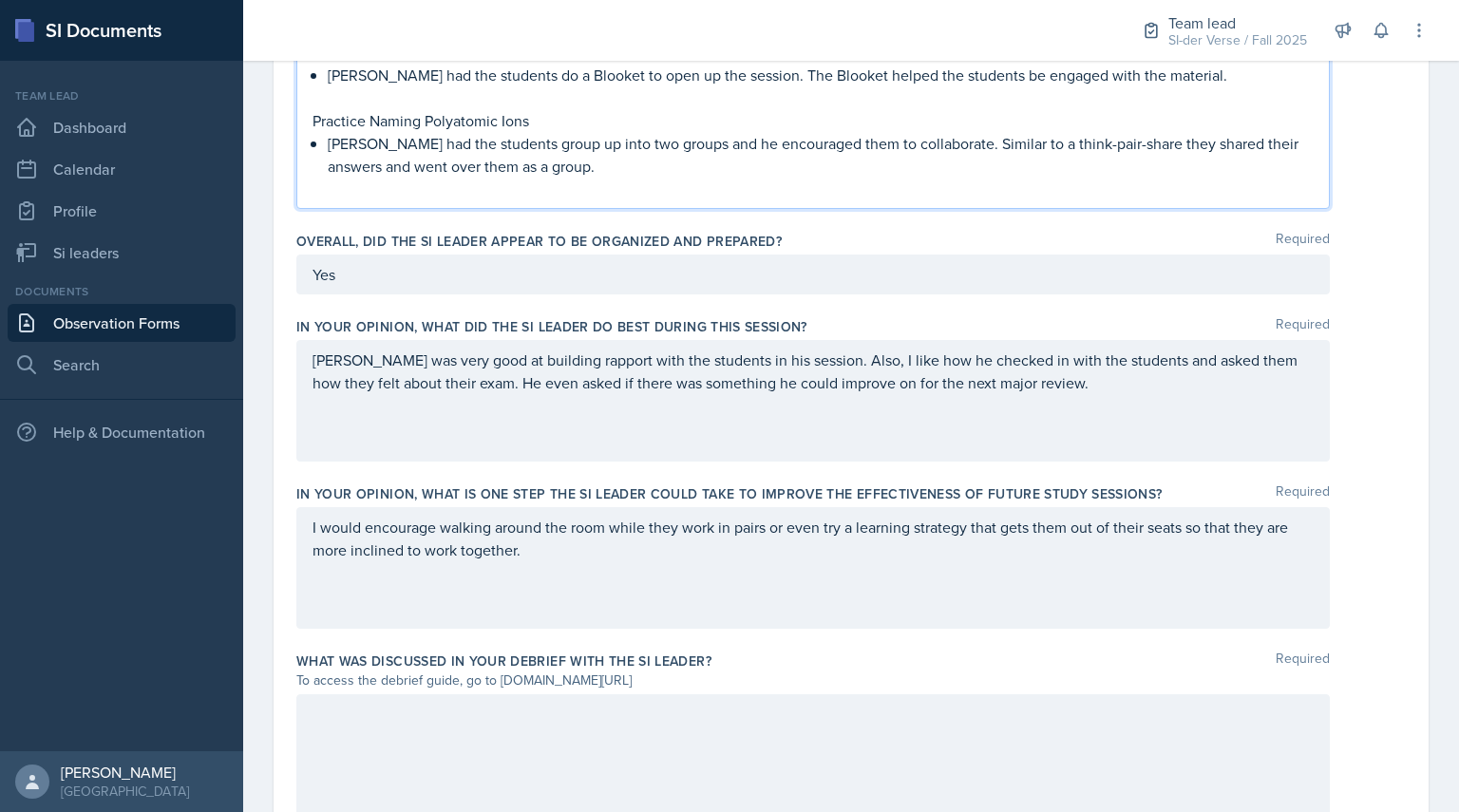
scroll to position [1286, 0]
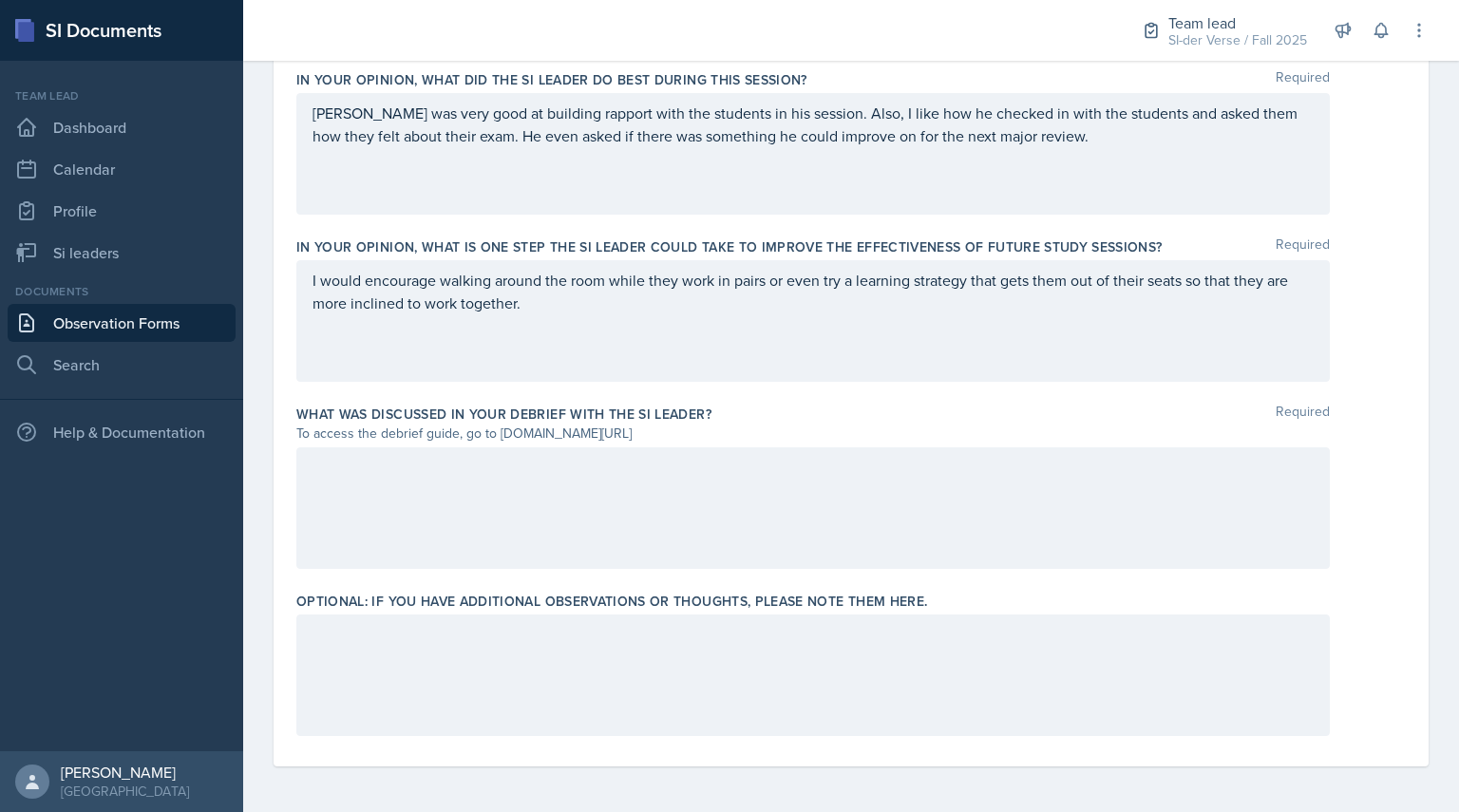
click at [423, 490] on div at bounding box center [812, 508] width 1033 height 122
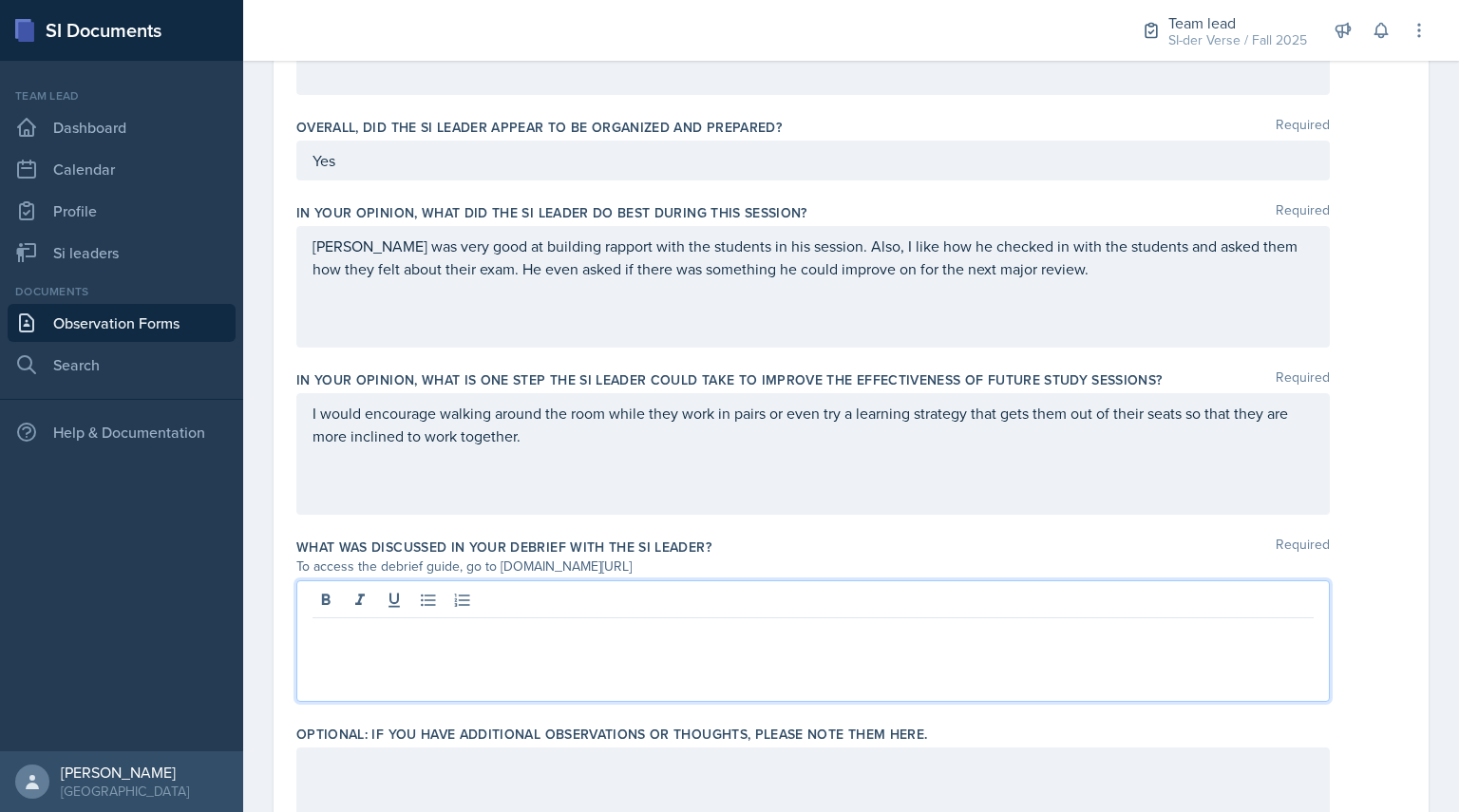
scroll to position [1253, 0]
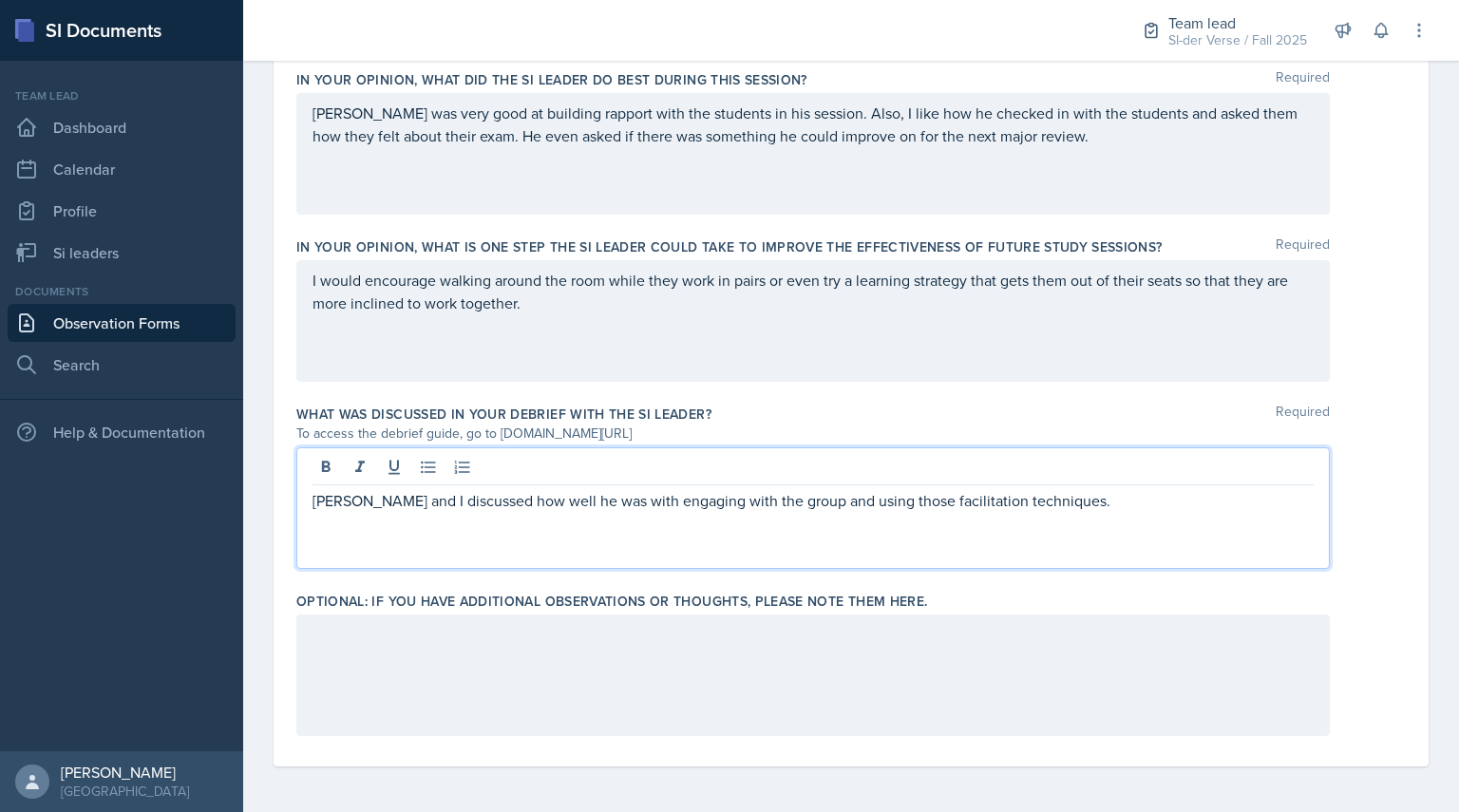
click at [314, 497] on p "[PERSON_NAME] and I discussed how well he was with engaging with the group and …" at bounding box center [813, 500] width 1002 height 23
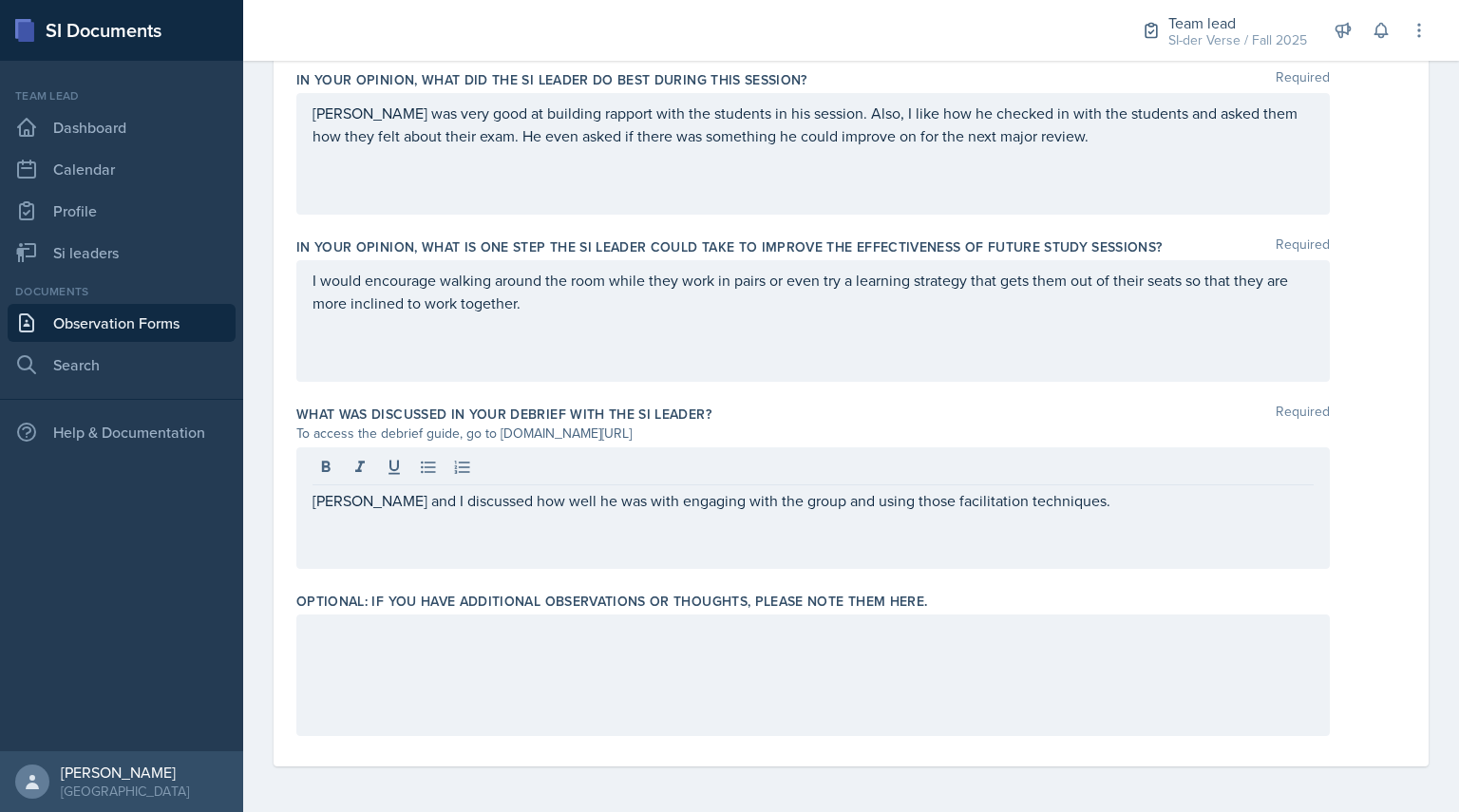
drag, startPoint x: 312, startPoint y: 499, endPoint x: 784, endPoint y: 489, distance: 472.1
click at [784, 489] on div "[PERSON_NAME] and I discussed how well he was with engaging with the group and …" at bounding box center [812, 508] width 1033 height 122
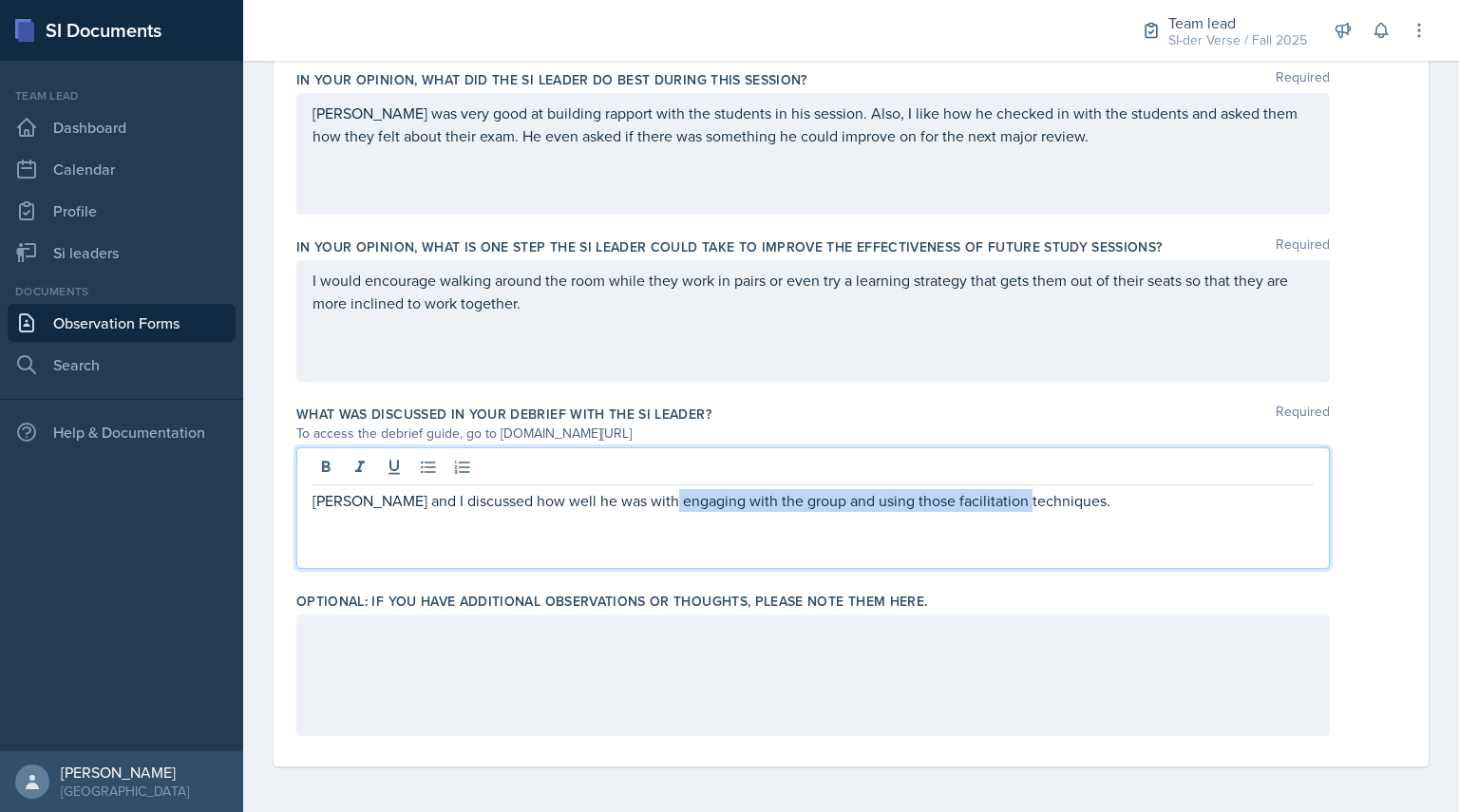
drag, startPoint x: 1084, startPoint y: 514, endPoint x: 662, endPoint y: 524, distance: 422.1
click at [662, 524] on div "[PERSON_NAME] and I discussed how well he was with engaging with the group and …" at bounding box center [812, 508] width 1033 height 122
click at [1058, 498] on p "[PERSON_NAME] and I discussed how well he was with engaging with the group and …" at bounding box center [813, 500] width 1002 height 23
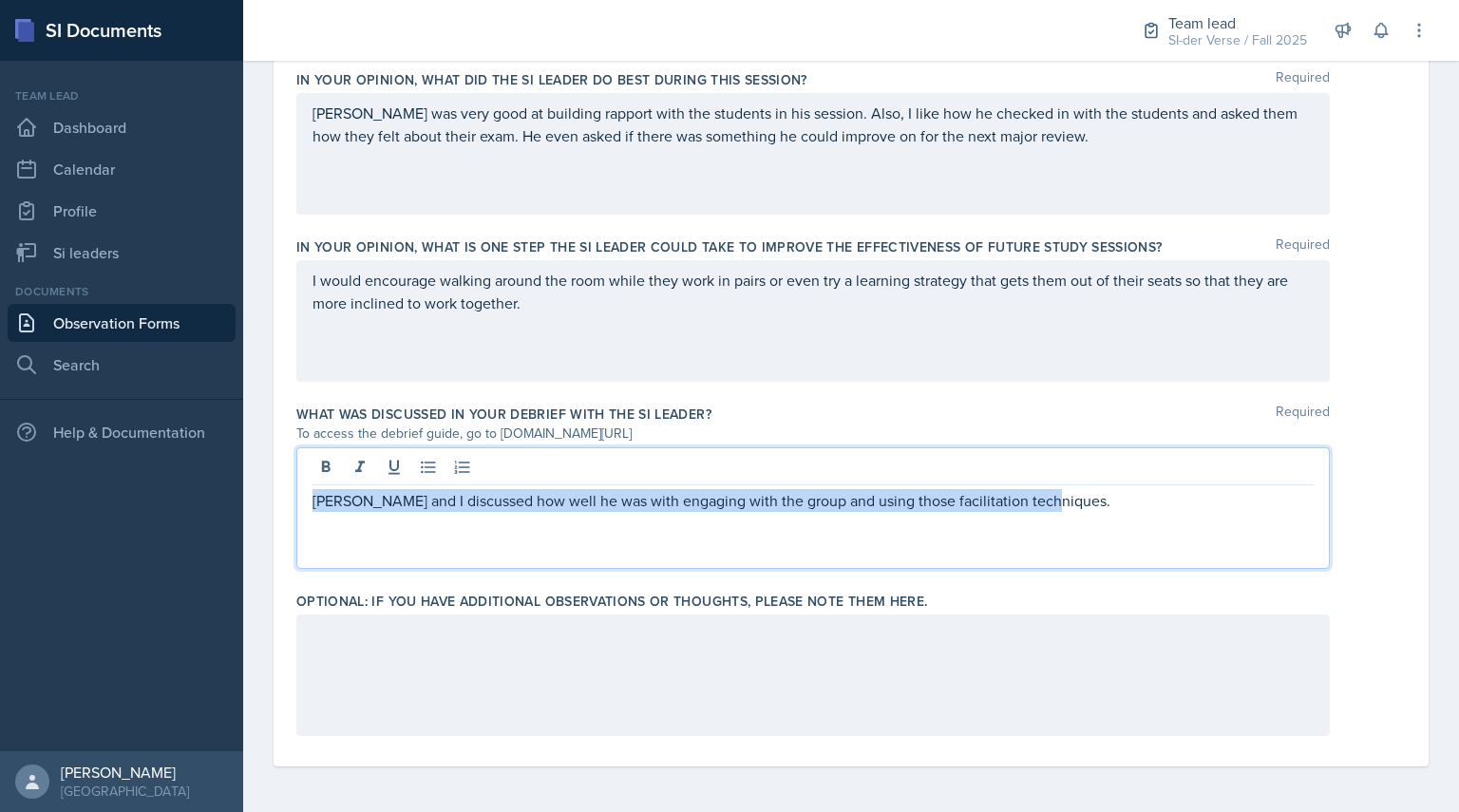
click at [1058, 498] on p "[PERSON_NAME] and I discussed how well he was with engaging with the group and …" at bounding box center [813, 500] width 1002 height 23
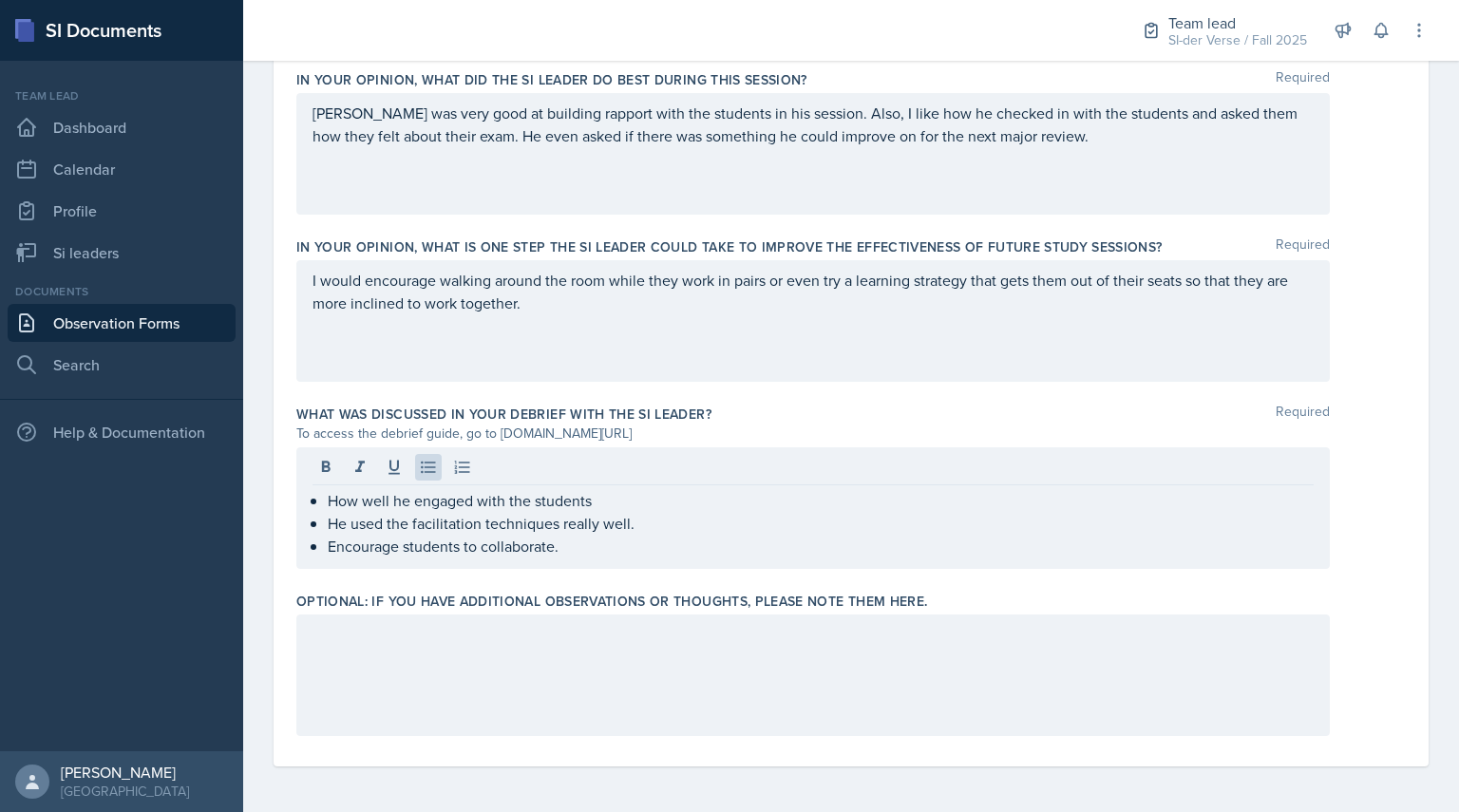
click at [774, 480] on div at bounding box center [813, 469] width 1002 height 31
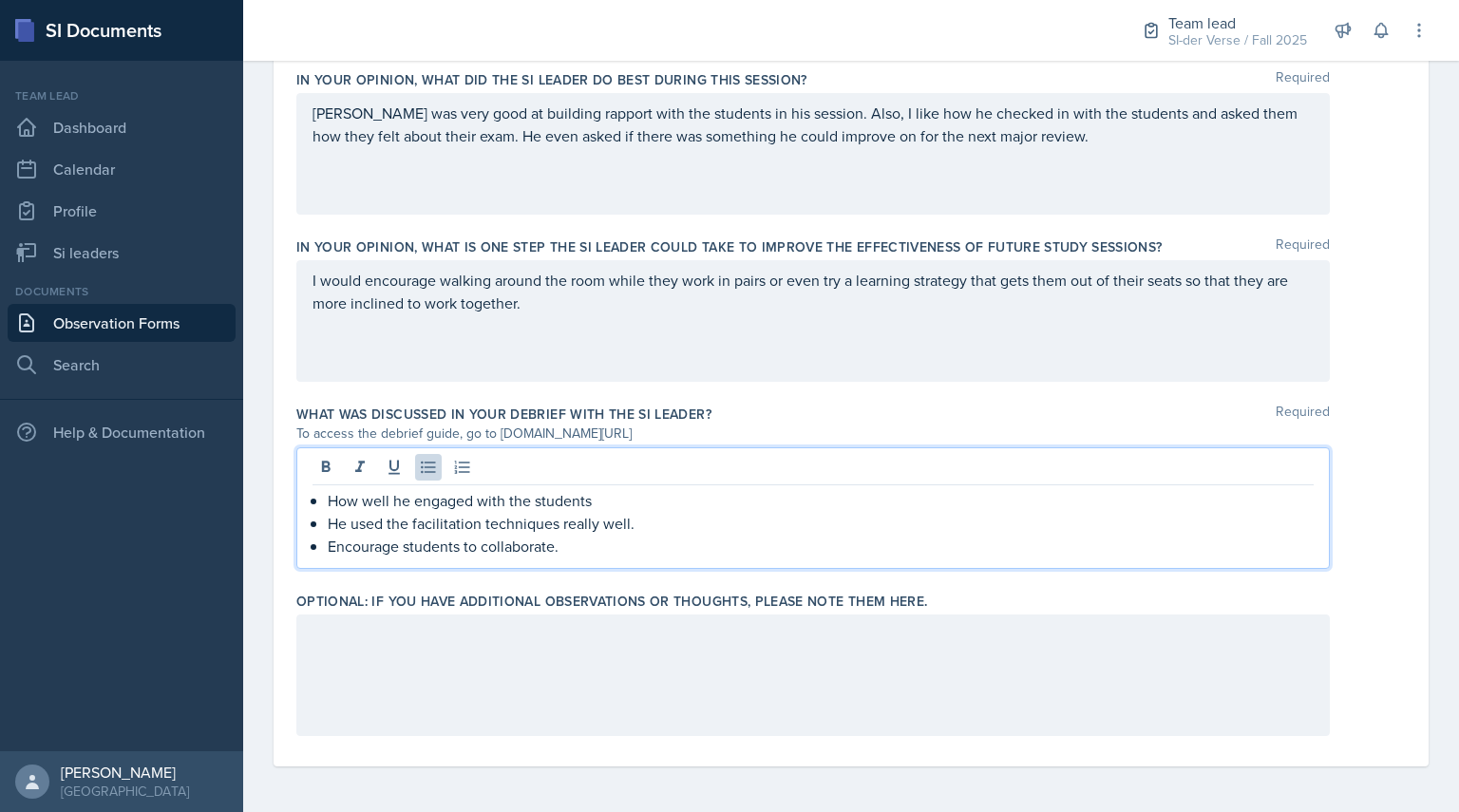
click at [758, 498] on p "How well he engaged with the students" at bounding box center [820, 500] width 986 height 23
click at [332, 544] on p "Encourage students to collaborate." at bounding box center [820, 546] width 986 height 23
click at [336, 554] on p "Encourage students to collaborate." at bounding box center [820, 546] width 986 height 23
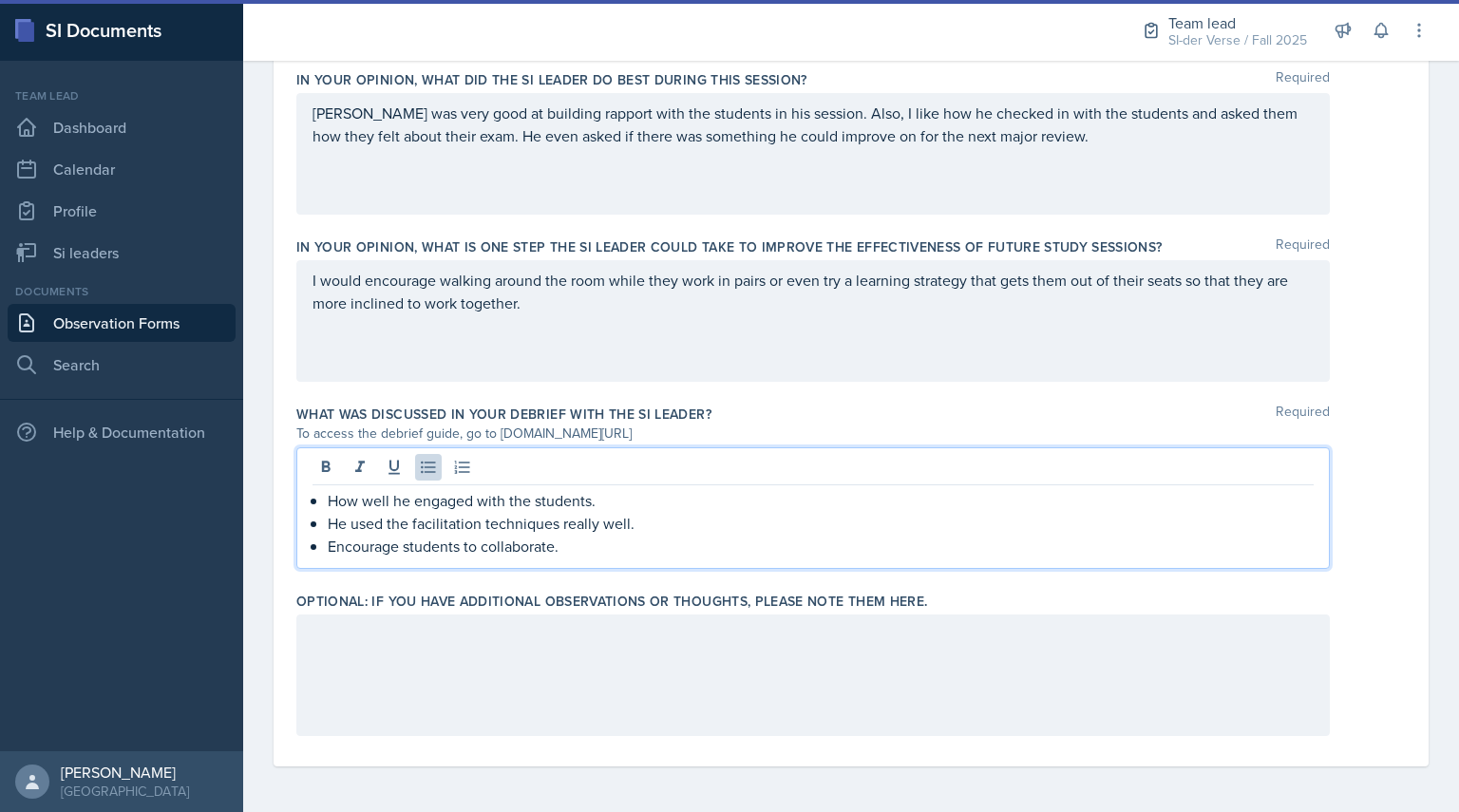
click at [612, 552] on p "Encourage students to collaborate." at bounding box center [820, 546] width 986 height 23
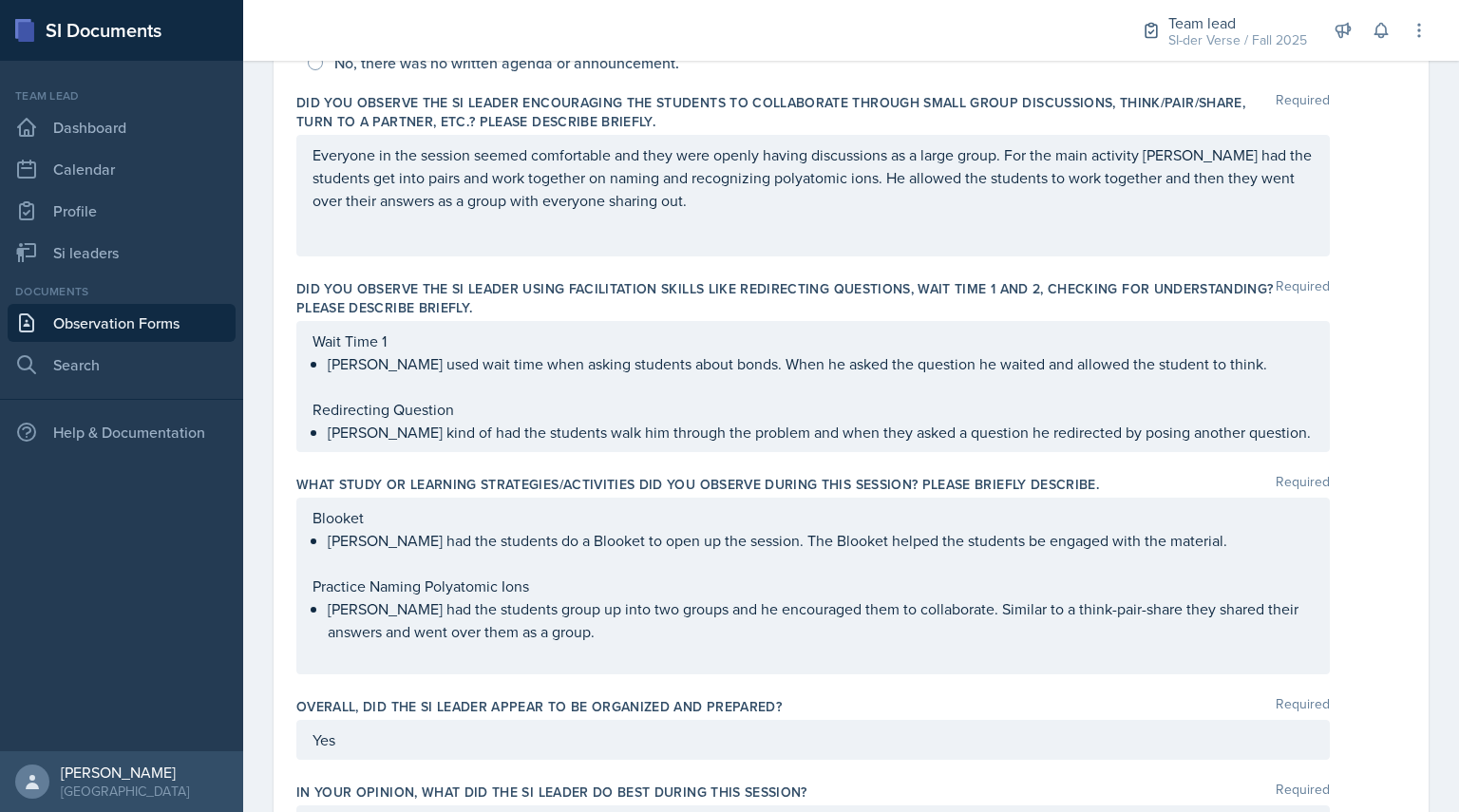
scroll to position [0, 0]
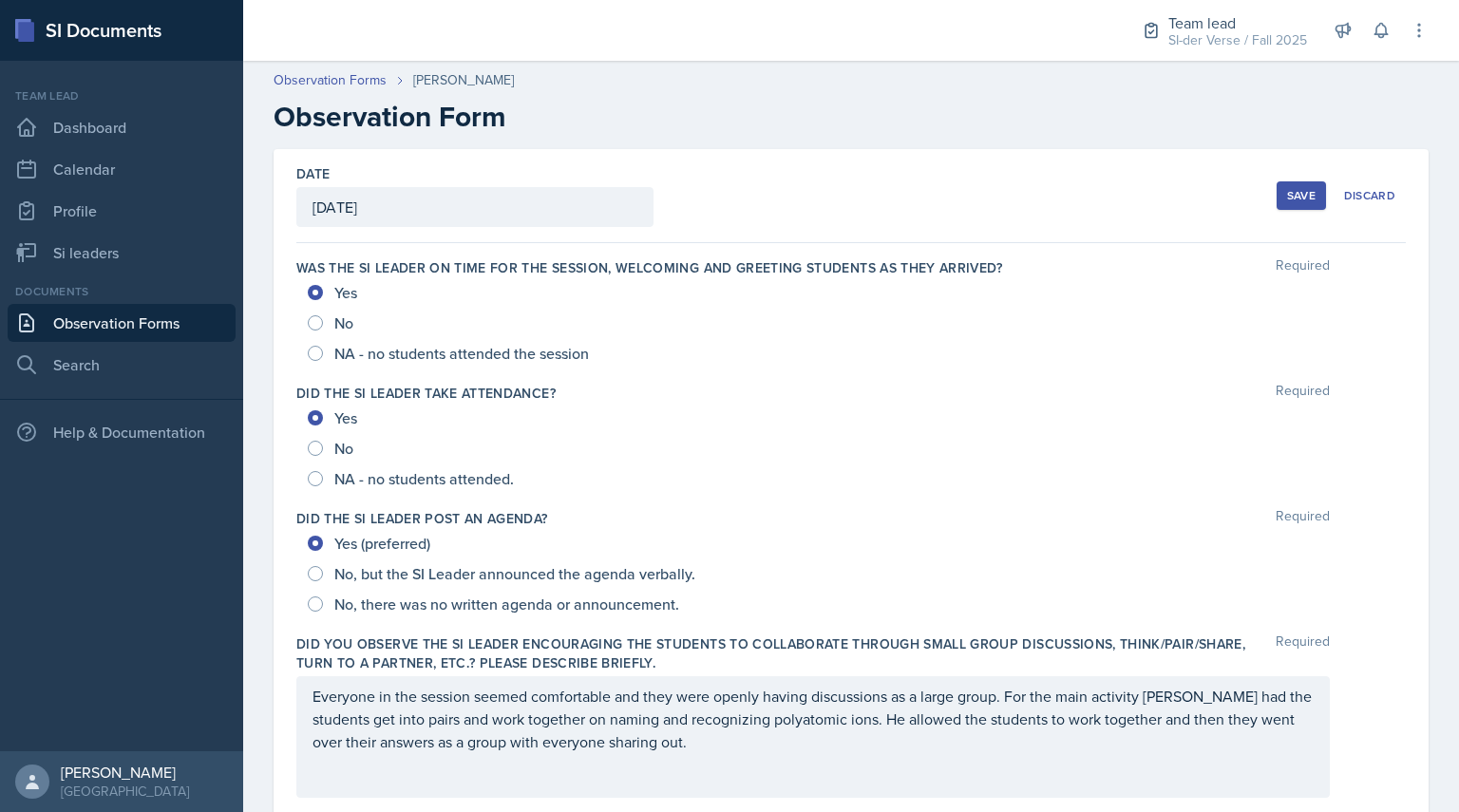
click at [1297, 188] on div "Save" at bounding box center [1301, 195] width 29 height 15
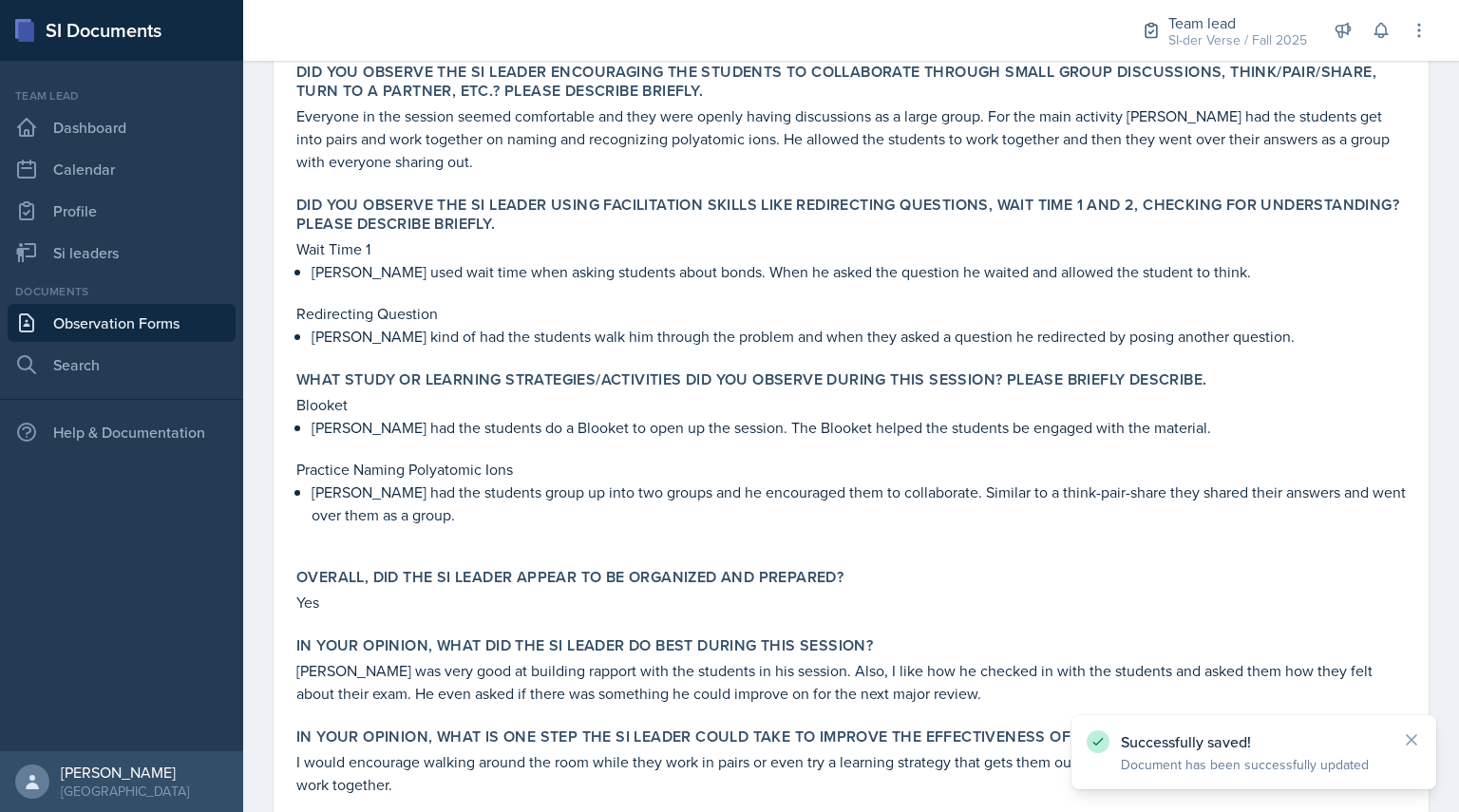
scroll to position [913, 0]
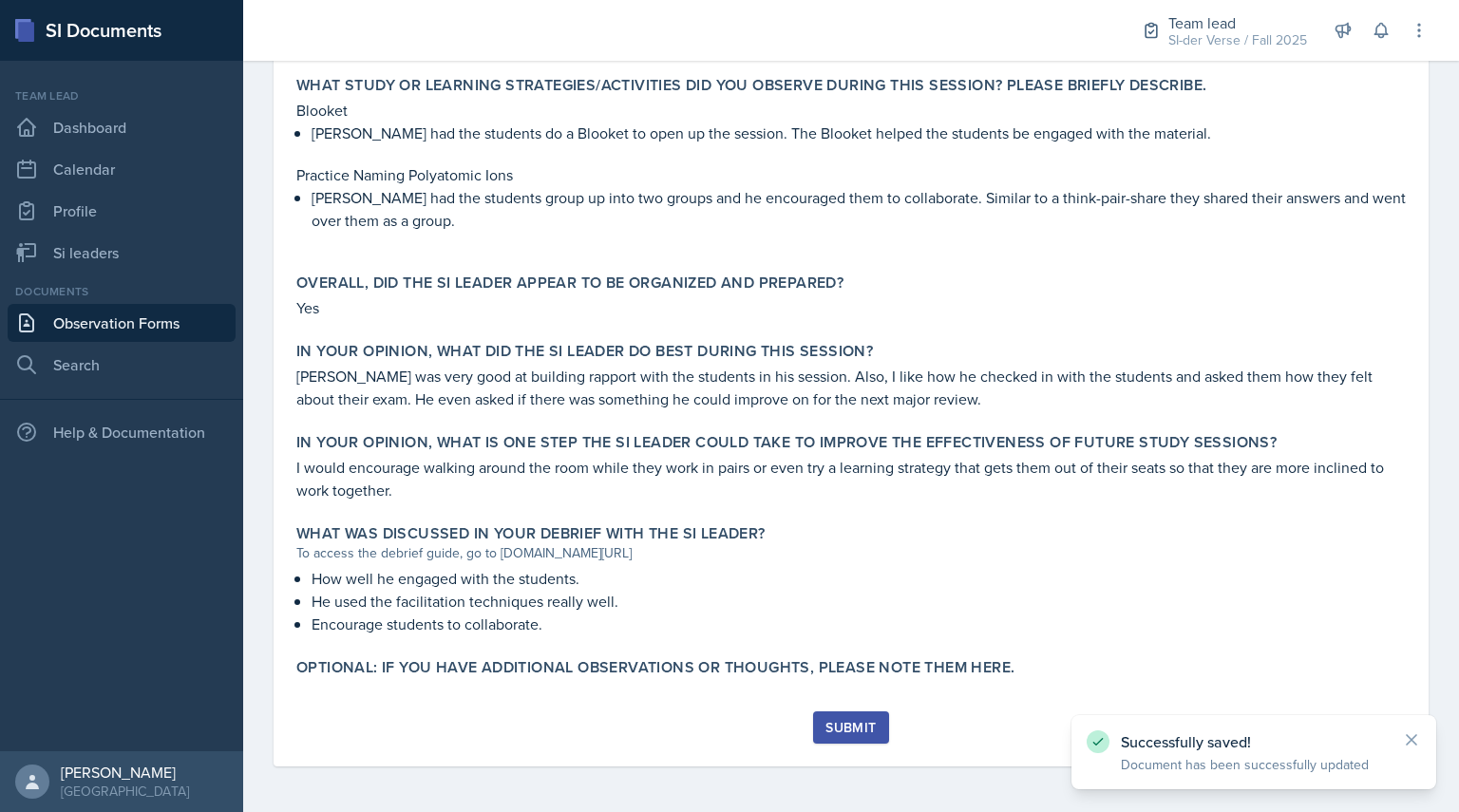
click at [861, 733] on div "Submit" at bounding box center [850, 726] width 51 height 15
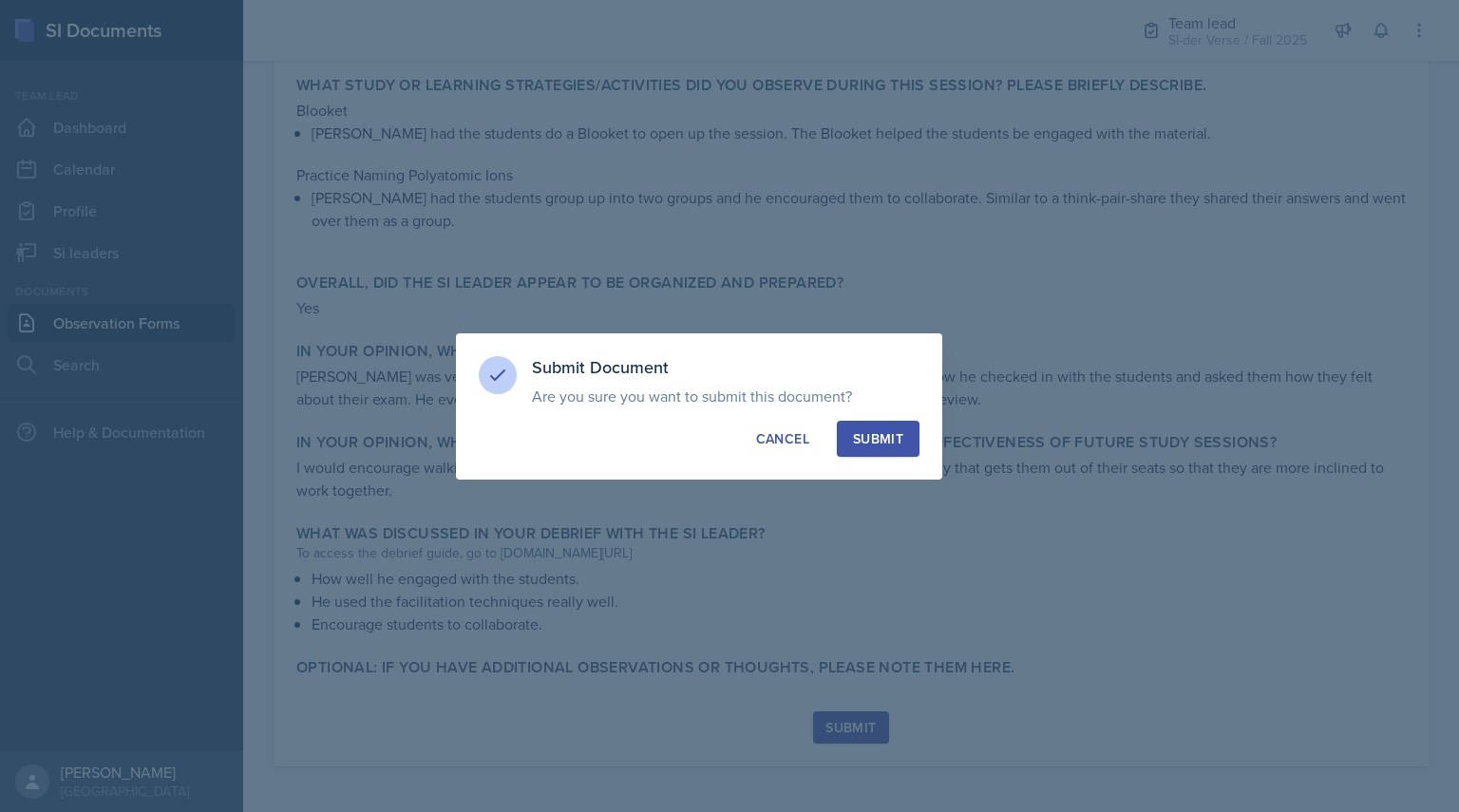
click at [896, 427] on button "Submit" at bounding box center [878, 438] width 83 height 36
radio input "true"
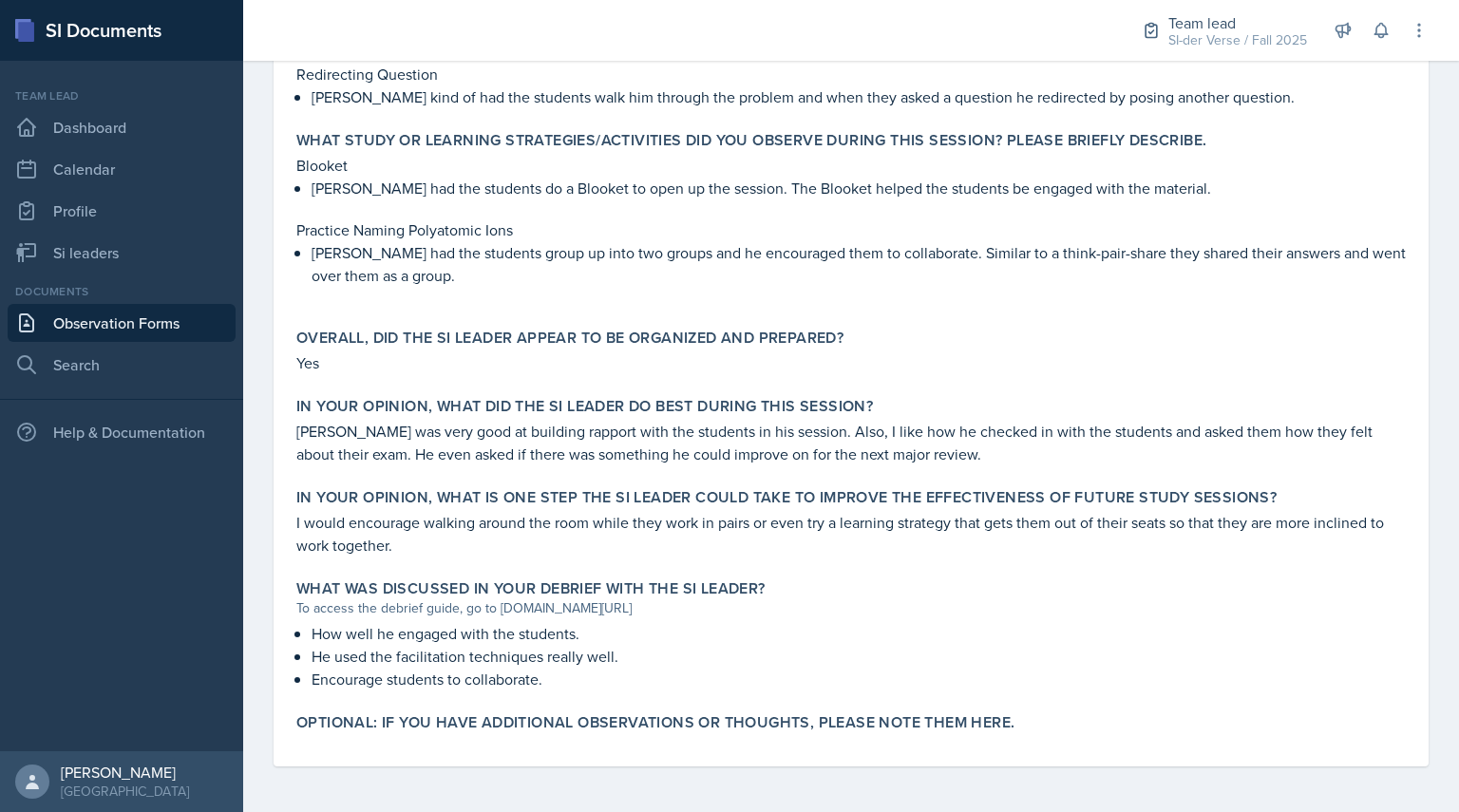
scroll to position [0, 0]
